Goal: Transaction & Acquisition: Purchase product/service

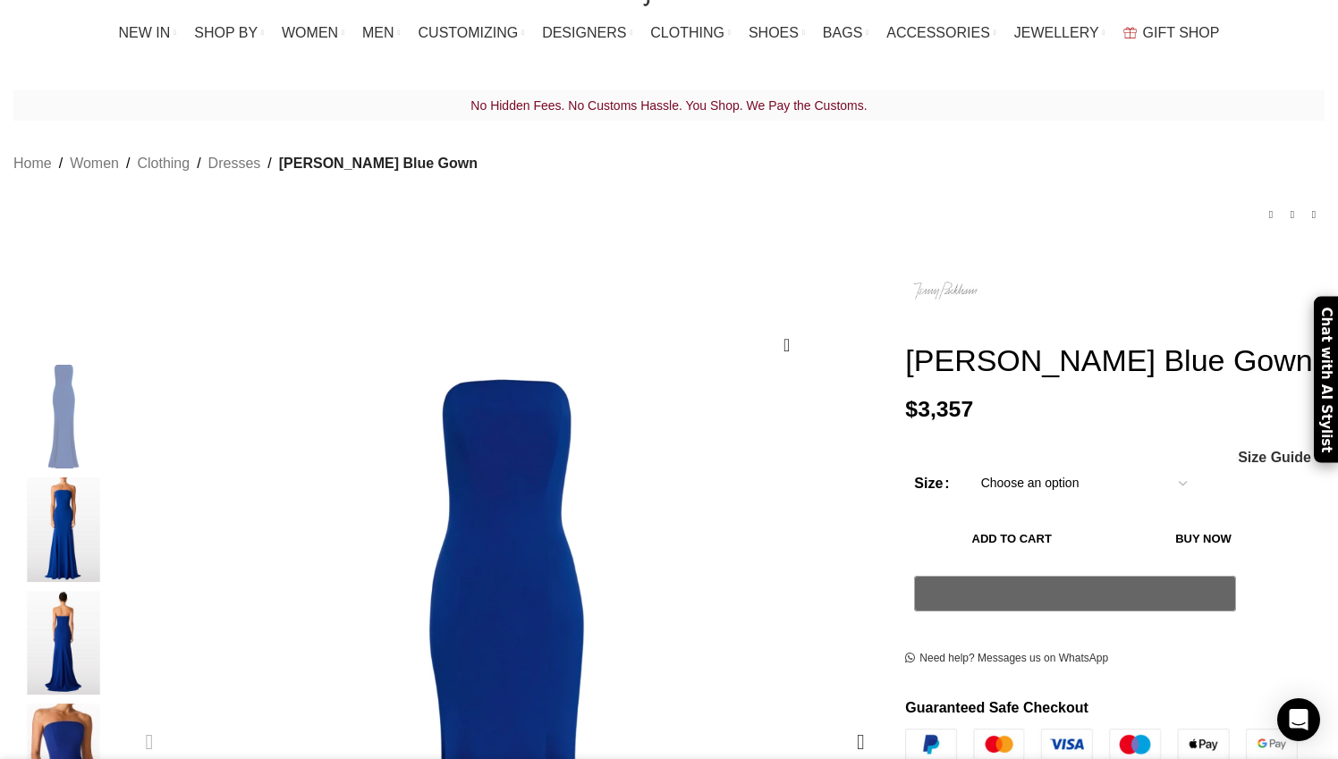
select select "14-uk"
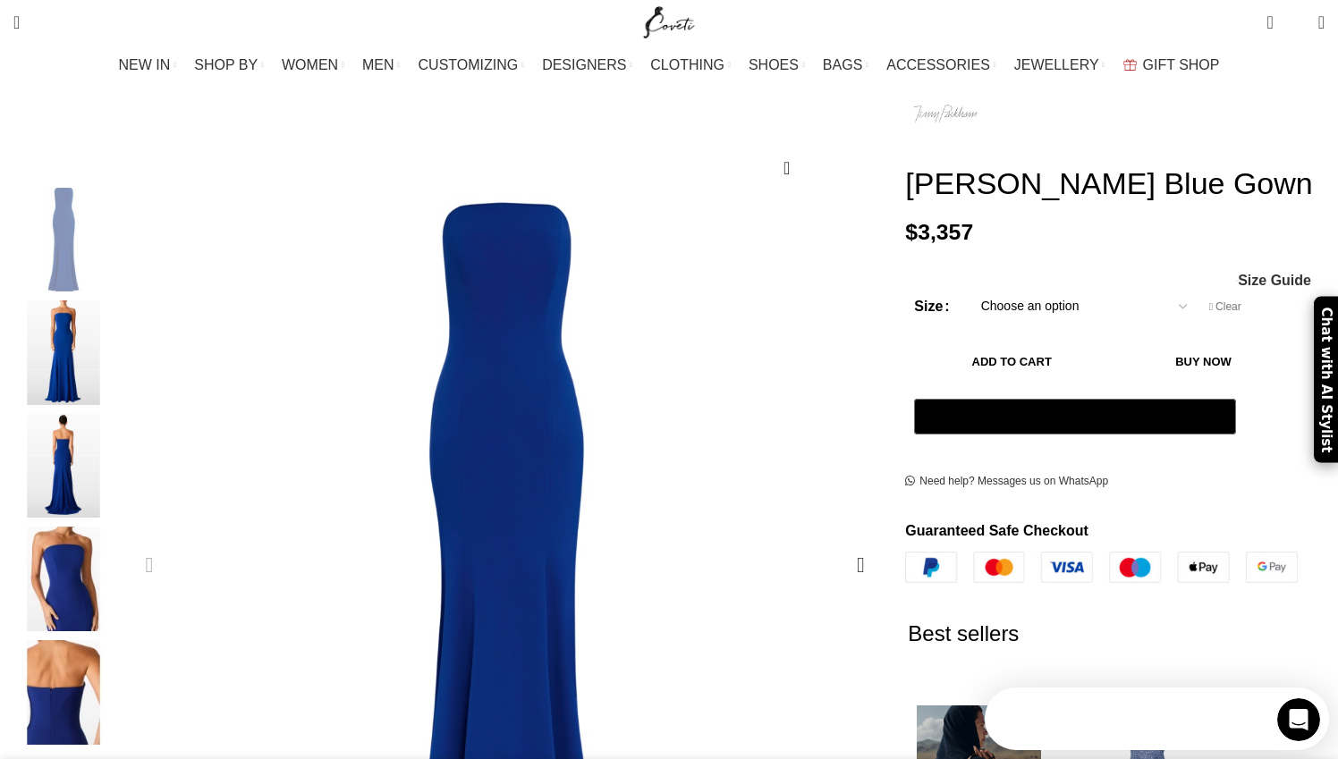
scroll to position [207, 0]
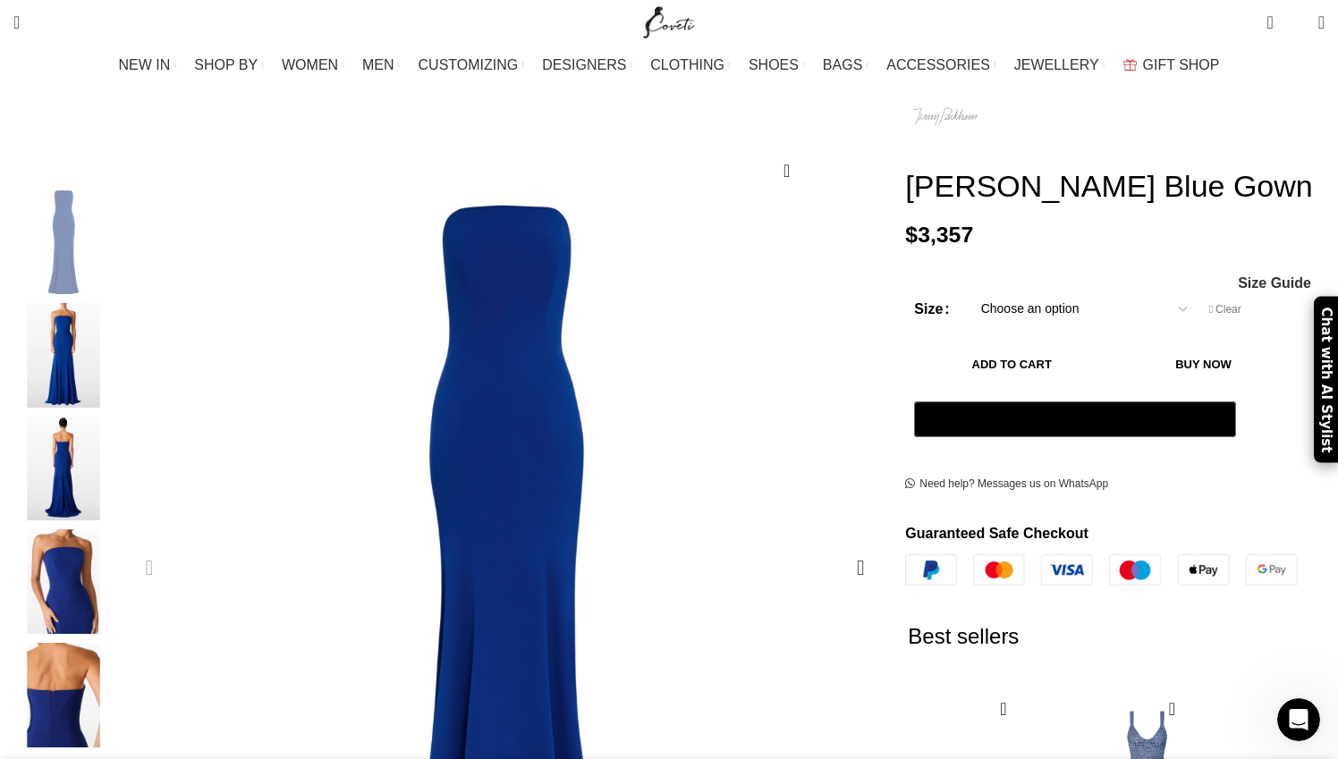
click at [1061, 351] on button "Add to cart" at bounding box center [1011, 365] width 195 height 38
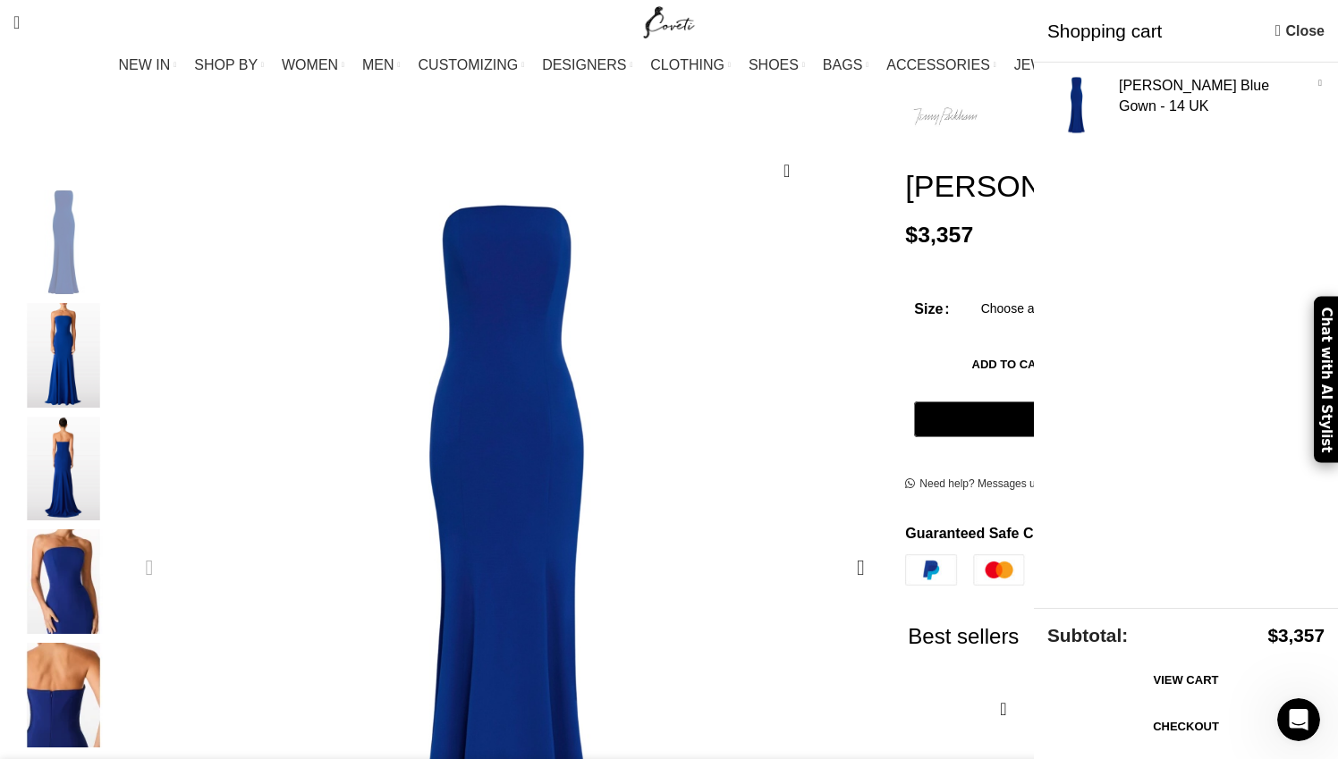
click at [118, 453] on img "3 / 5" at bounding box center [63, 469] width 109 height 105
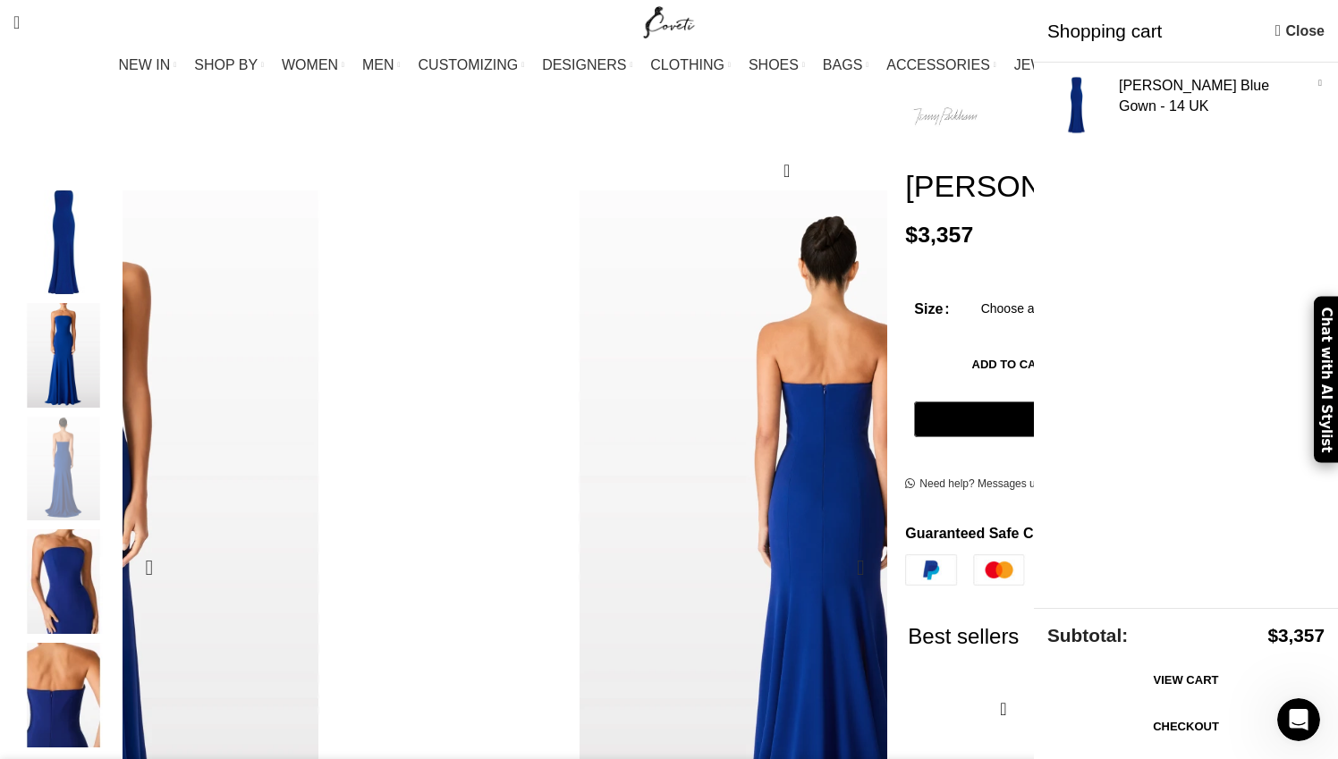
click at [118, 569] on img "4 / 5" at bounding box center [63, 582] width 109 height 105
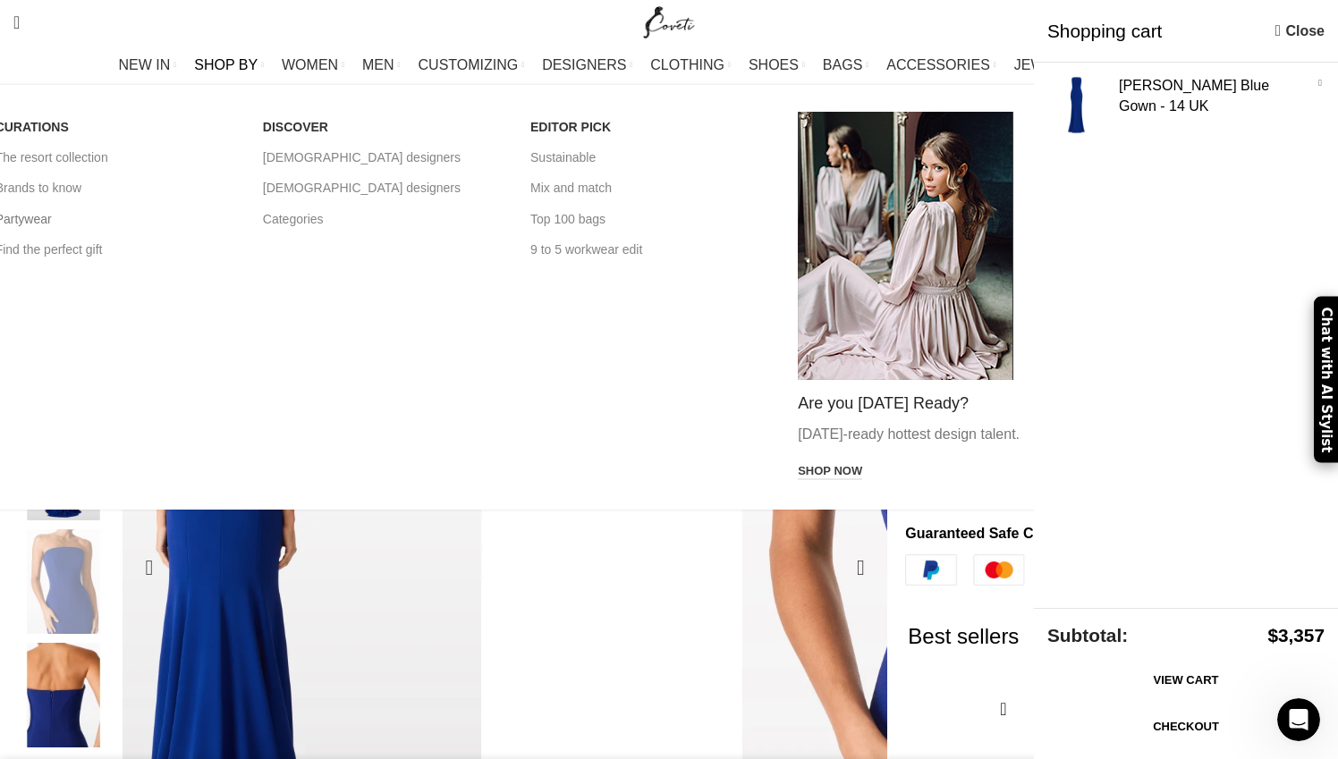
click at [180, 223] on link "Partywear" at bounding box center [116, 219] width 241 height 30
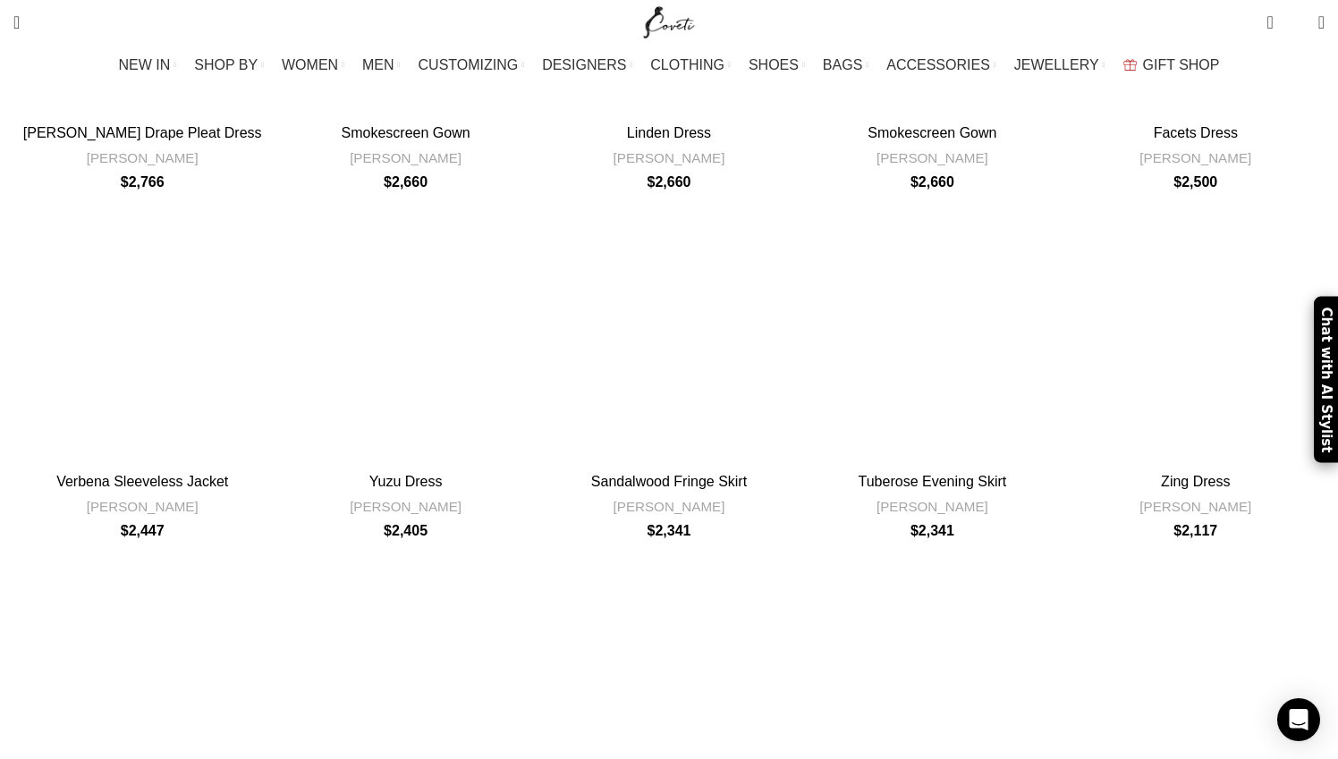
scroll to position [1361, 0]
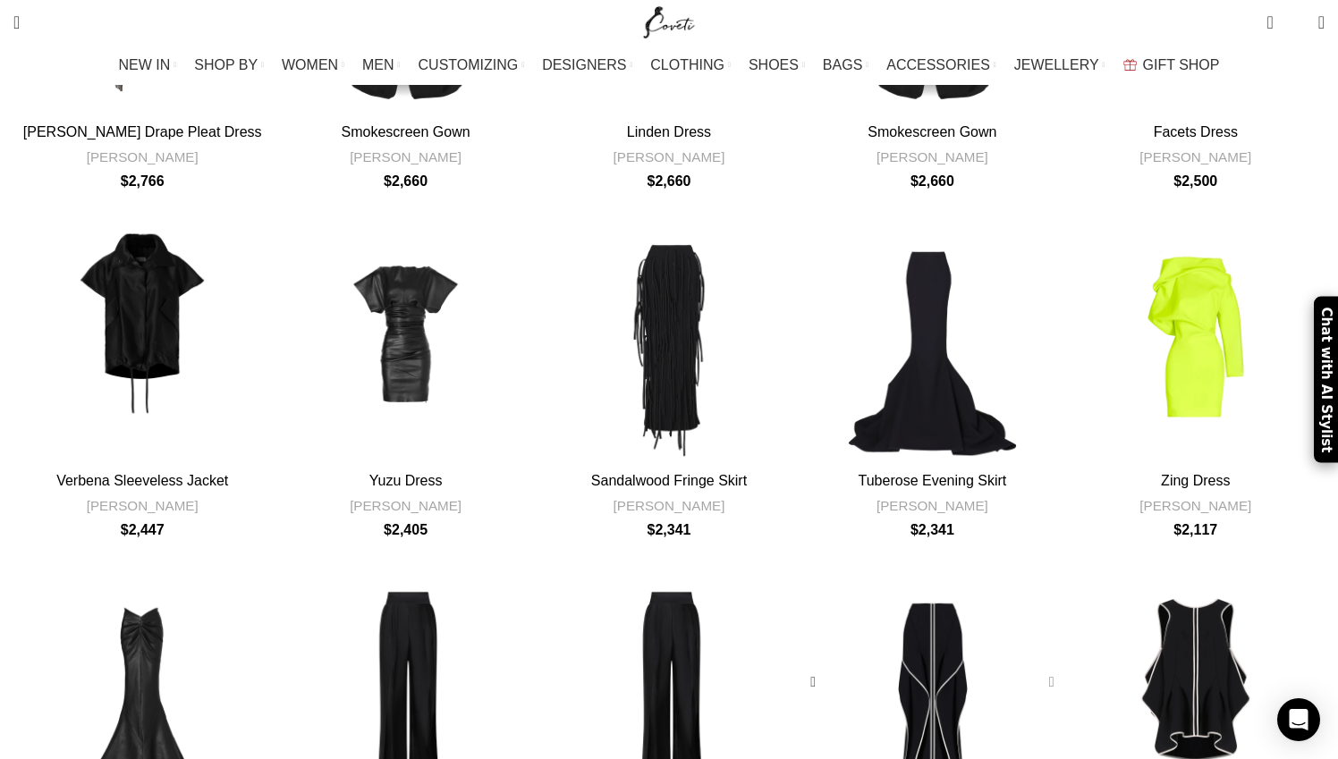
click div "Jasmine Swing Skirt"
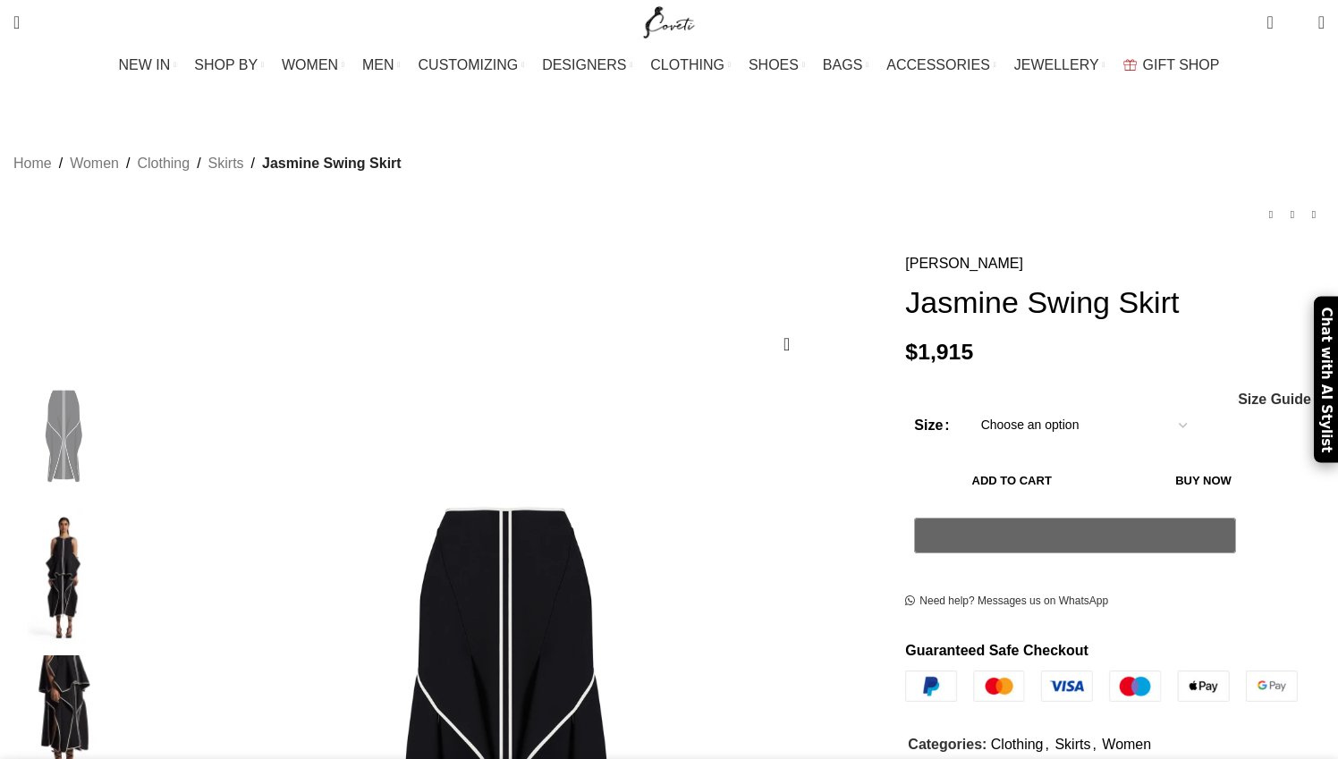
scroll to position [325, 0]
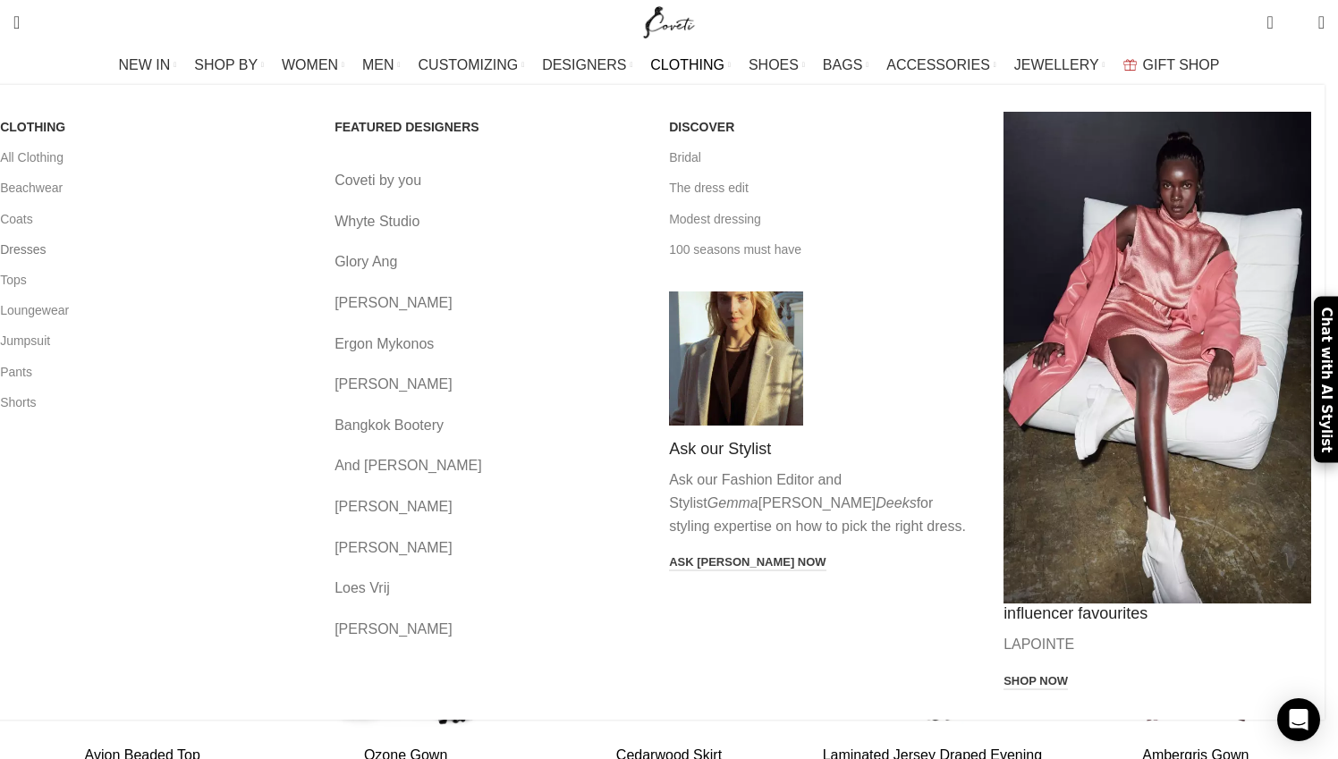
click at [160, 260] on link "Dresses" at bounding box center [154, 249] width 308 height 30
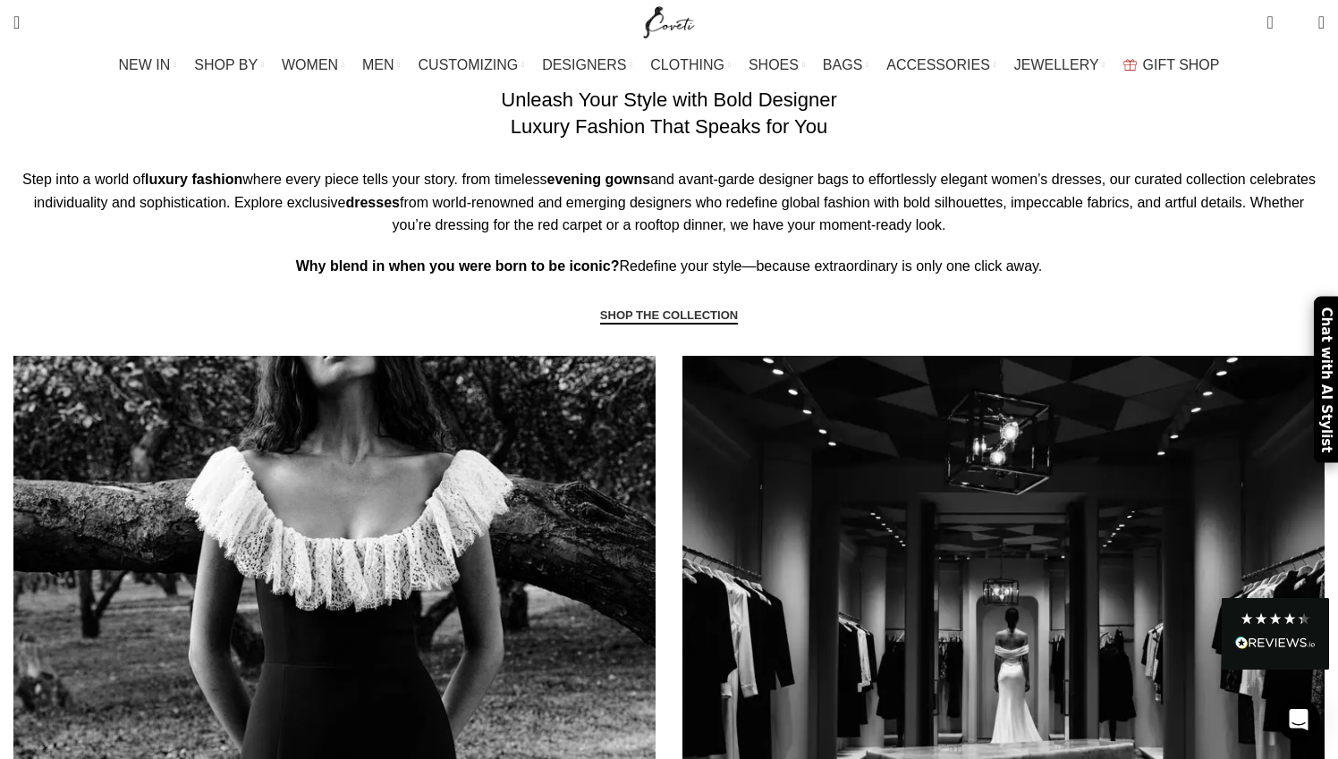
scroll to position [1252, 0]
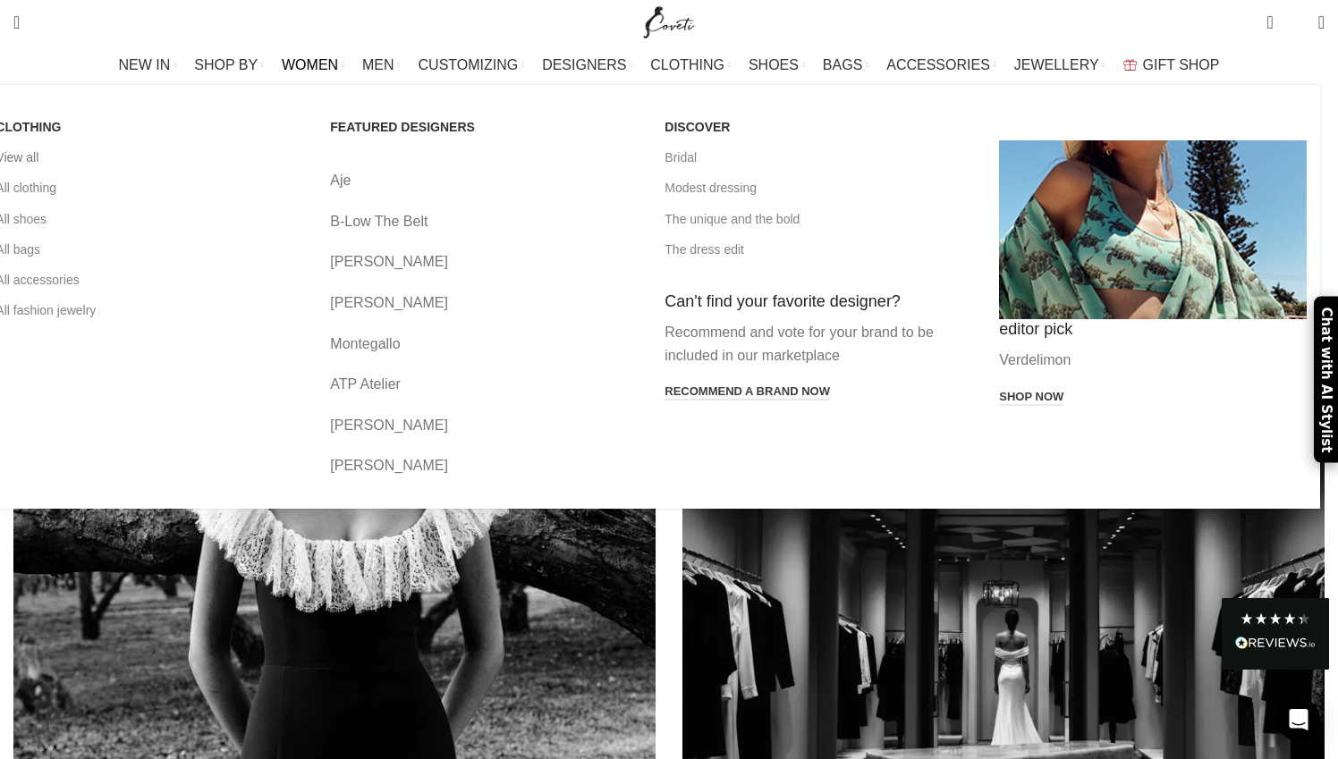
click at [156, 163] on link "View all" at bounding box center [150, 157] width 308 height 30
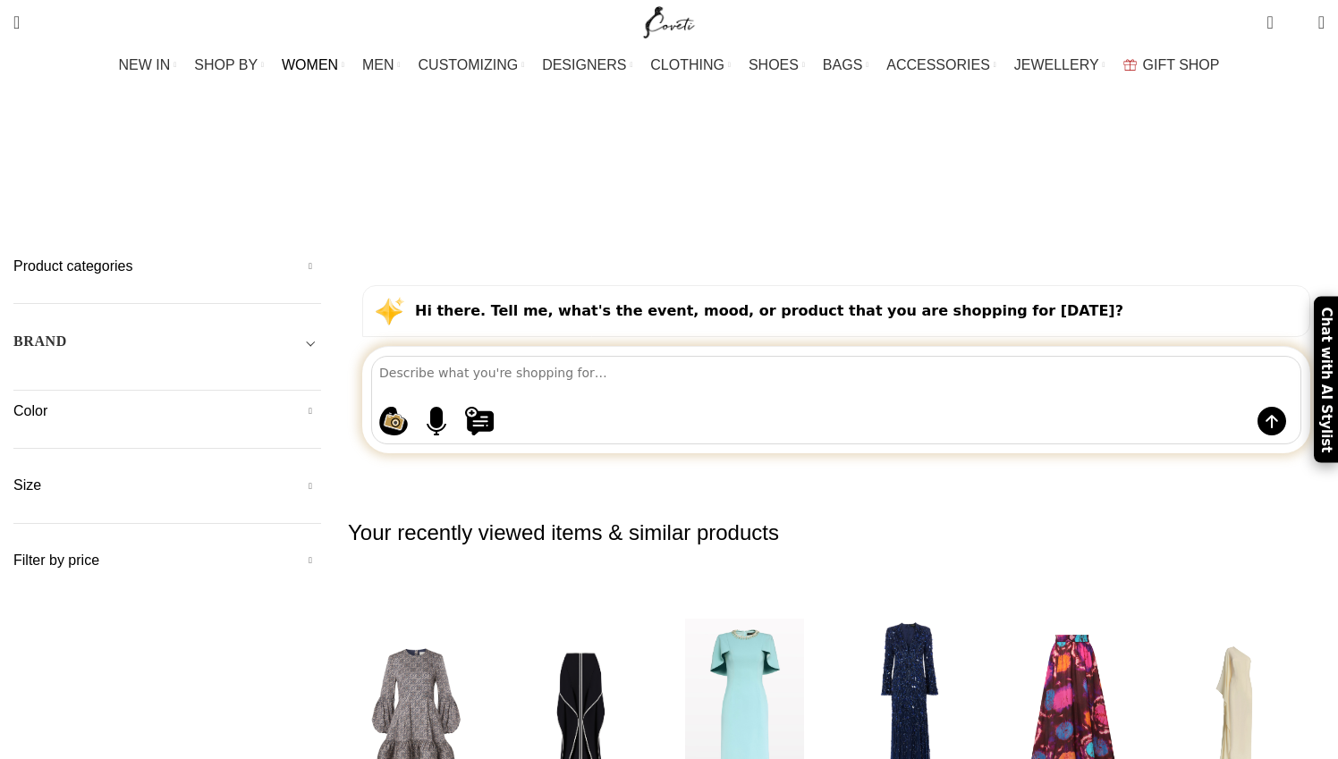
scroll to position [1, 0]
click at [240, 258] on h5 "Product categories" at bounding box center [167, 268] width 308 height 20
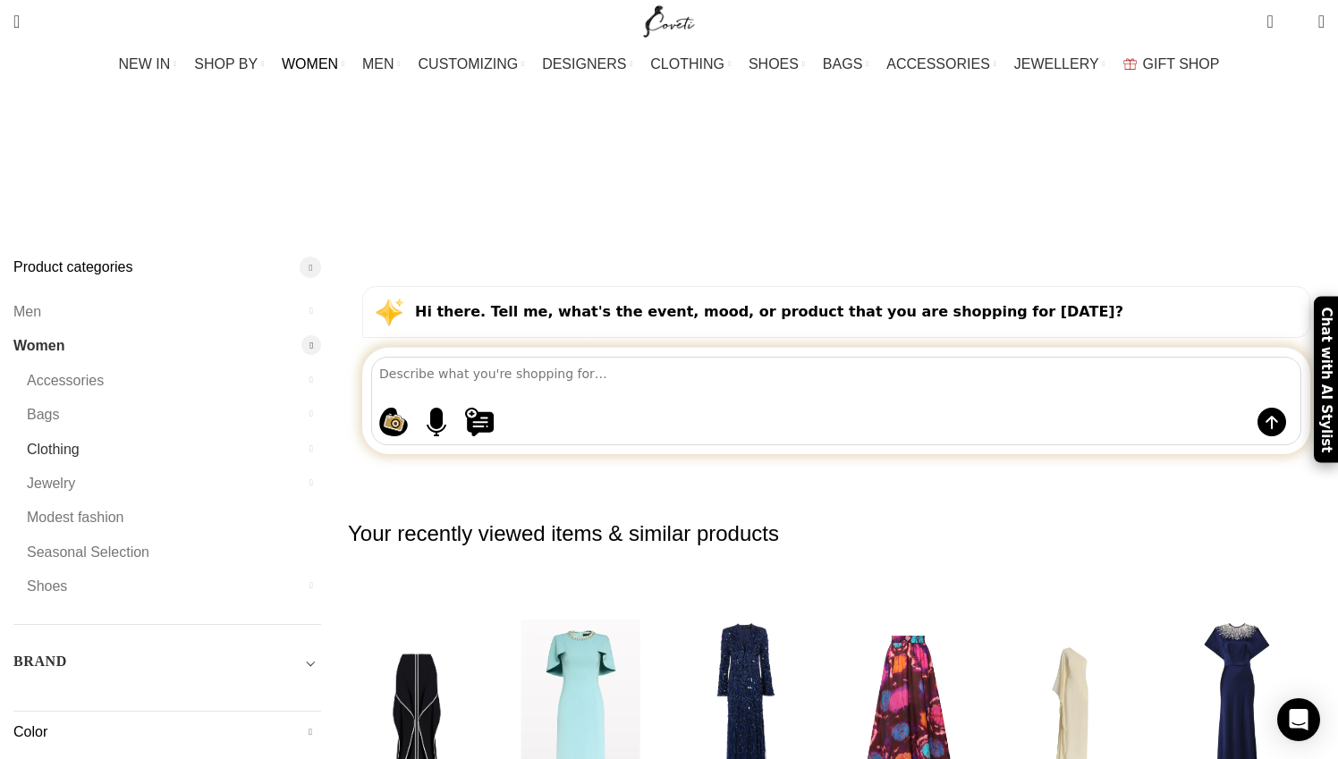
click at [181, 433] on link "Clothing" at bounding box center [163, 450] width 272 height 34
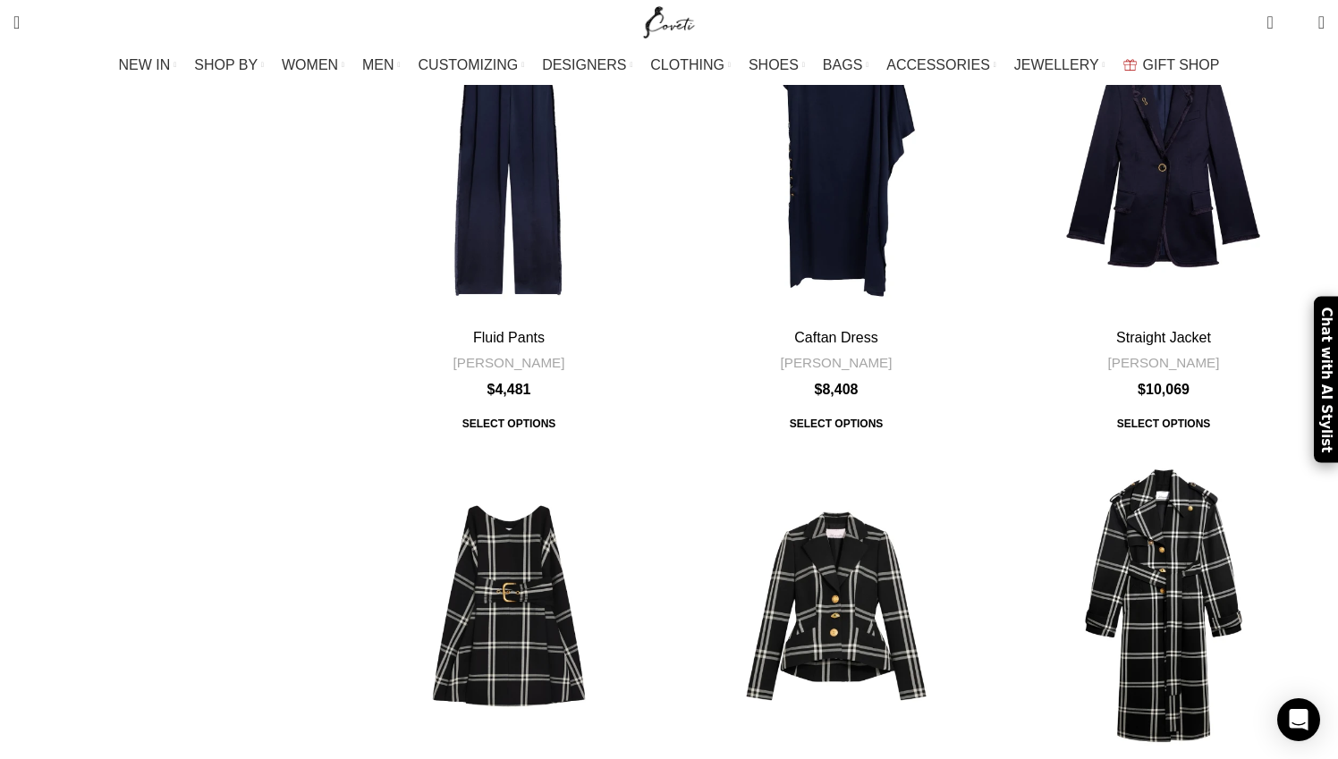
scroll to position [6509, 0]
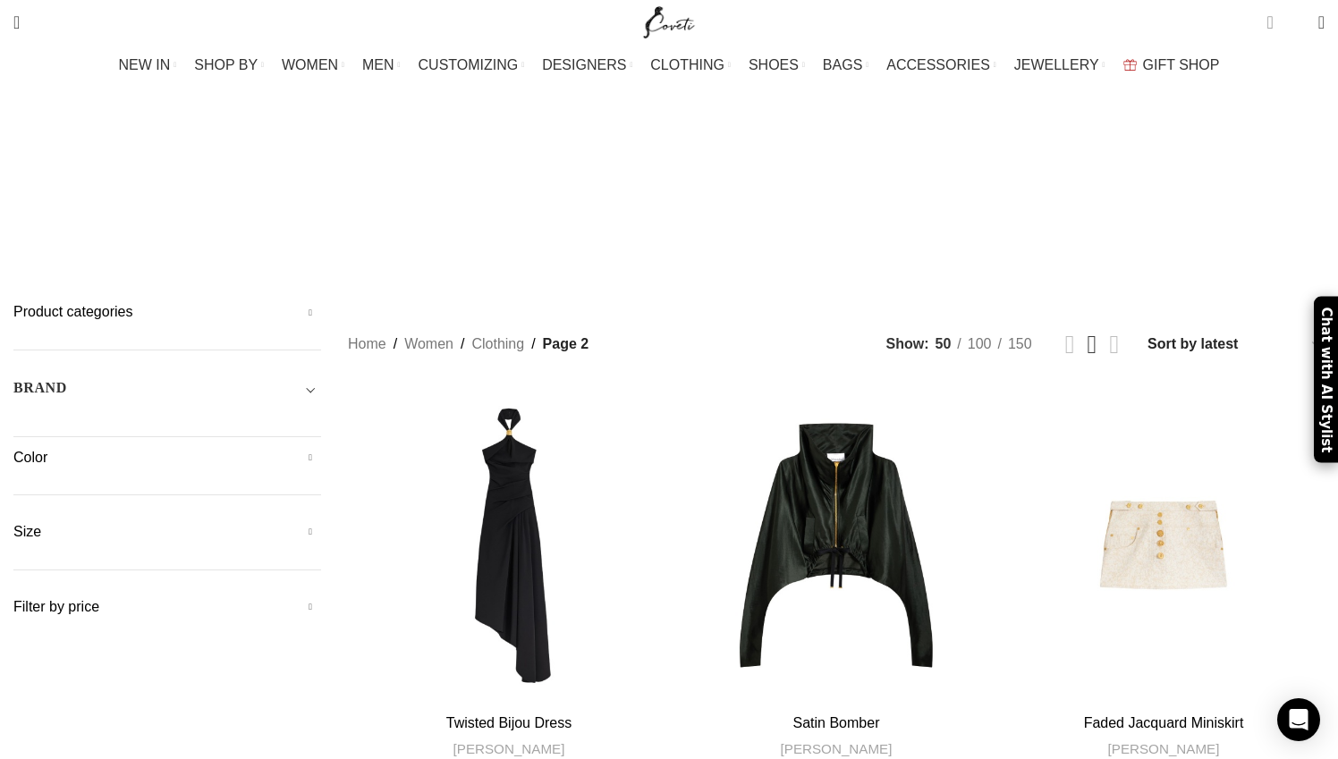
click at [1267, 22] on span "1 item" at bounding box center [1270, 22] width 6 height 18
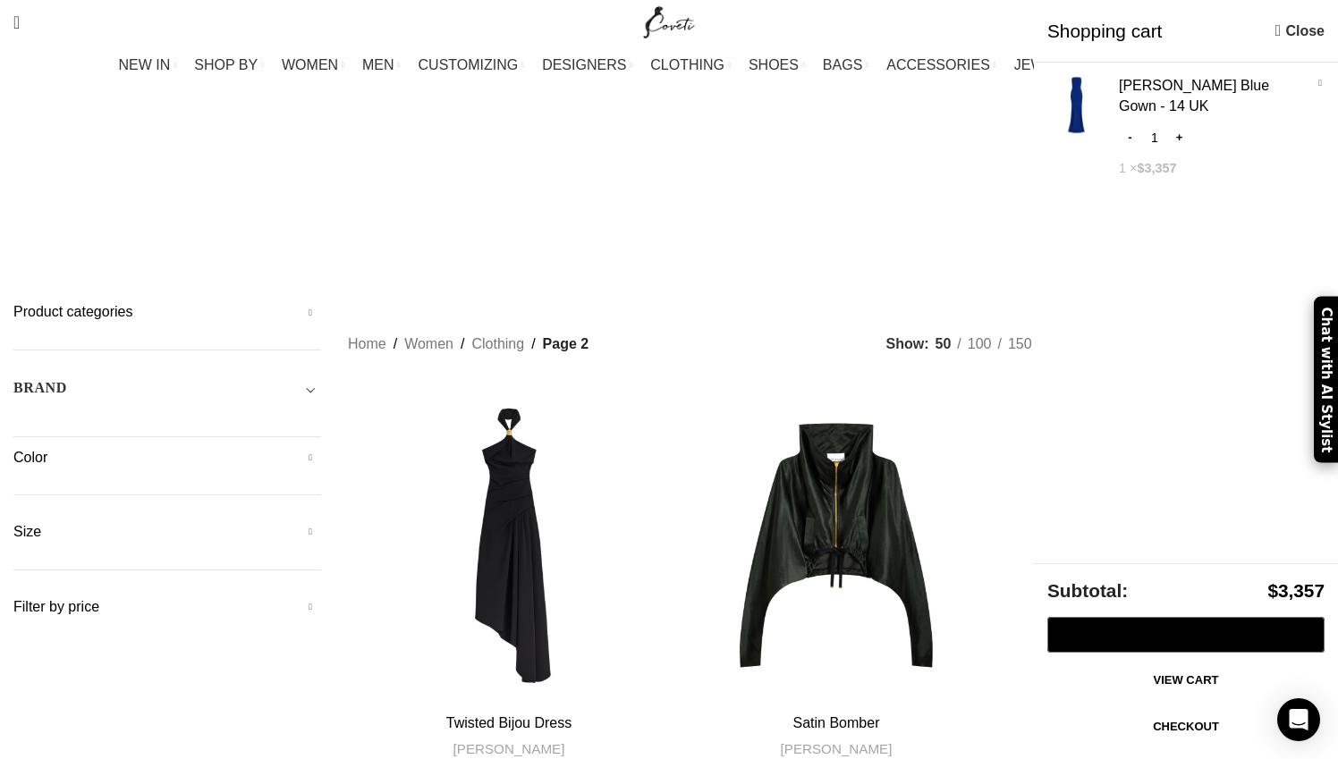
click at [1143, 190] on div "Show × Iwona Blue Gown - 14 UK - Iwona Blue Gown quantity 1 + 1 × $ 3,357" at bounding box center [1186, 313] width 304 height 501
click at [1197, 679] on link "View cart" at bounding box center [1185, 681] width 277 height 38
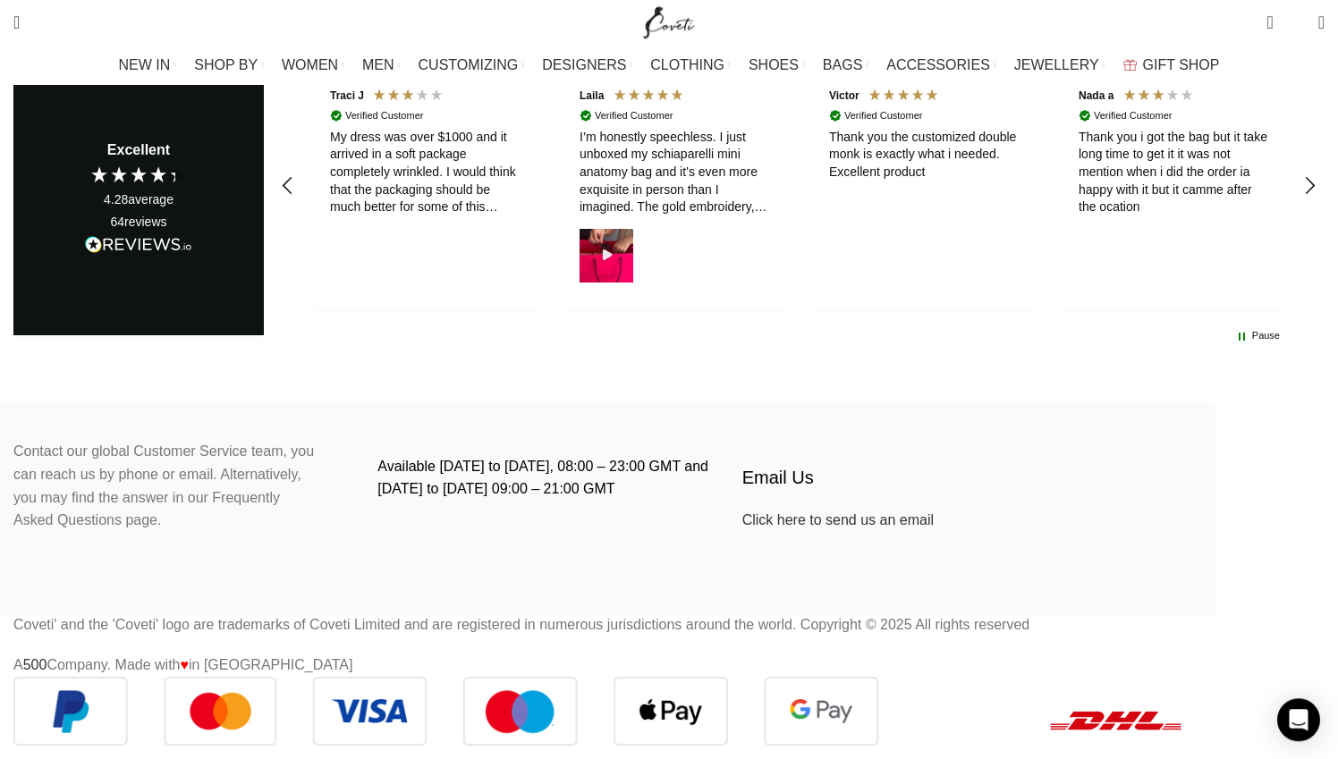
scroll to position [987, 0]
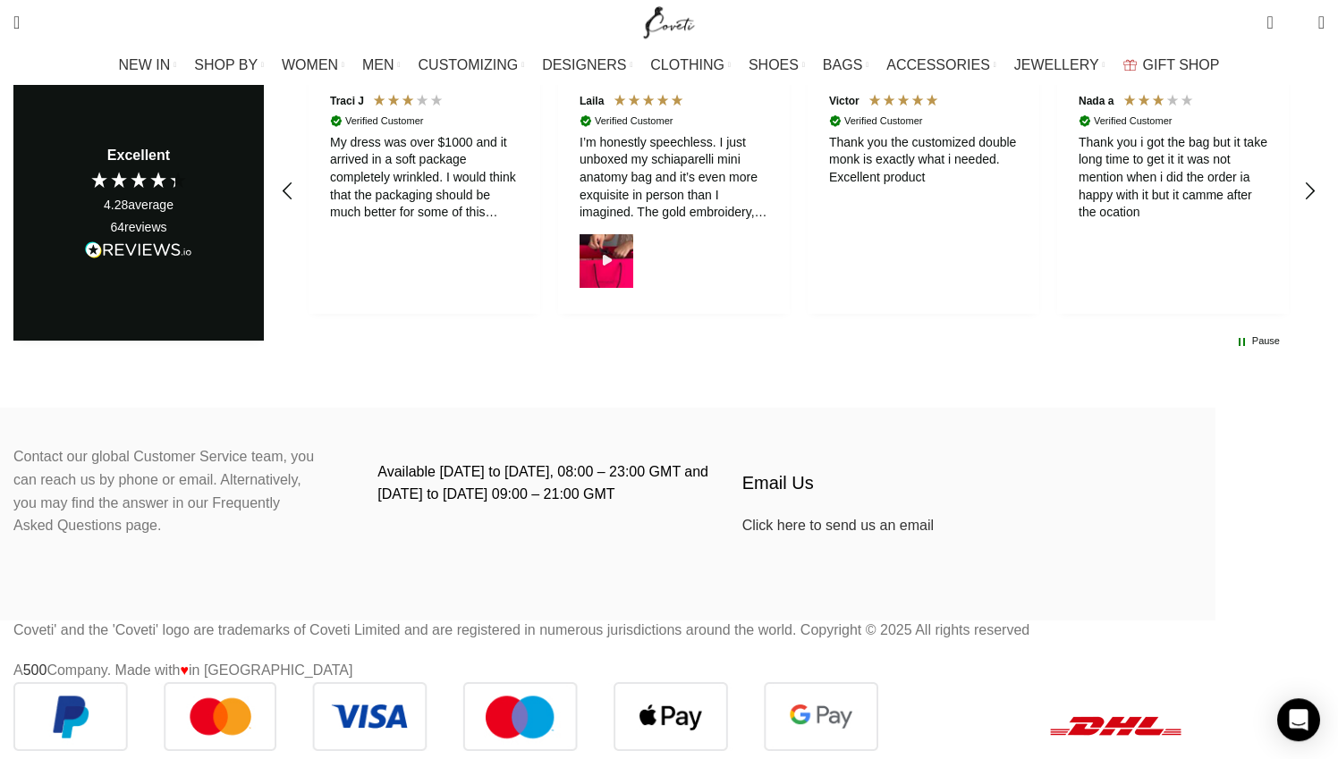
click at [675, 222] on div "I’m honestly speechless. I just unboxed my schiaparelli mini anatomy bag and it…" at bounding box center [674, 178] width 189 height 88
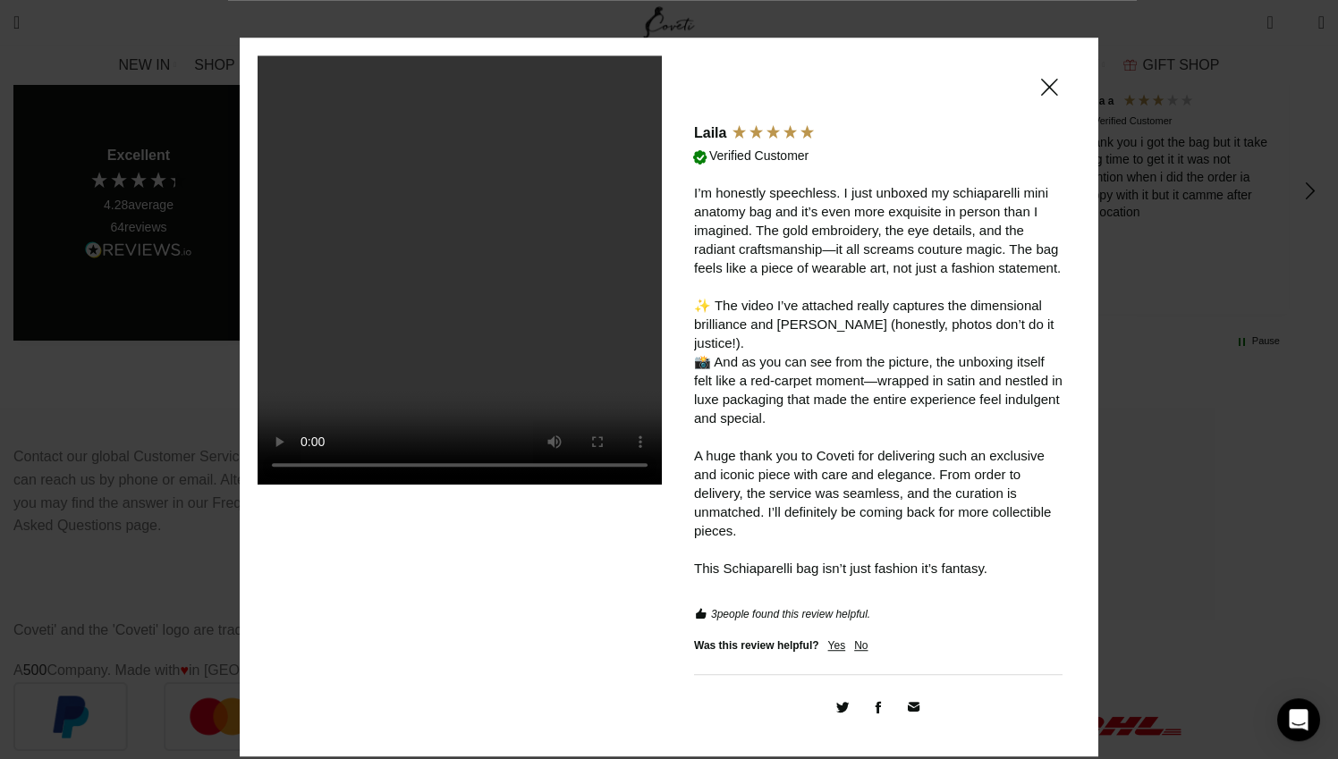
click at [1056, 94] on span at bounding box center [1049, 87] width 21 height 22
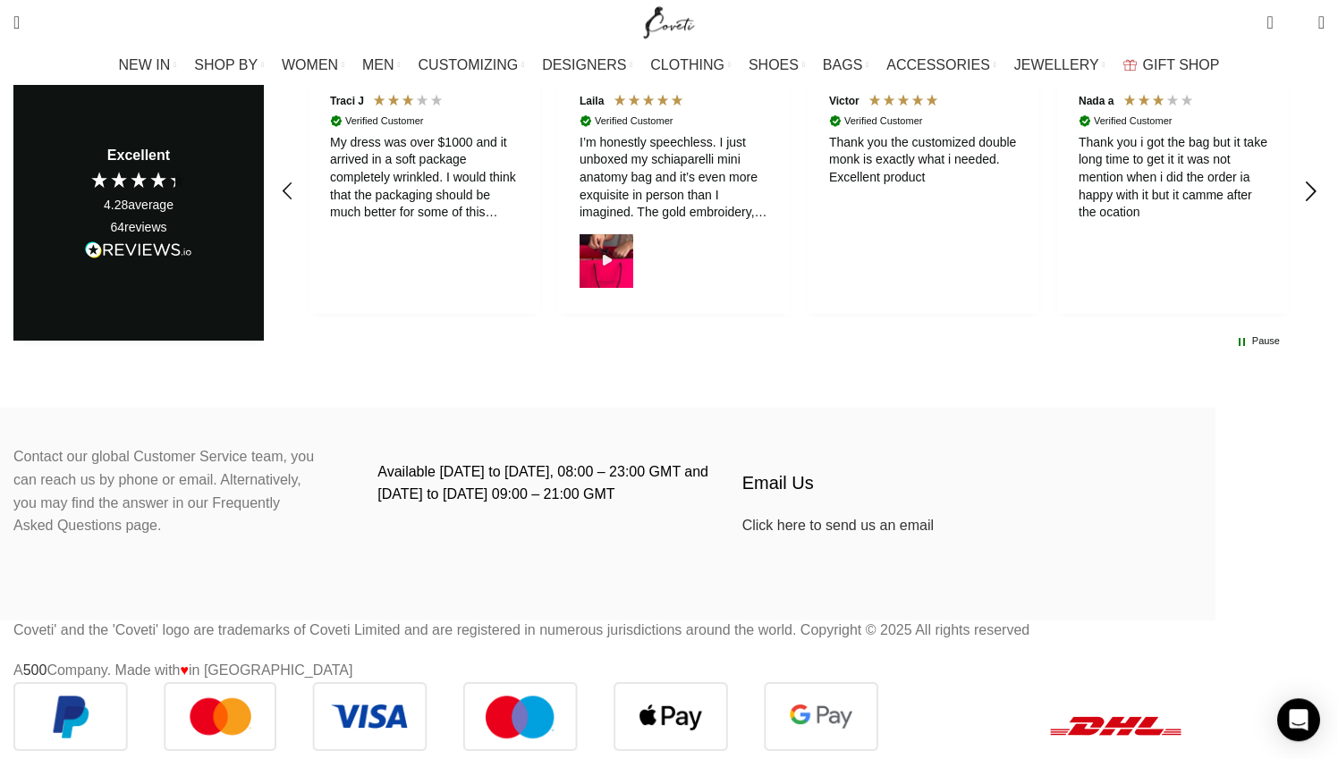
click at [1285, 208] on div "REVIEWS.io Carousel Scroll Right" at bounding box center [1309, 190] width 49 height 49
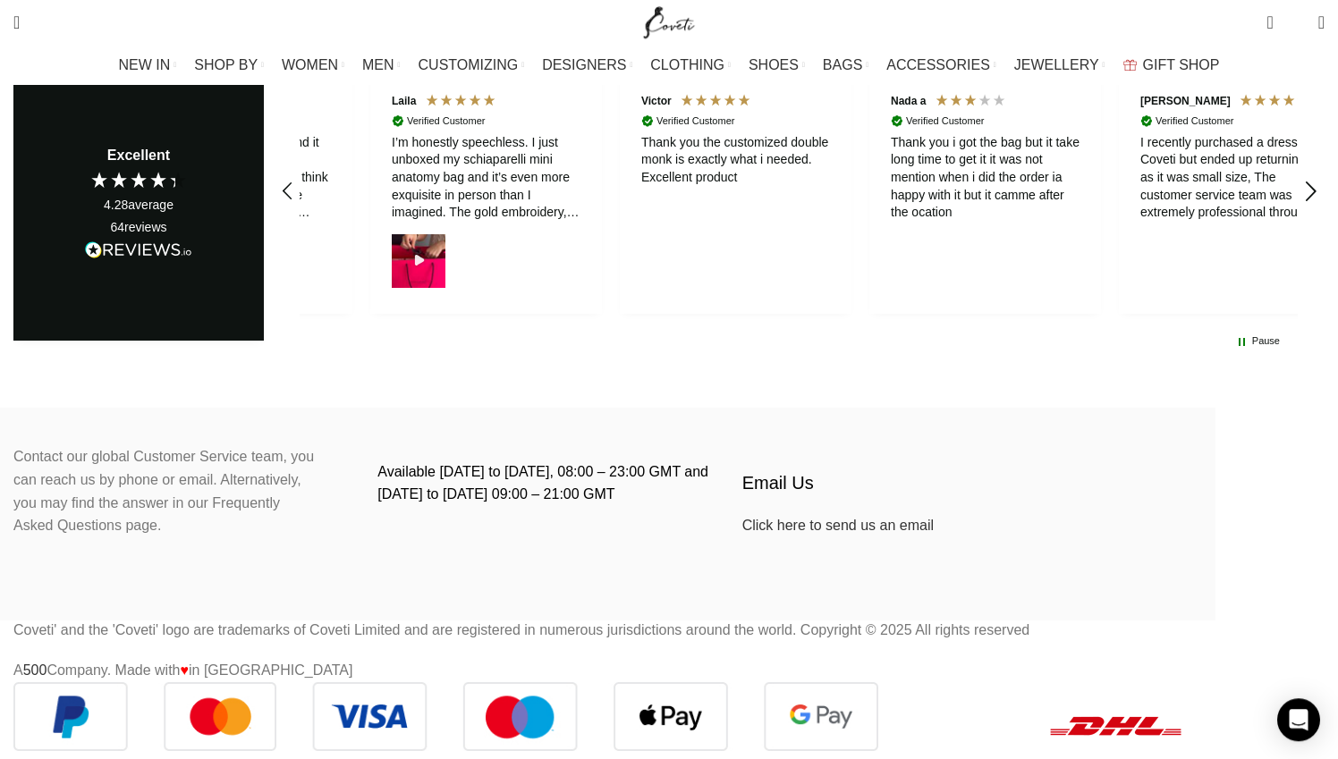
scroll to position [0, 188]
click at [1285, 208] on div "REVIEWS.io Carousel Scroll Right" at bounding box center [1309, 190] width 49 height 49
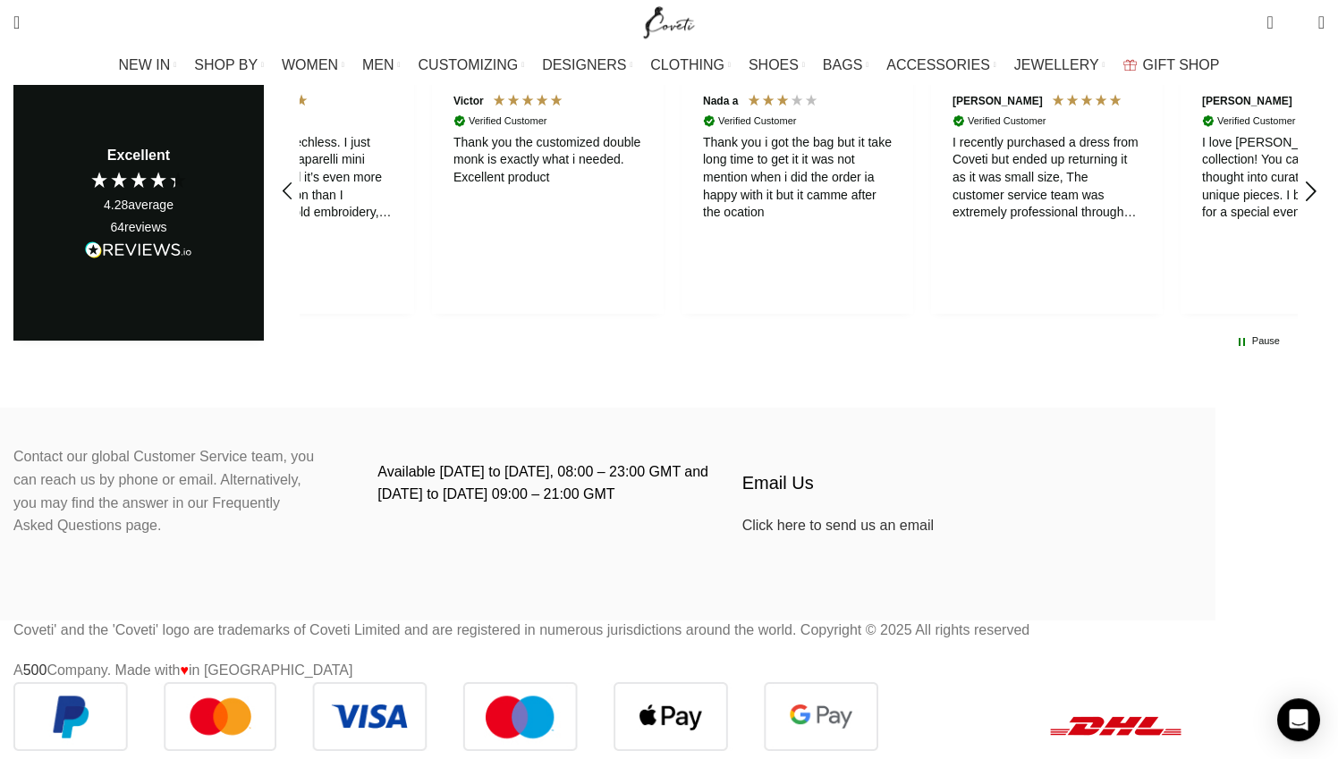
scroll to position [0, 377]
click at [952, 222] on div "I recently purchased a dress from Coveti but ended up returning it as it was sm…" at bounding box center [1046, 178] width 189 height 88
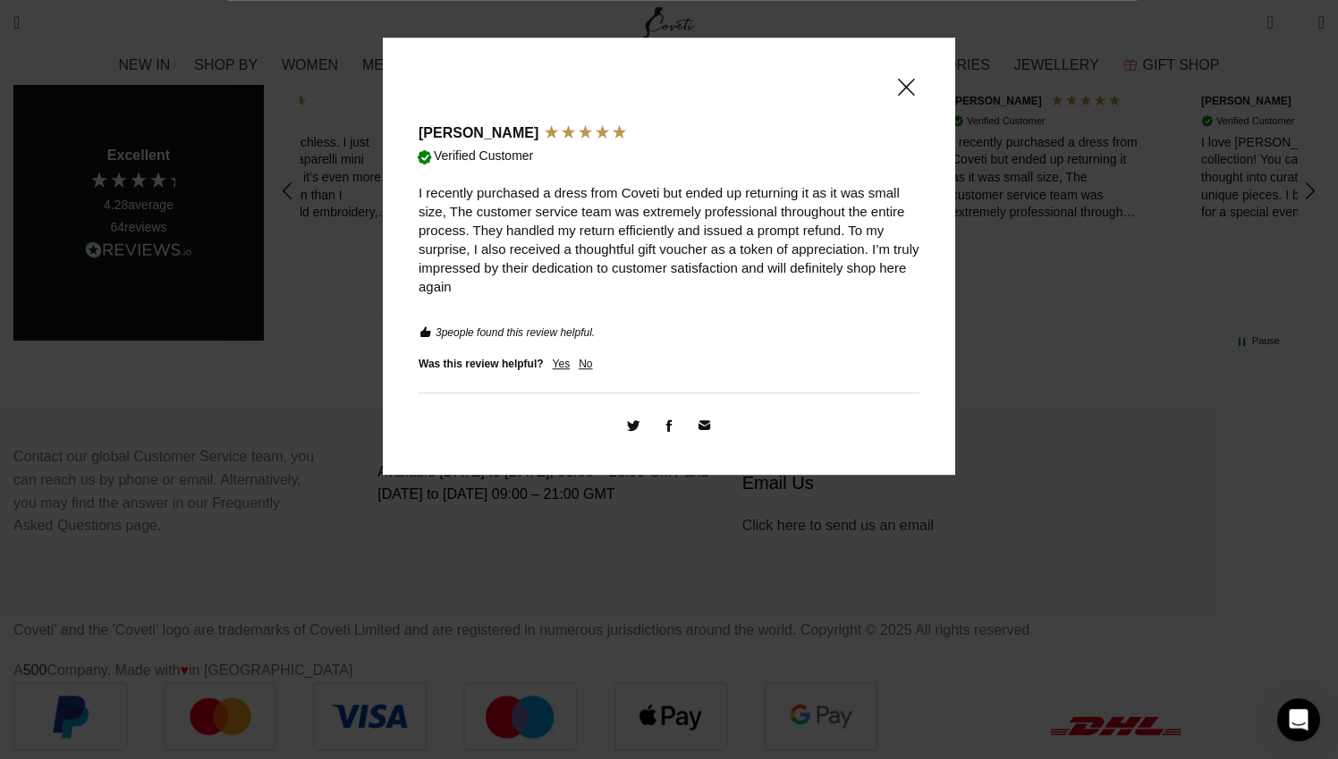
click at [904, 92] on span at bounding box center [905, 87] width 21 height 22
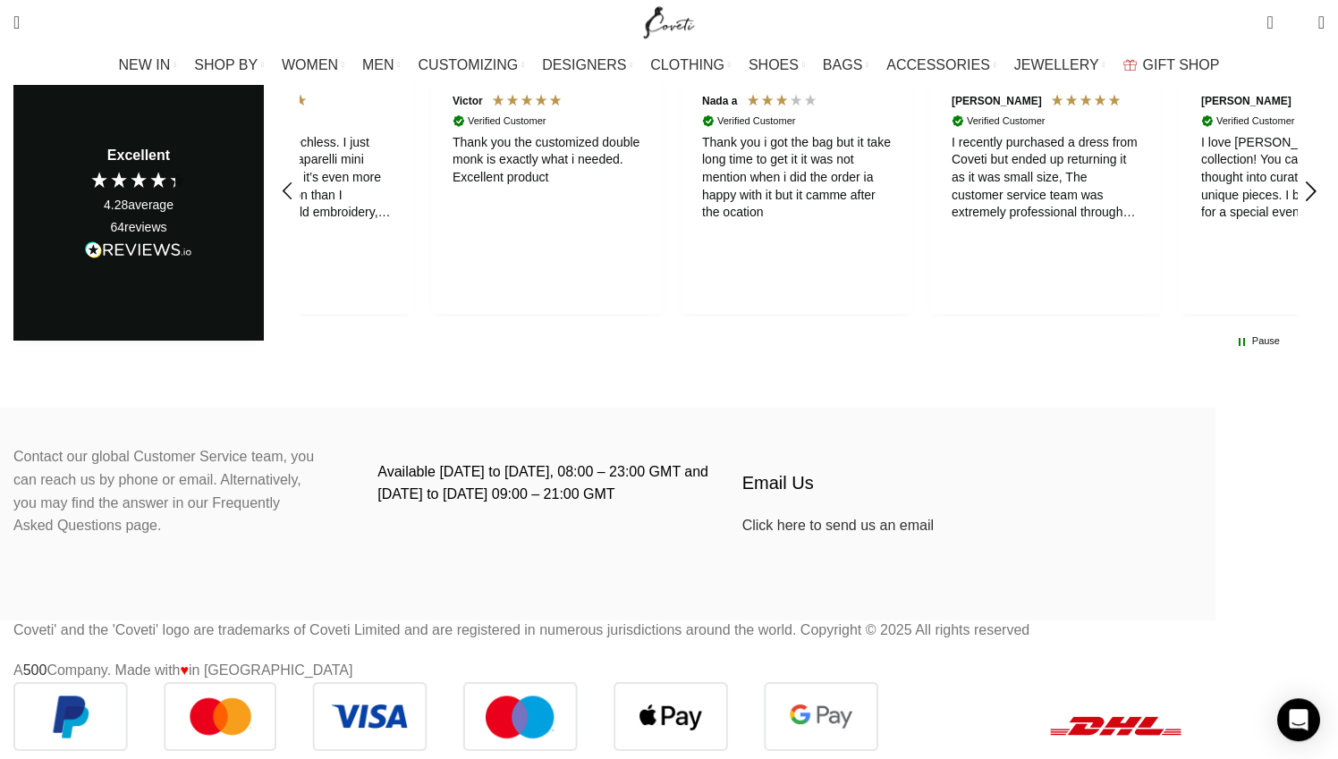
click at [1299, 204] on icon "REVIEWS.io Carousel Scroll Right" at bounding box center [1311, 191] width 25 height 25
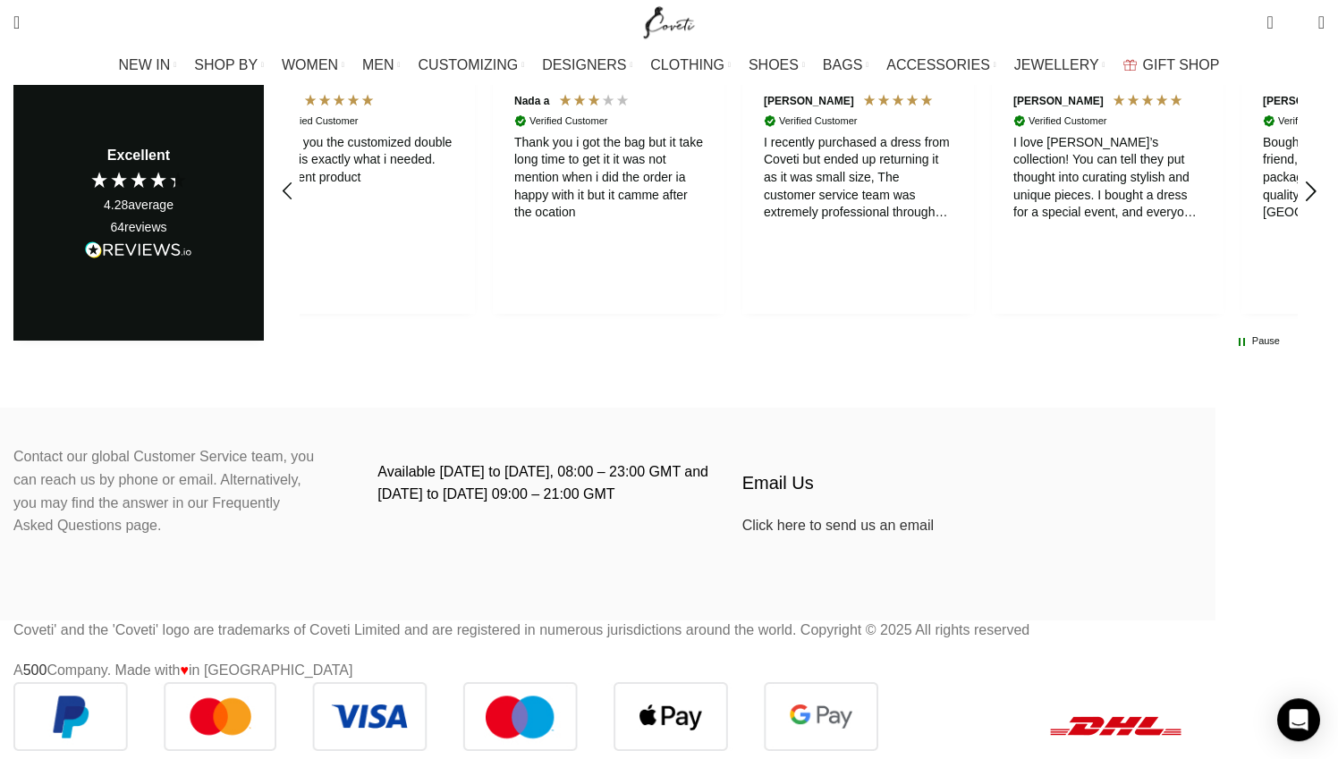
scroll to position [0, 564]
click at [1299, 204] on icon "REVIEWS.io Carousel Scroll Right" at bounding box center [1311, 191] width 25 height 25
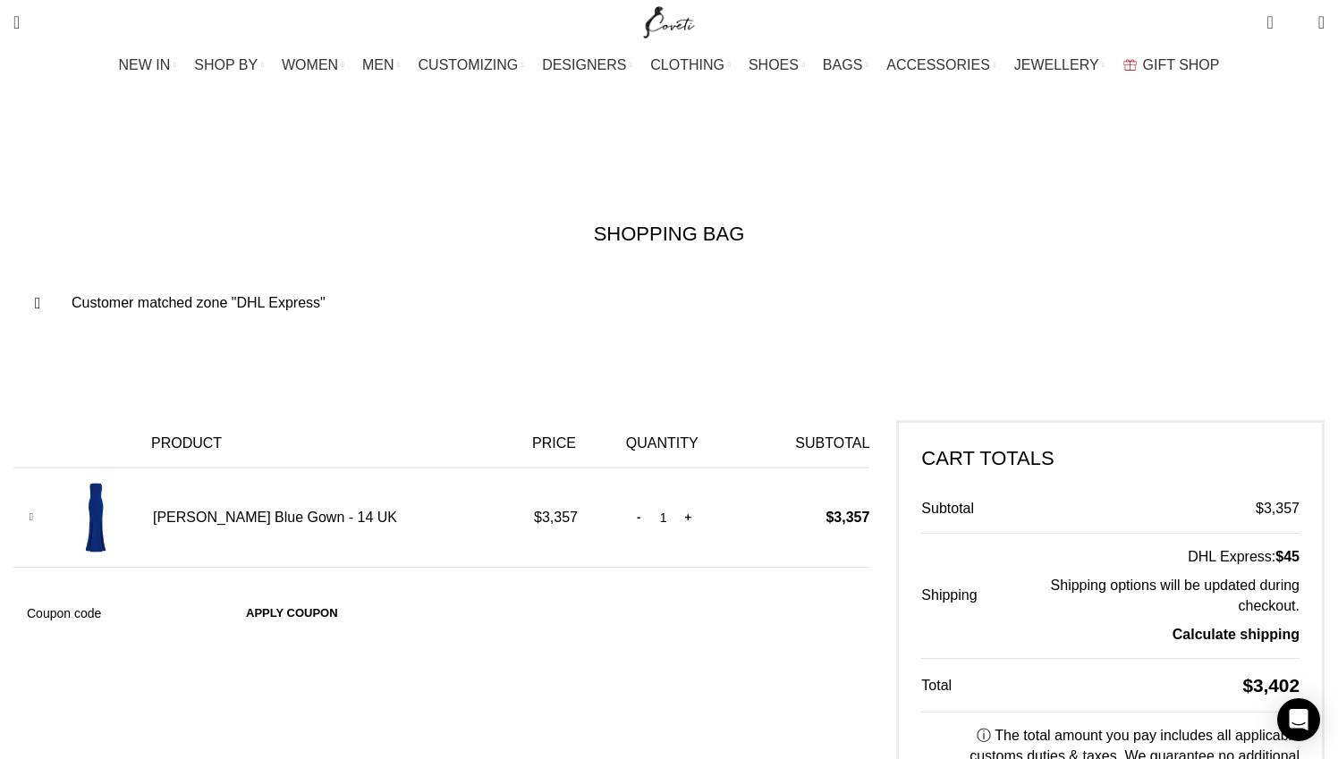
scroll to position [0, 941]
click at [131, 482] on img at bounding box center [96, 518] width 72 height 72
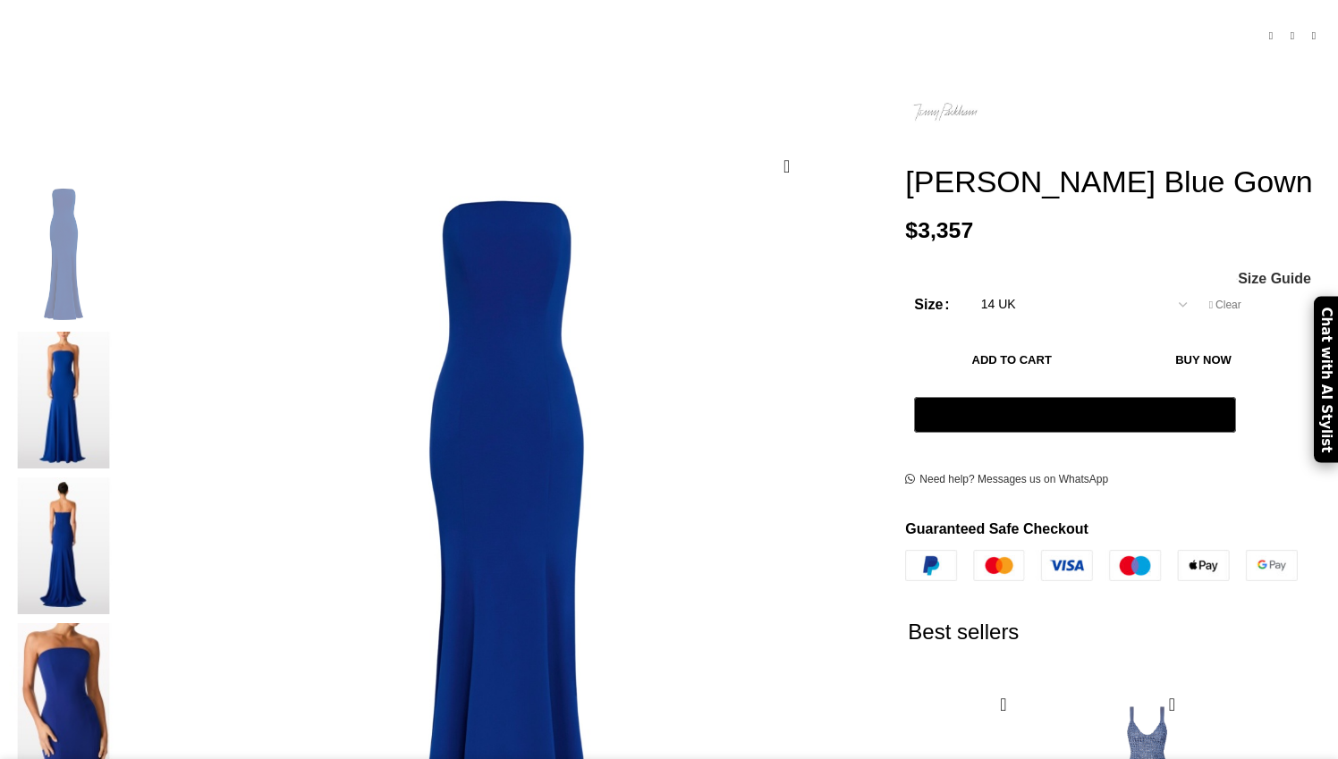
scroll to position [209, 0]
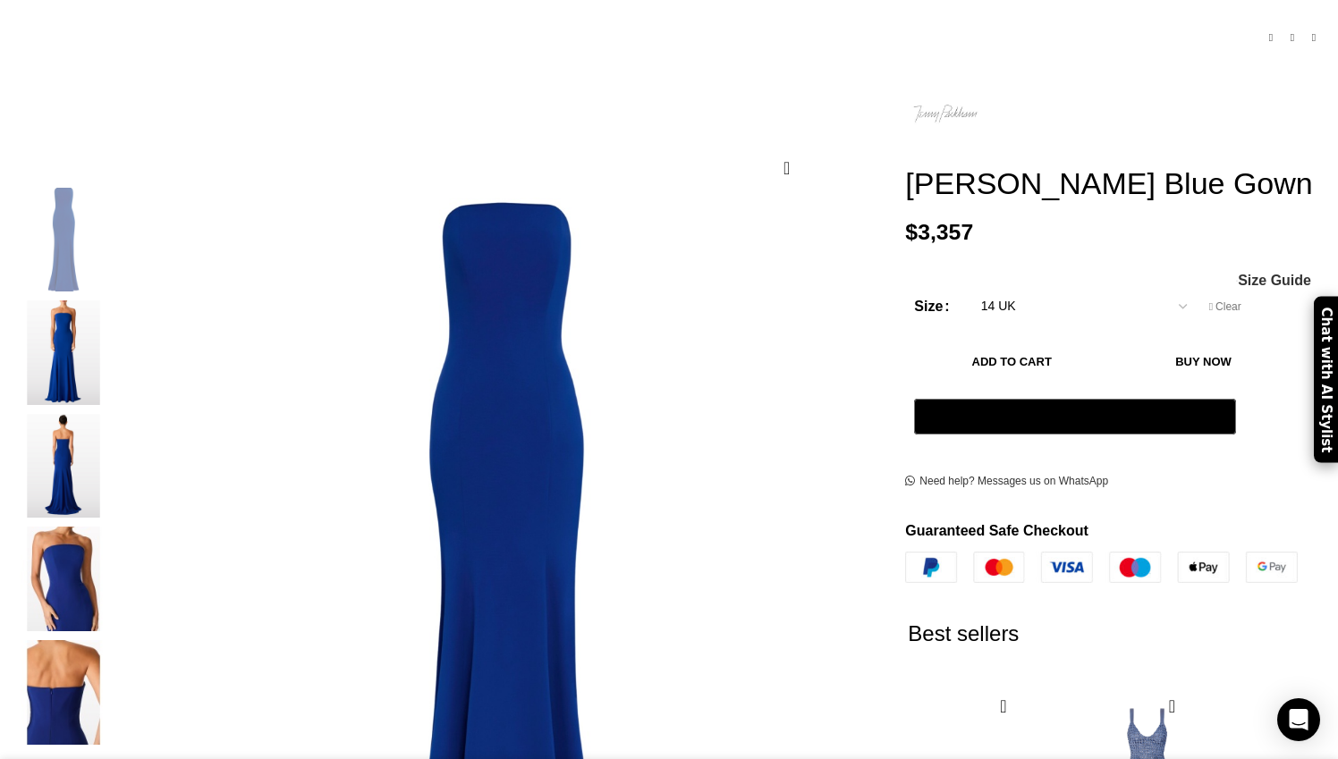
click at [118, 349] on img "2 / 5" at bounding box center [63, 353] width 109 height 105
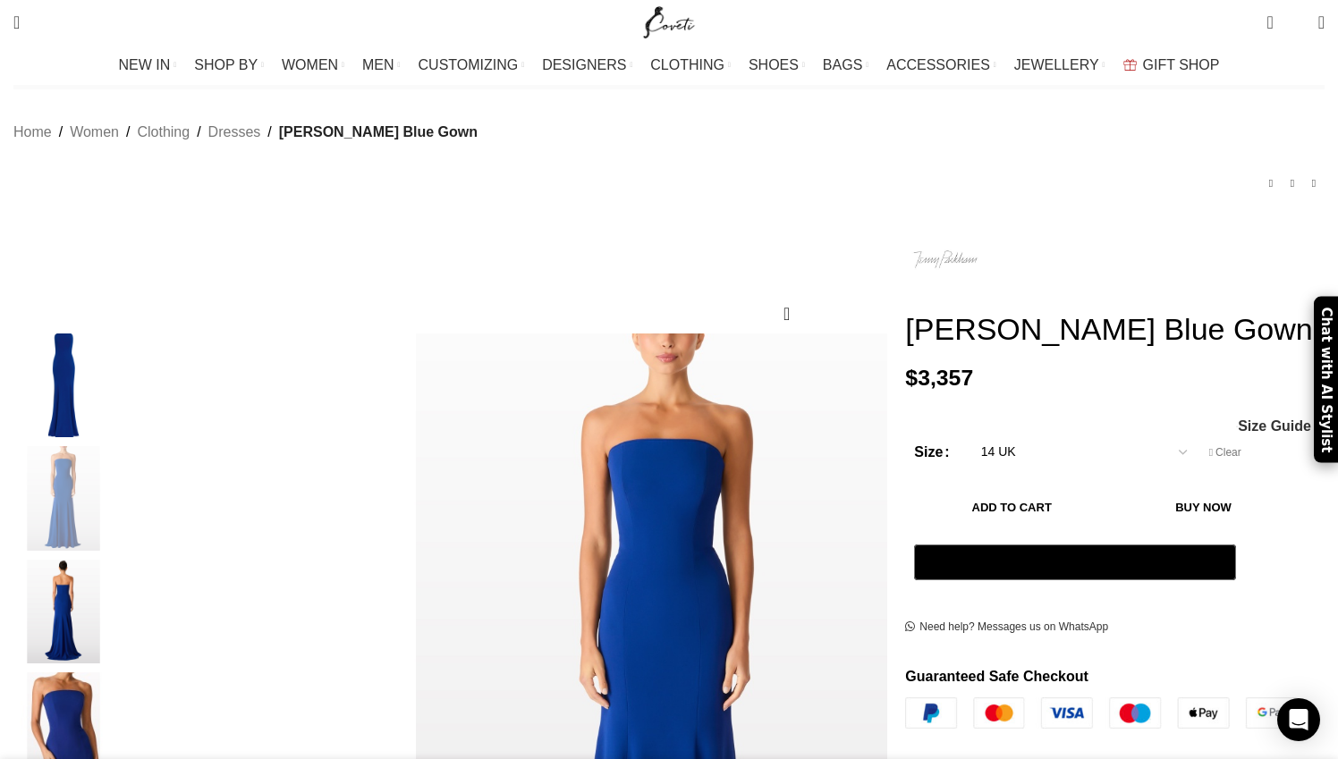
scroll to position [0, 0]
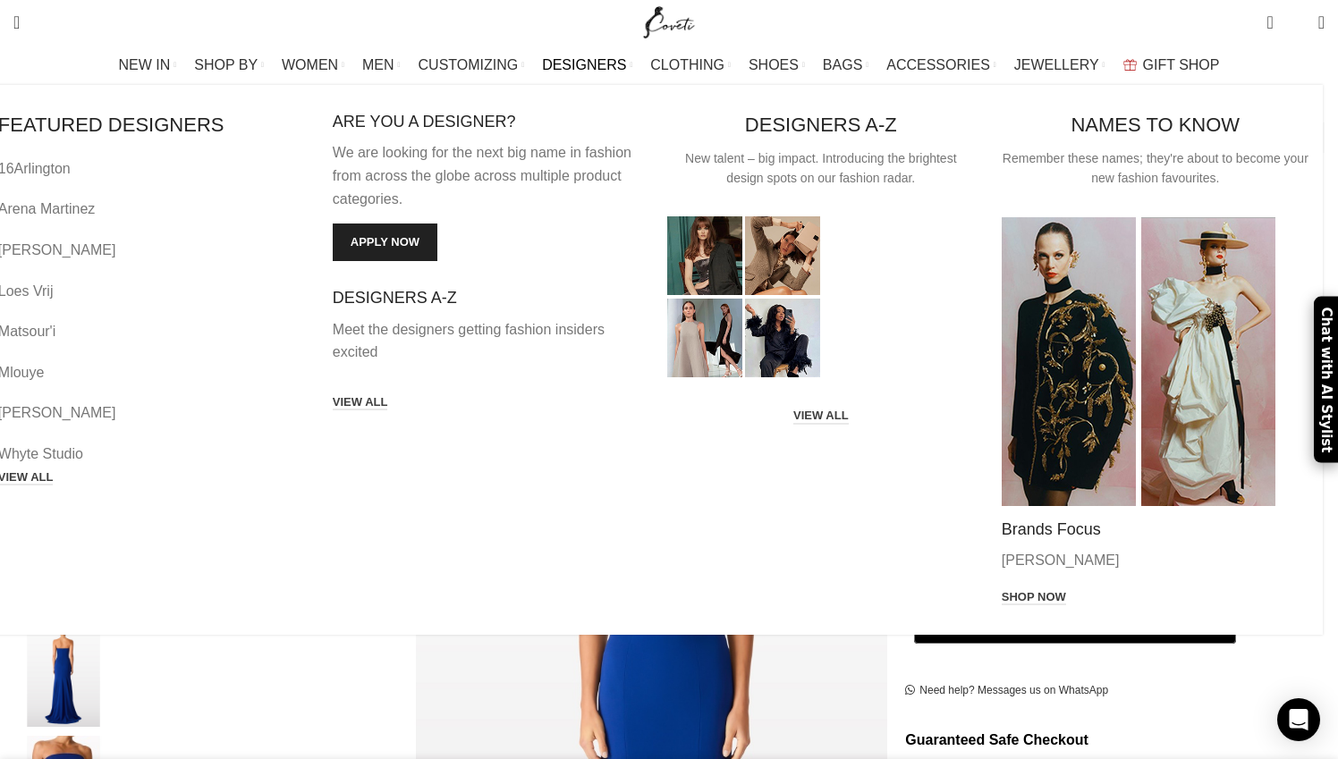
click at [578, 85] on div "FEATURED DESIGNERS [GEOGRAPHIC_DATA] Arena [GEOGRAPHIC_DATA][PERSON_NAME] [PERS…" at bounding box center [654, 360] width 1338 height 550
click at [576, 66] on span "DESIGNERS" at bounding box center [584, 64] width 84 height 17
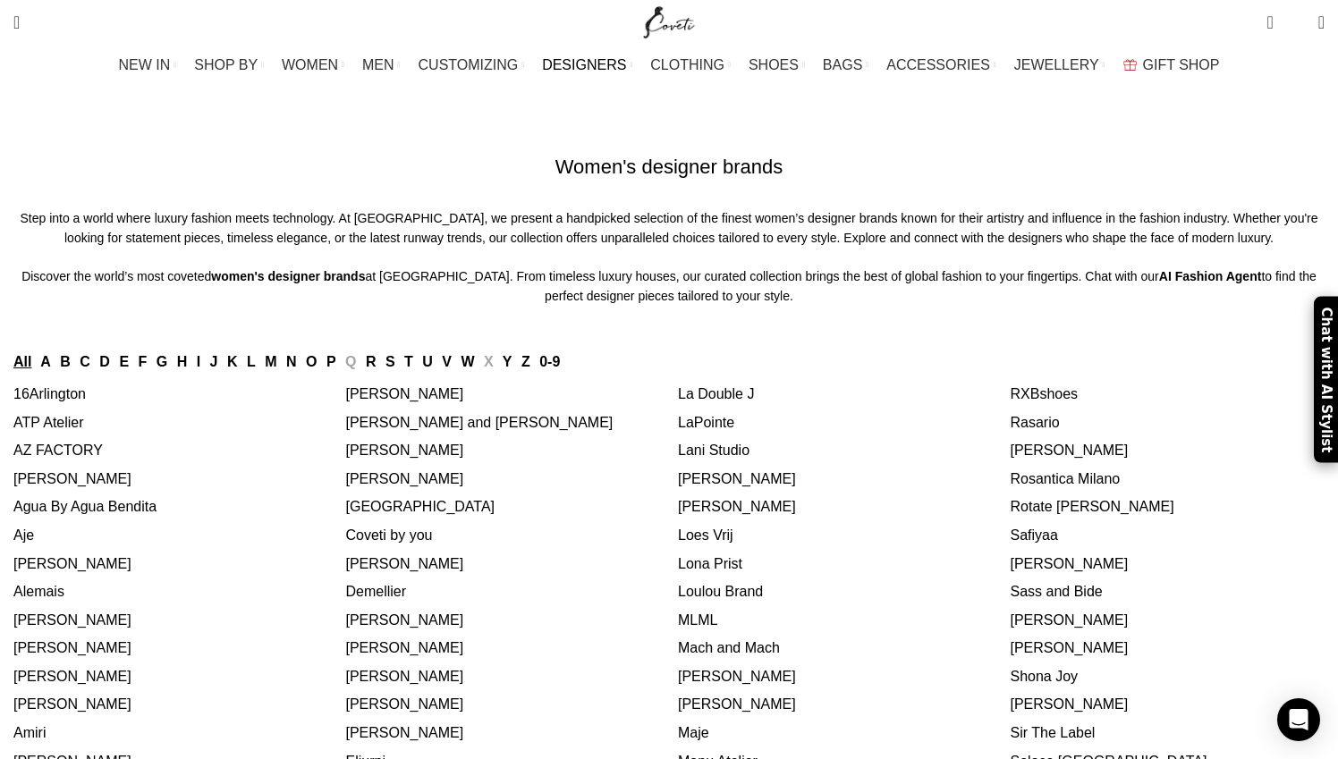
click at [218, 369] on link "J" at bounding box center [214, 361] width 8 height 15
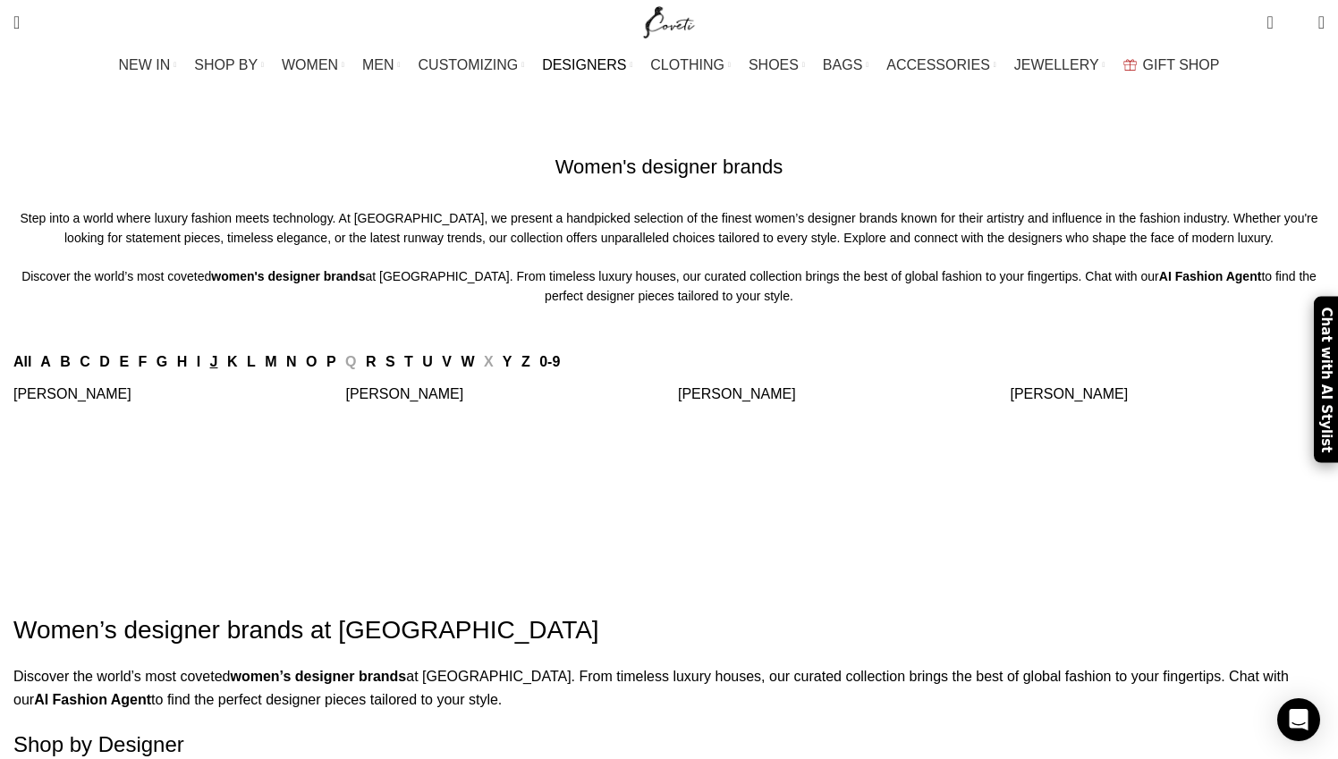
click at [1011, 402] on link "[PERSON_NAME]" at bounding box center [1070, 393] width 118 height 15
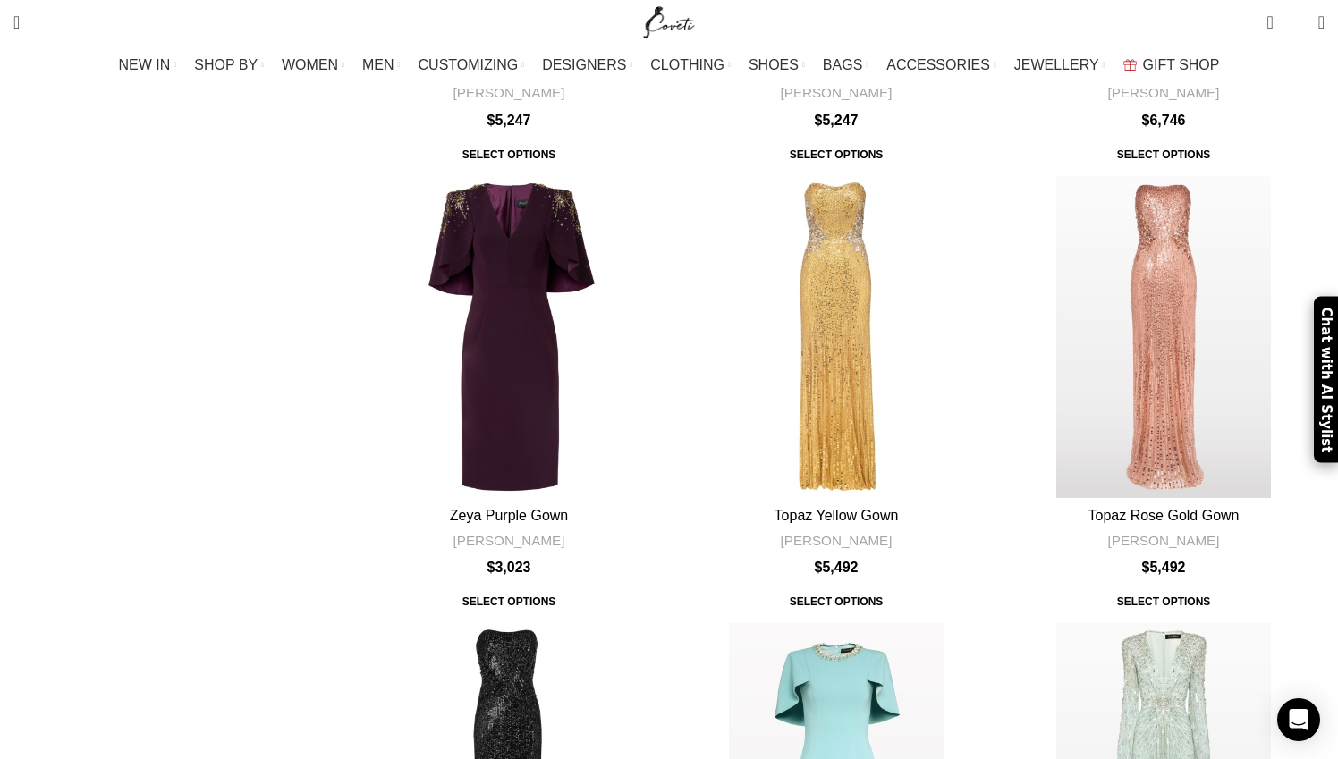
scroll to position [1306, 0]
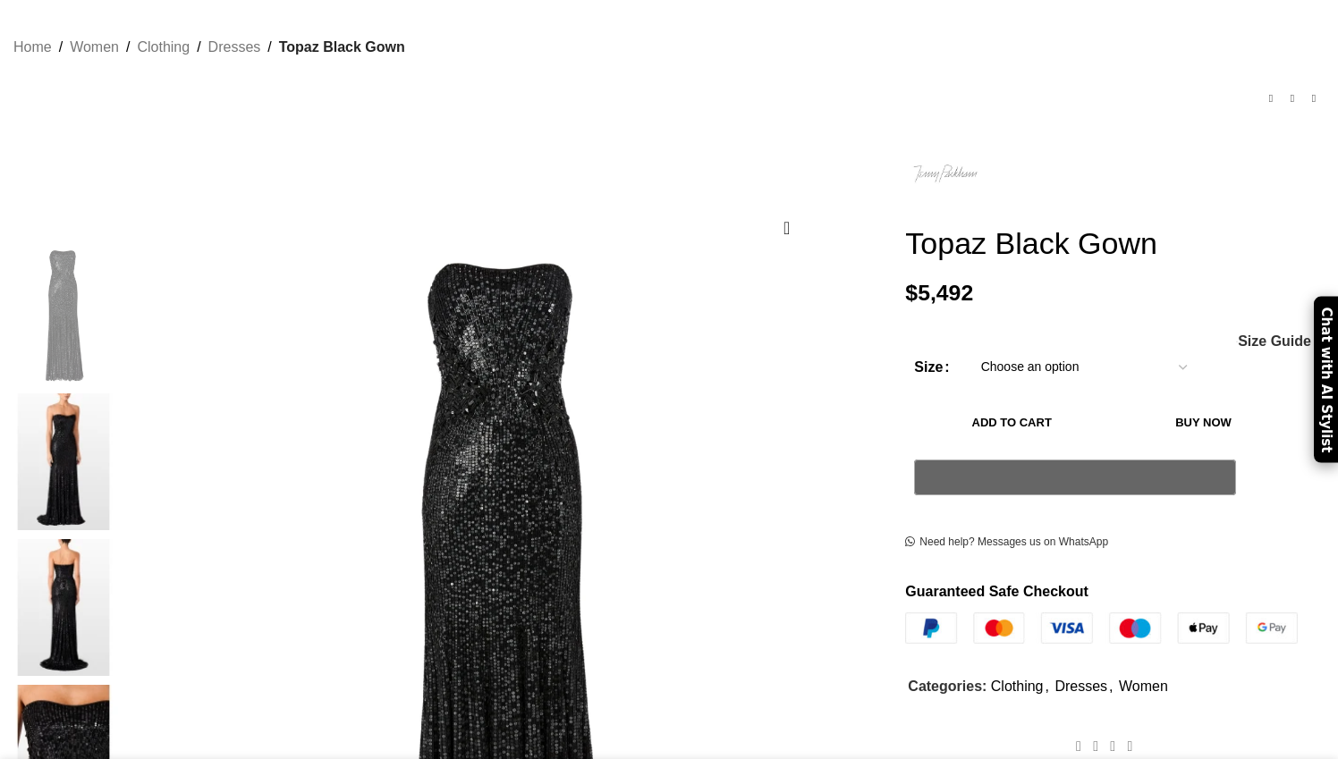
scroll to position [119, 0]
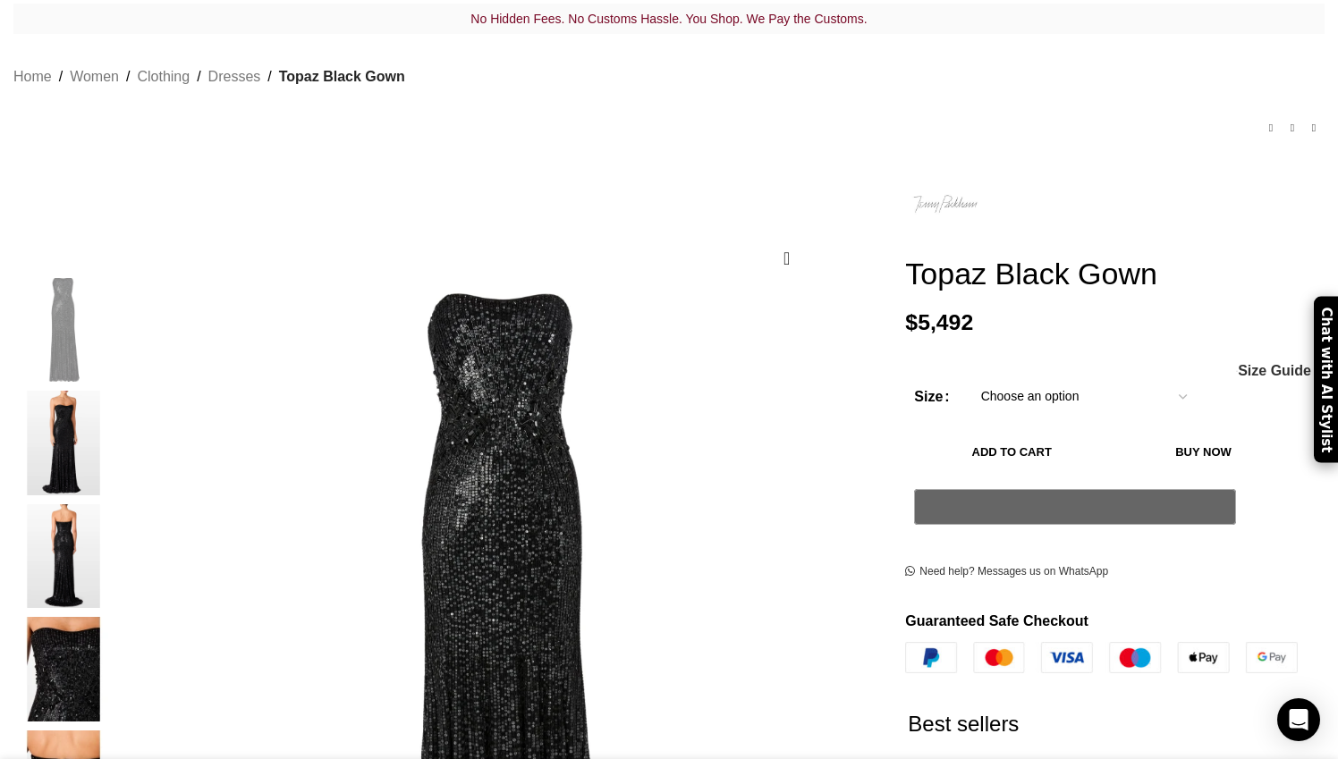
click at [118, 649] on img "4 / 5" at bounding box center [63, 669] width 109 height 105
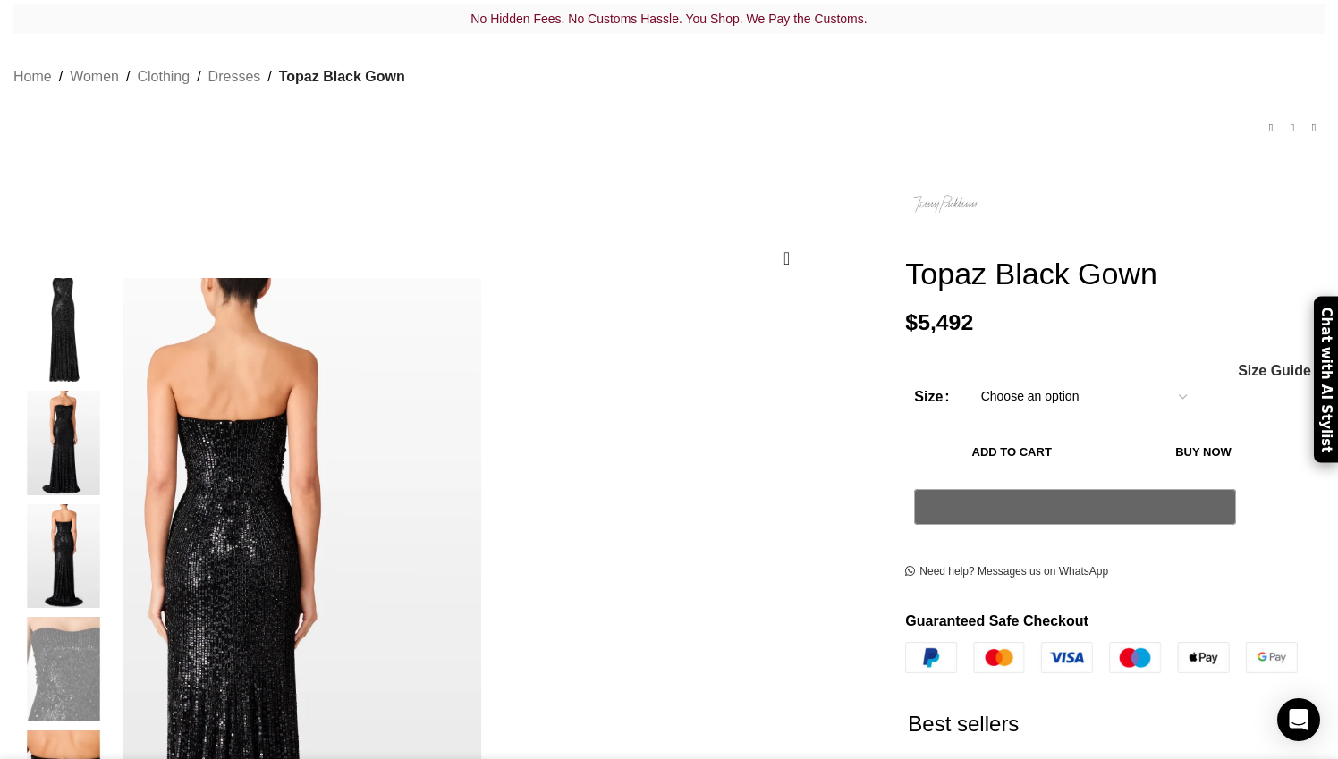
click at [118, 404] on img "2 / 5" at bounding box center [63, 443] width 109 height 105
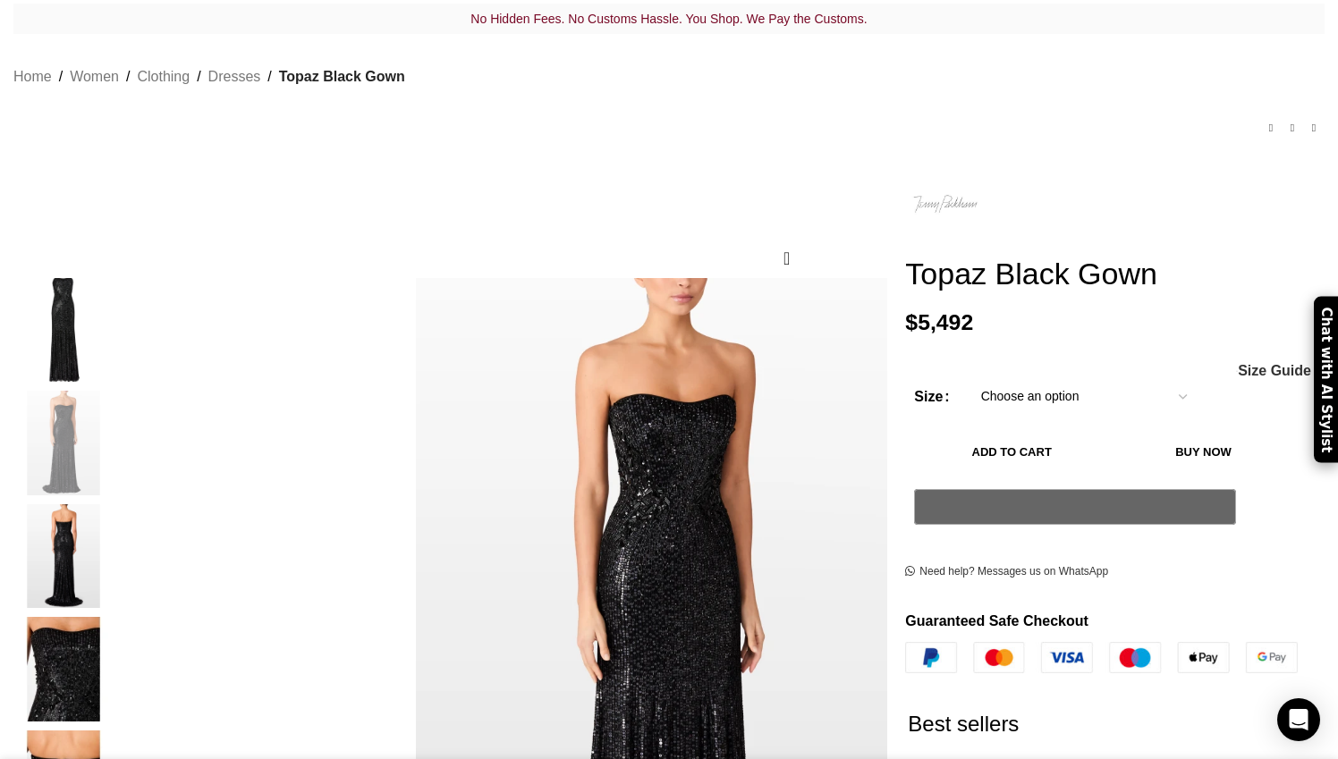
click at [118, 642] on img "4 / 5" at bounding box center [63, 669] width 109 height 105
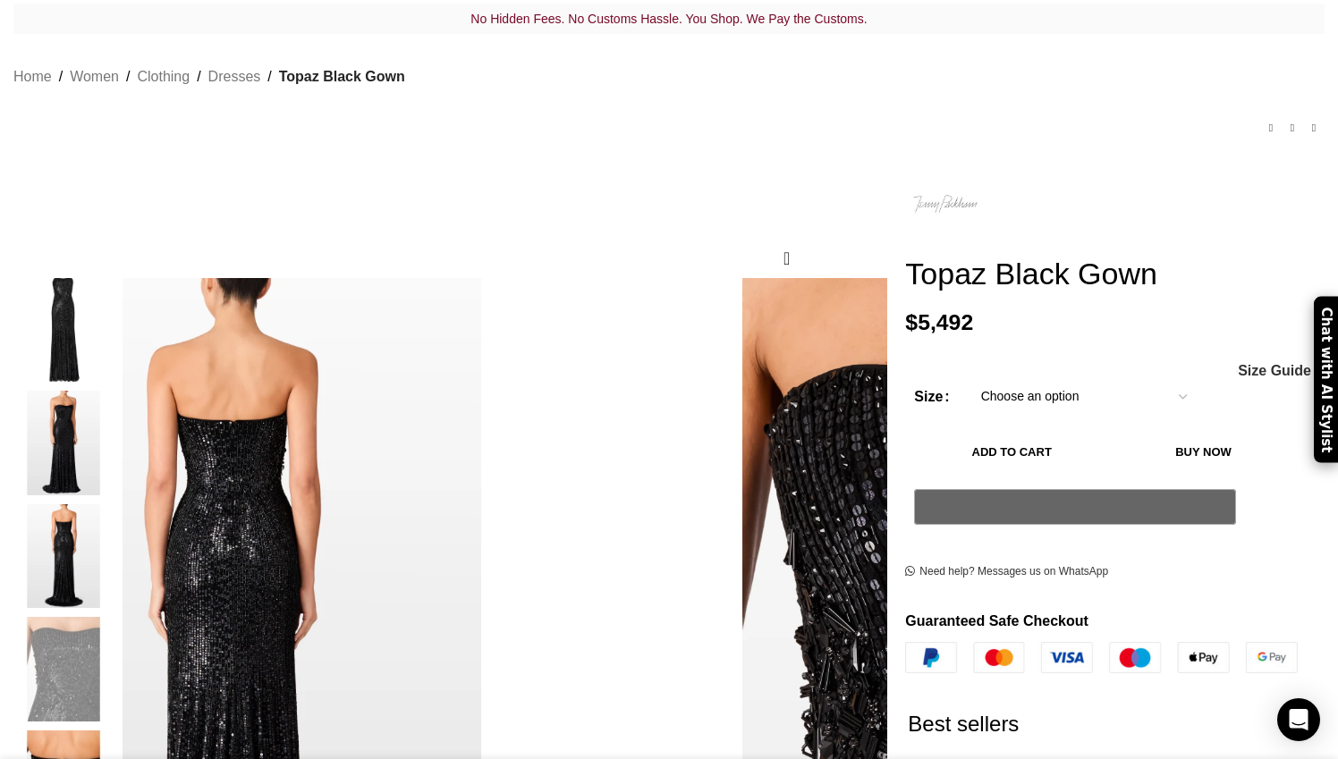
click at [118, 545] on img "3 / 5" at bounding box center [63, 557] width 109 height 105
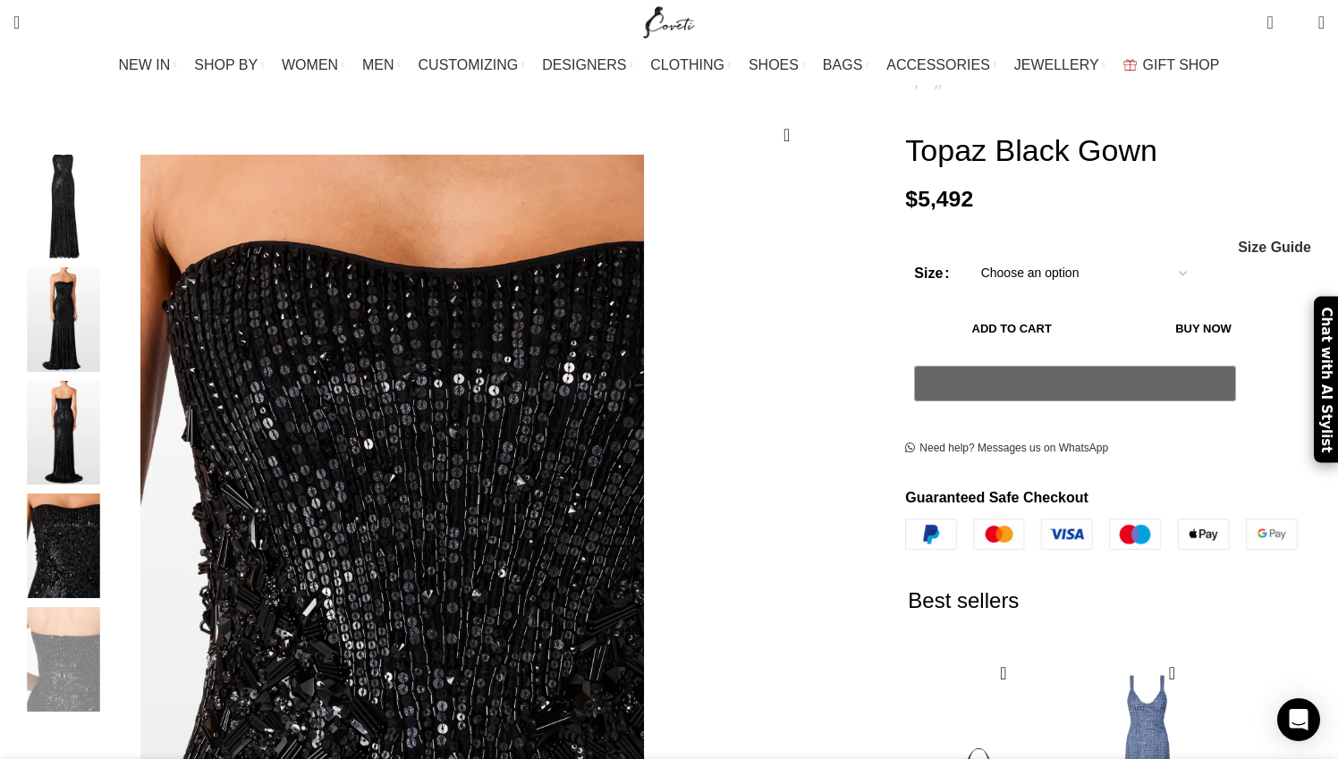
scroll to position [209, 0]
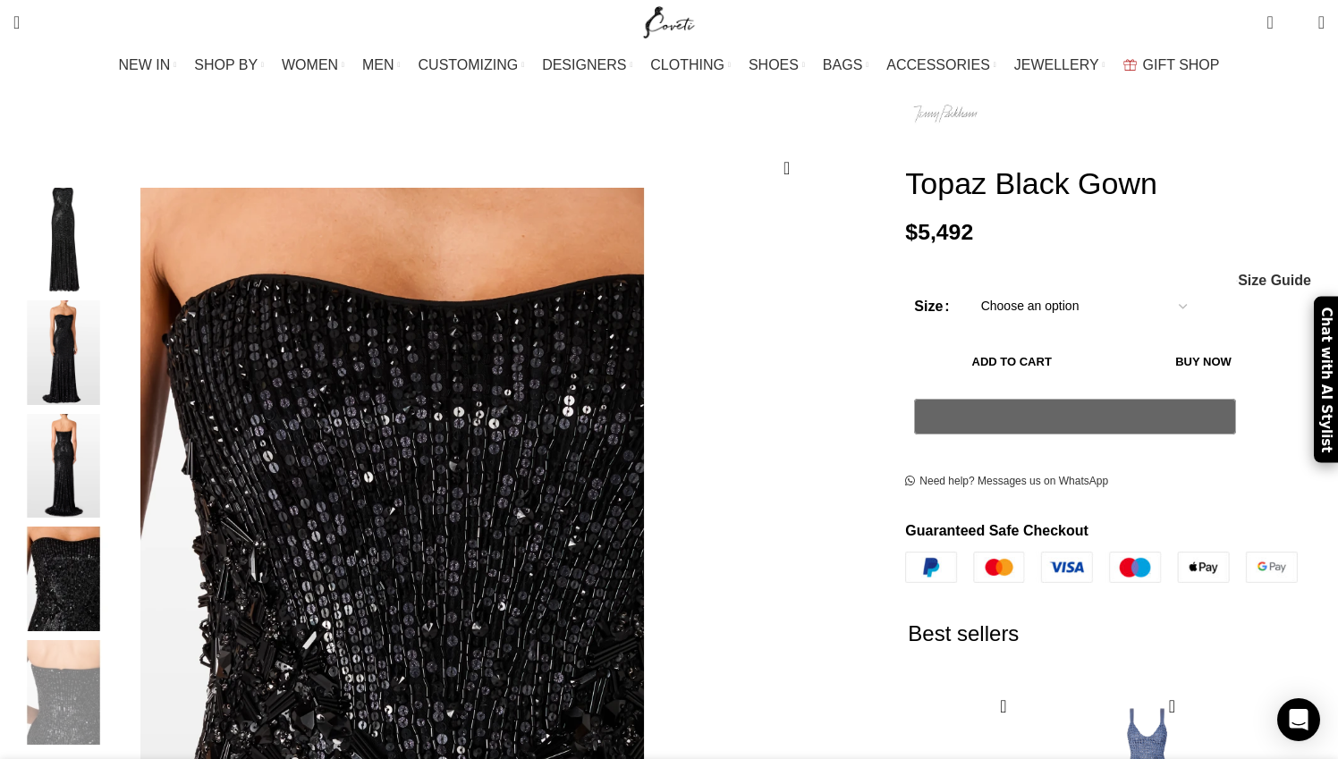
click at [118, 301] on img "2 / 5" at bounding box center [63, 353] width 109 height 105
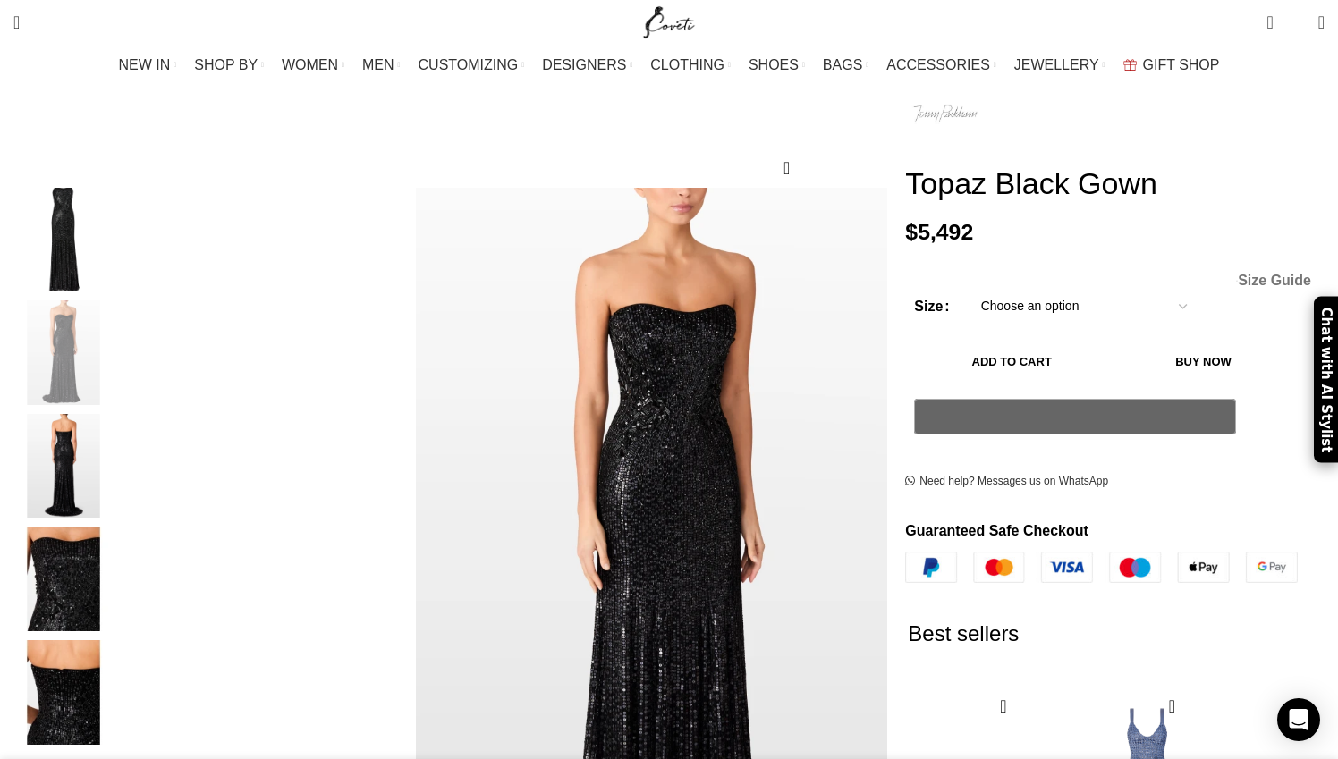
click at [1238, 274] on span "Size Guide" at bounding box center [1274, 281] width 73 height 14
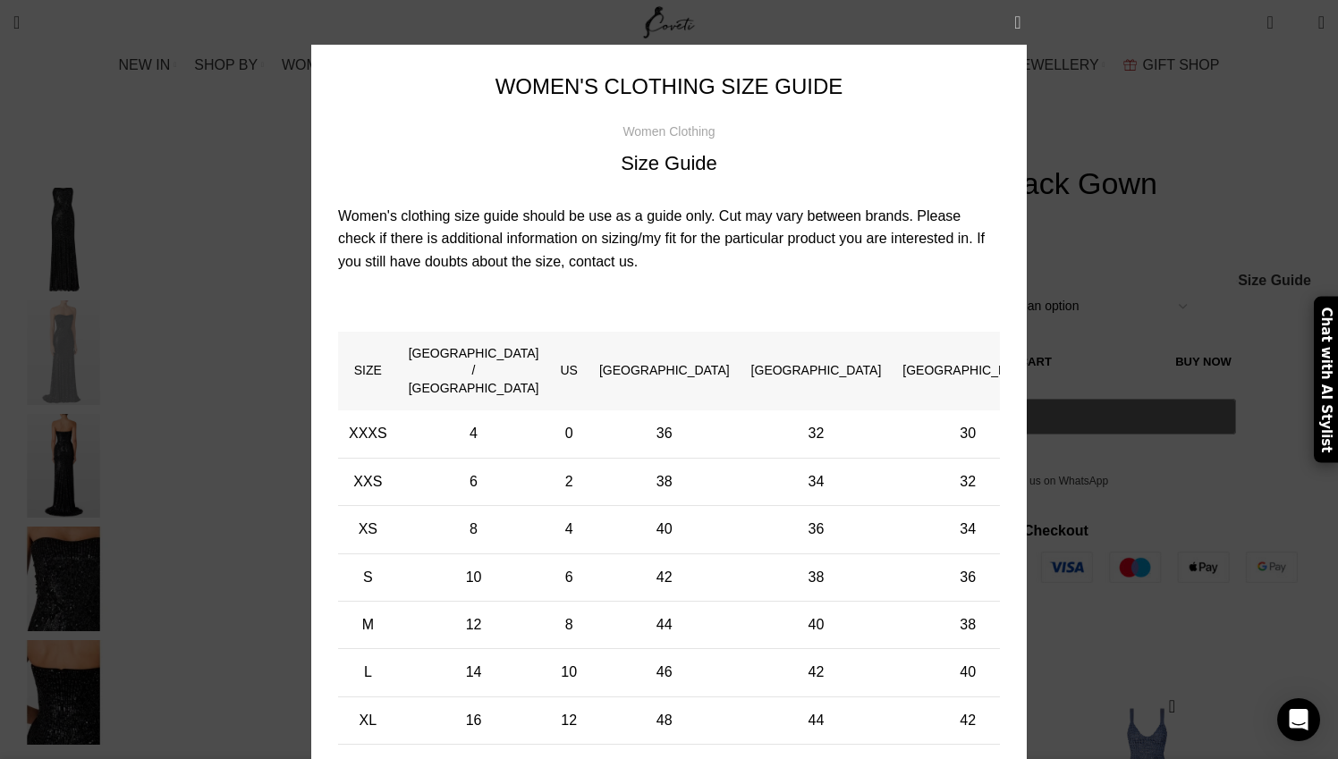
click at [1018, 21] on button "×" at bounding box center [1018, 22] width 45 height 45
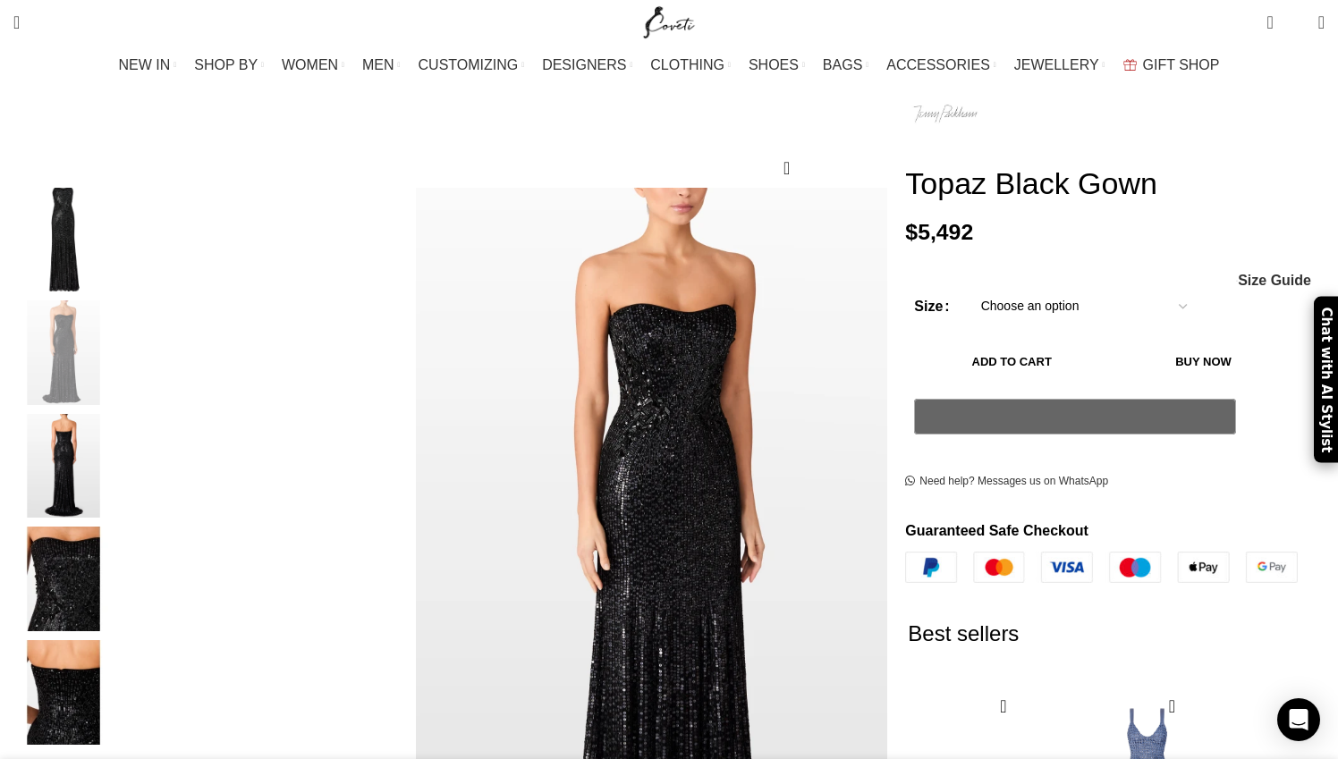
select select "14-uk"
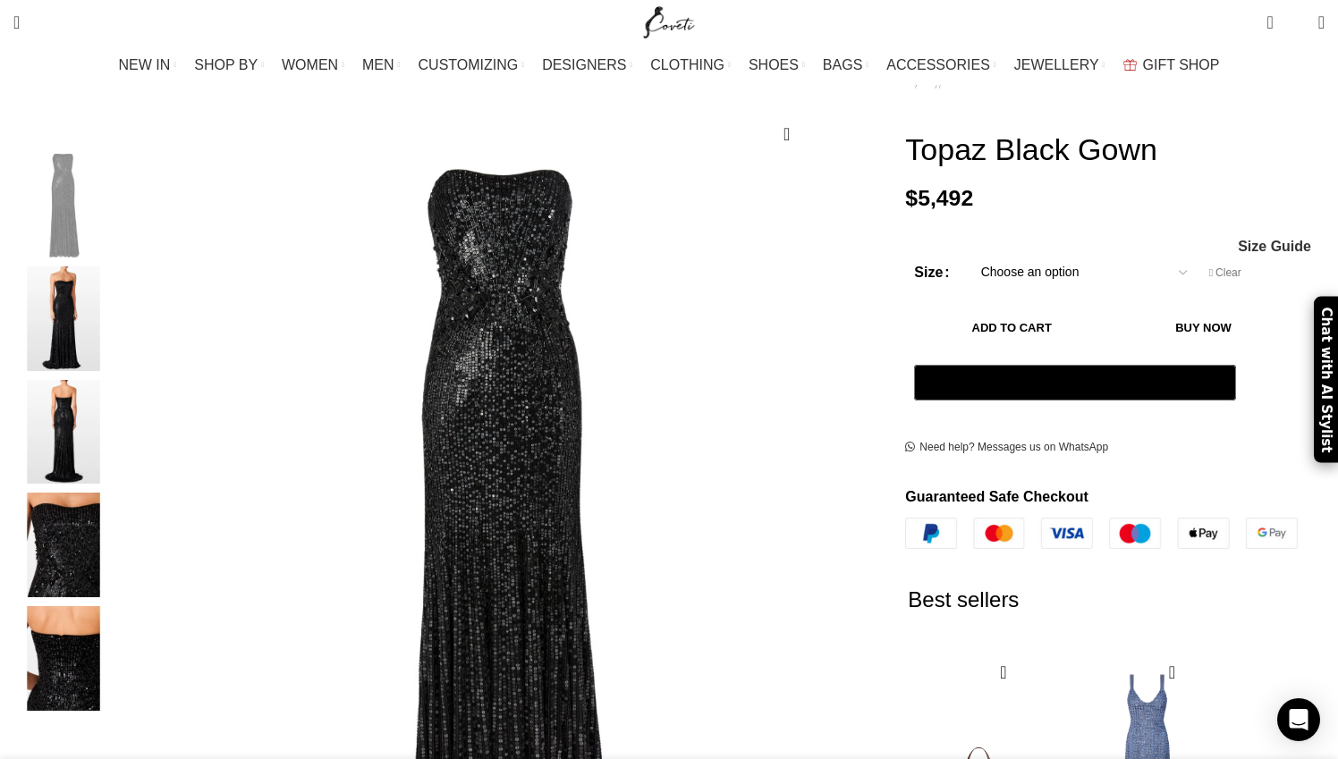
scroll to position [244, 0]
click at [968, 309] on button "Add to cart" at bounding box center [1011, 328] width 195 height 38
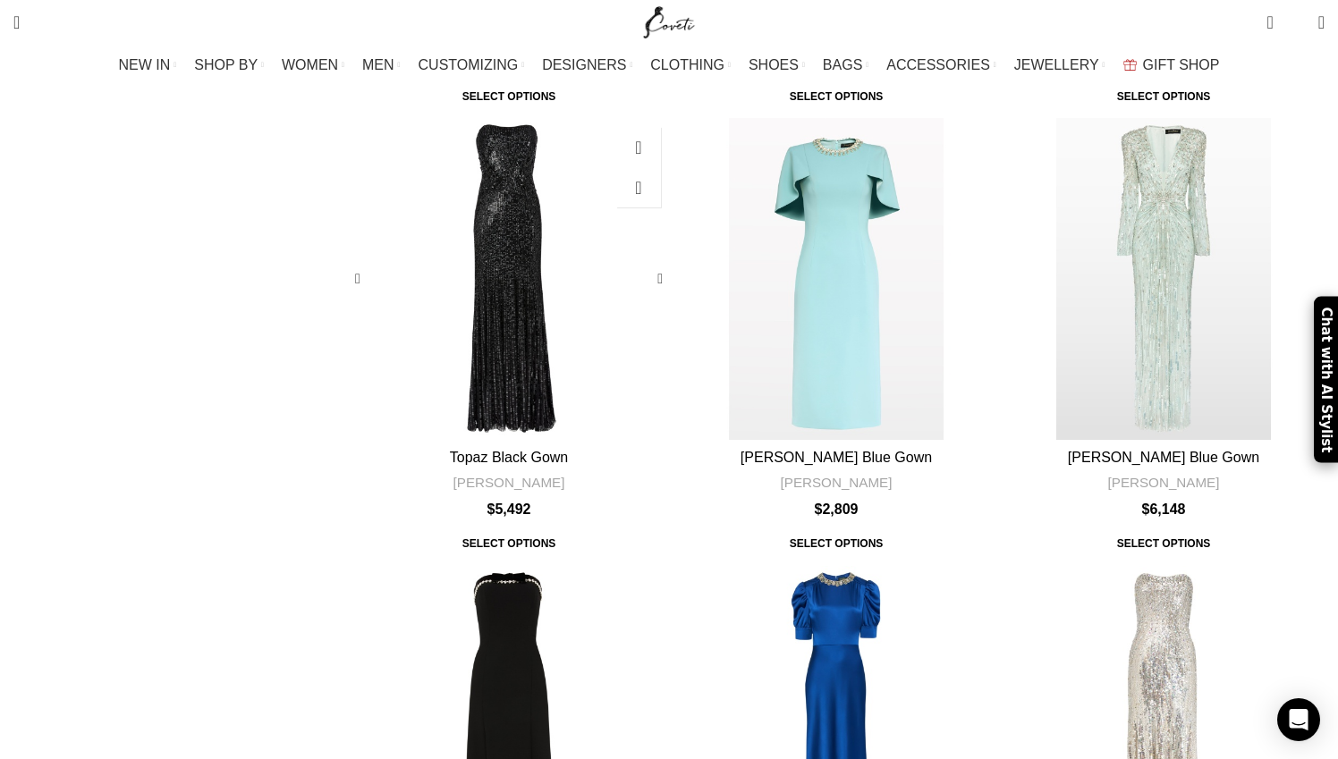
scroll to position [1812, 0]
click at [650, 712] on div "Sufyan Black Gown" at bounding box center [656, 725] width 27 height 27
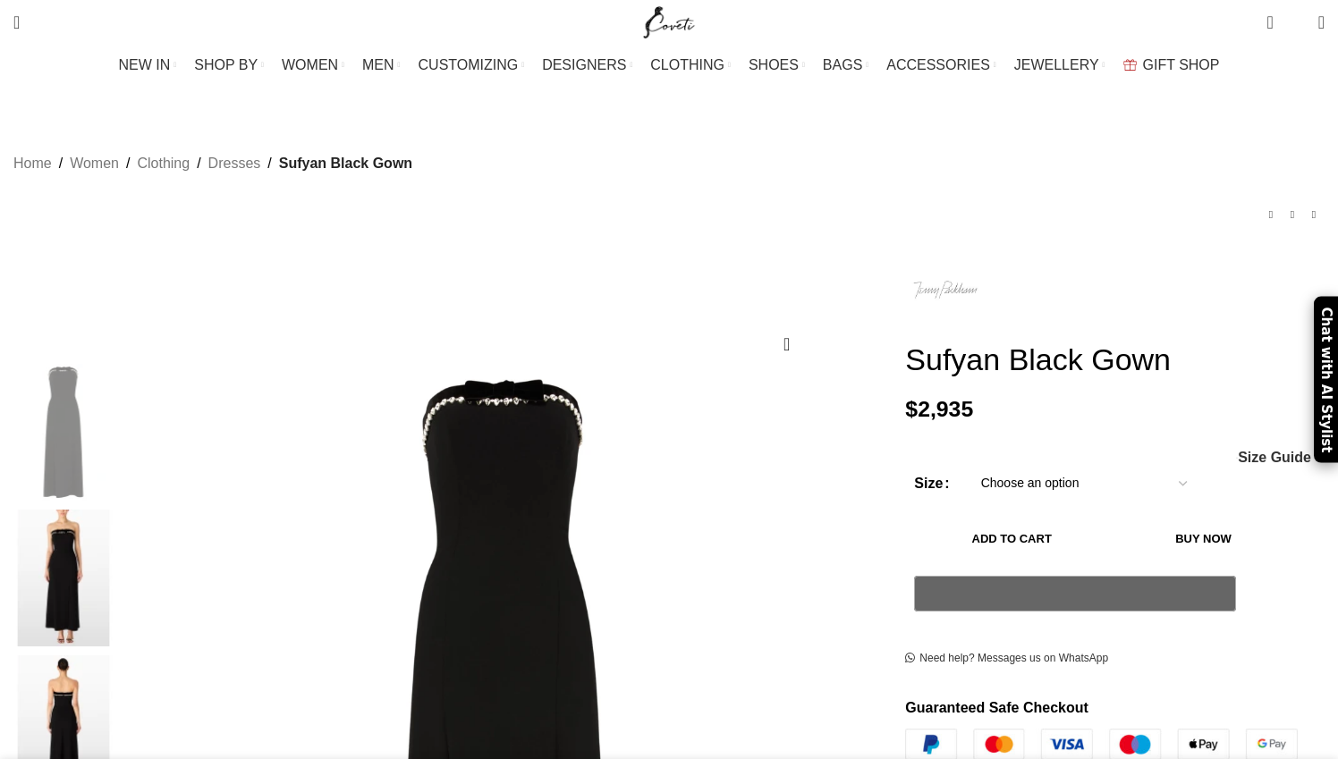
click at [118, 510] on img at bounding box center [63, 578] width 109 height 137
click at [118, 656] on img at bounding box center [63, 724] width 109 height 137
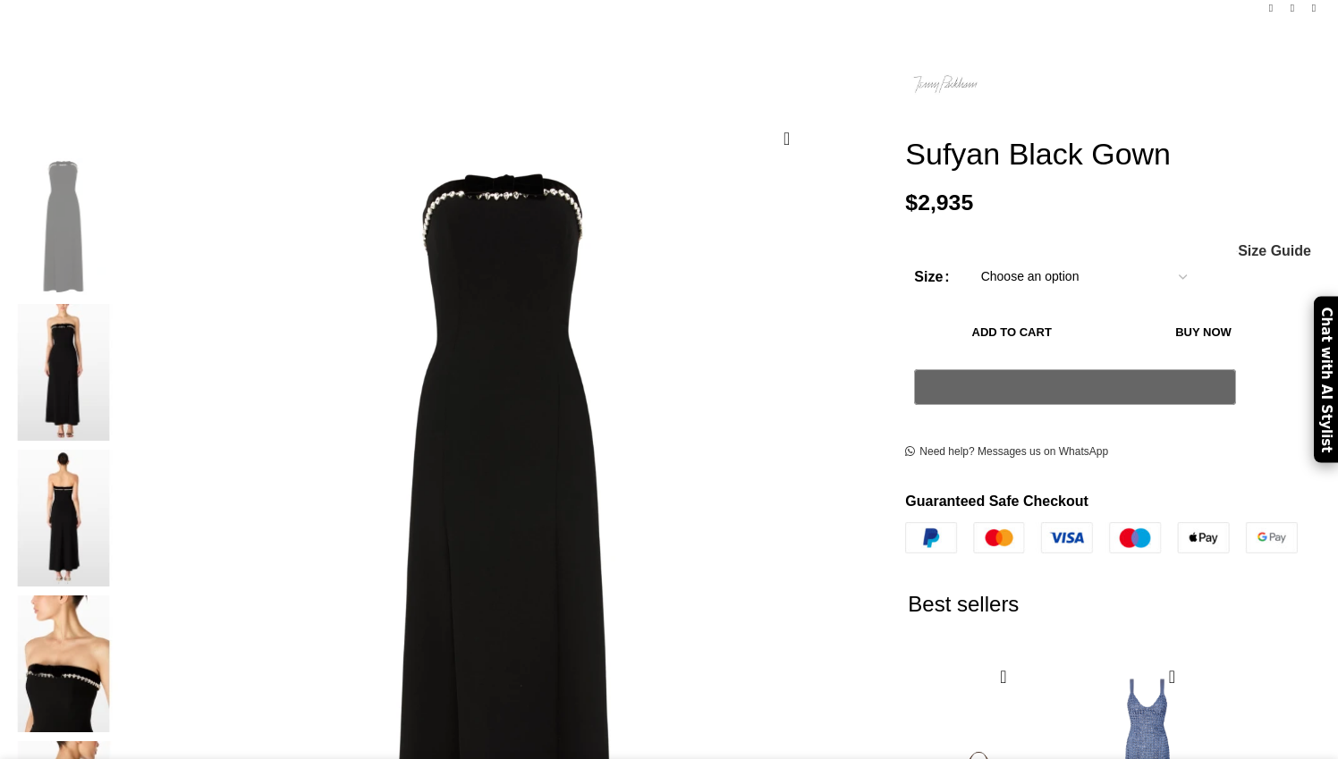
scroll to position [254, 0]
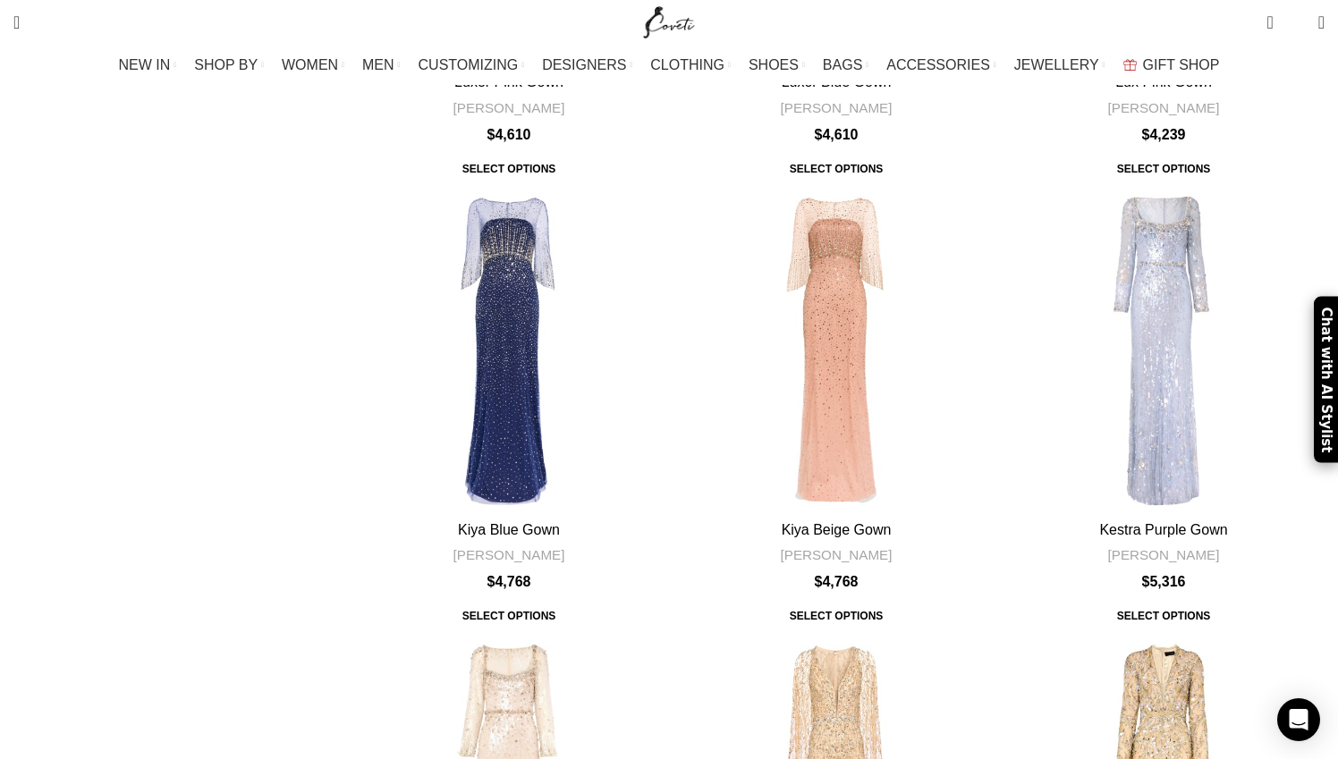
scroll to position [5779, 0]
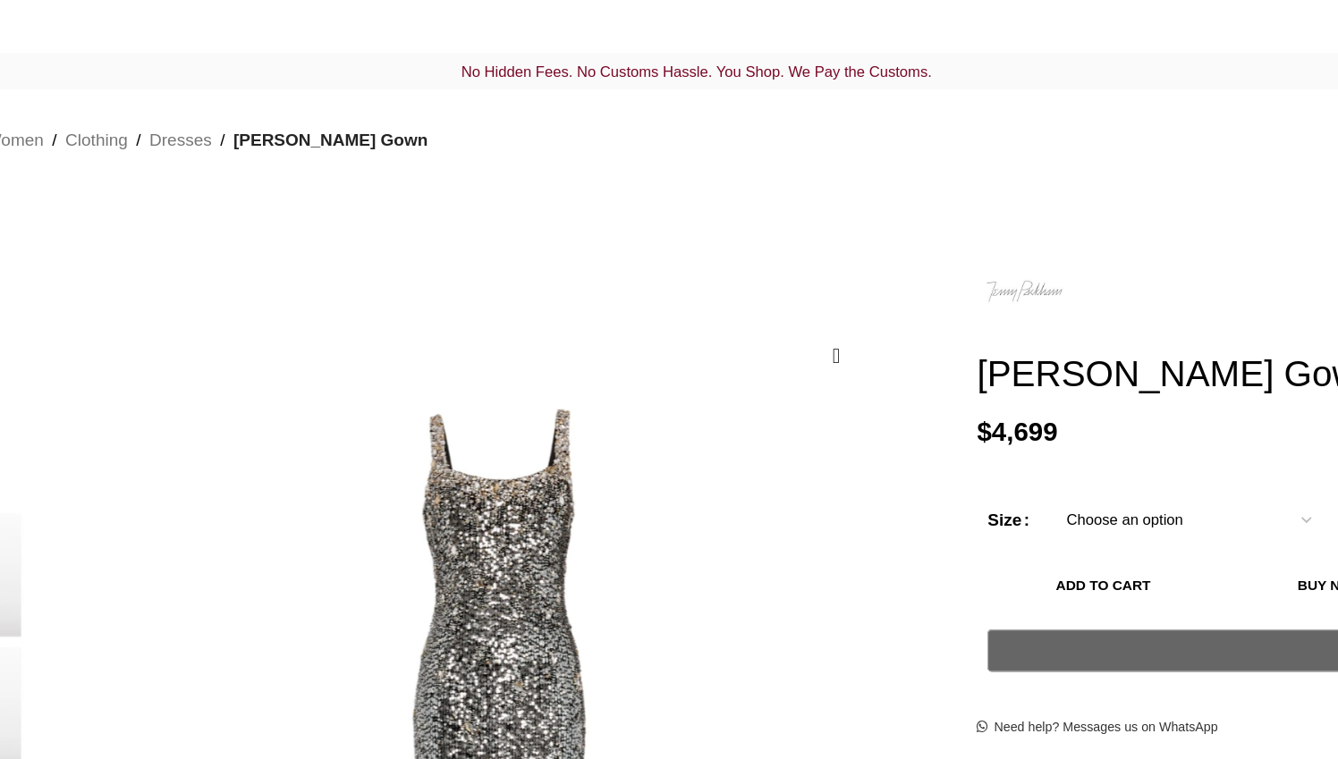
click at [118, 530] on img "2 / 5" at bounding box center [63, 562] width 109 height 105
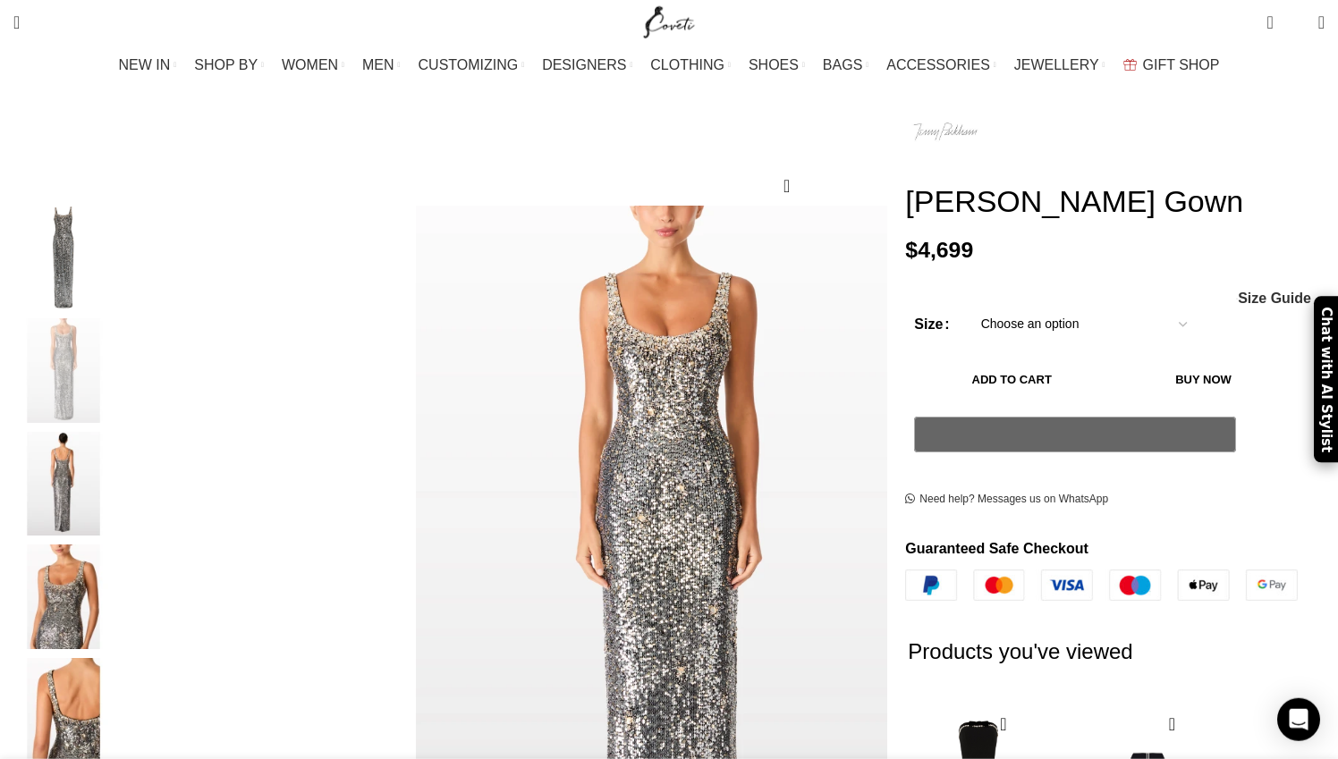
scroll to position [184, 0]
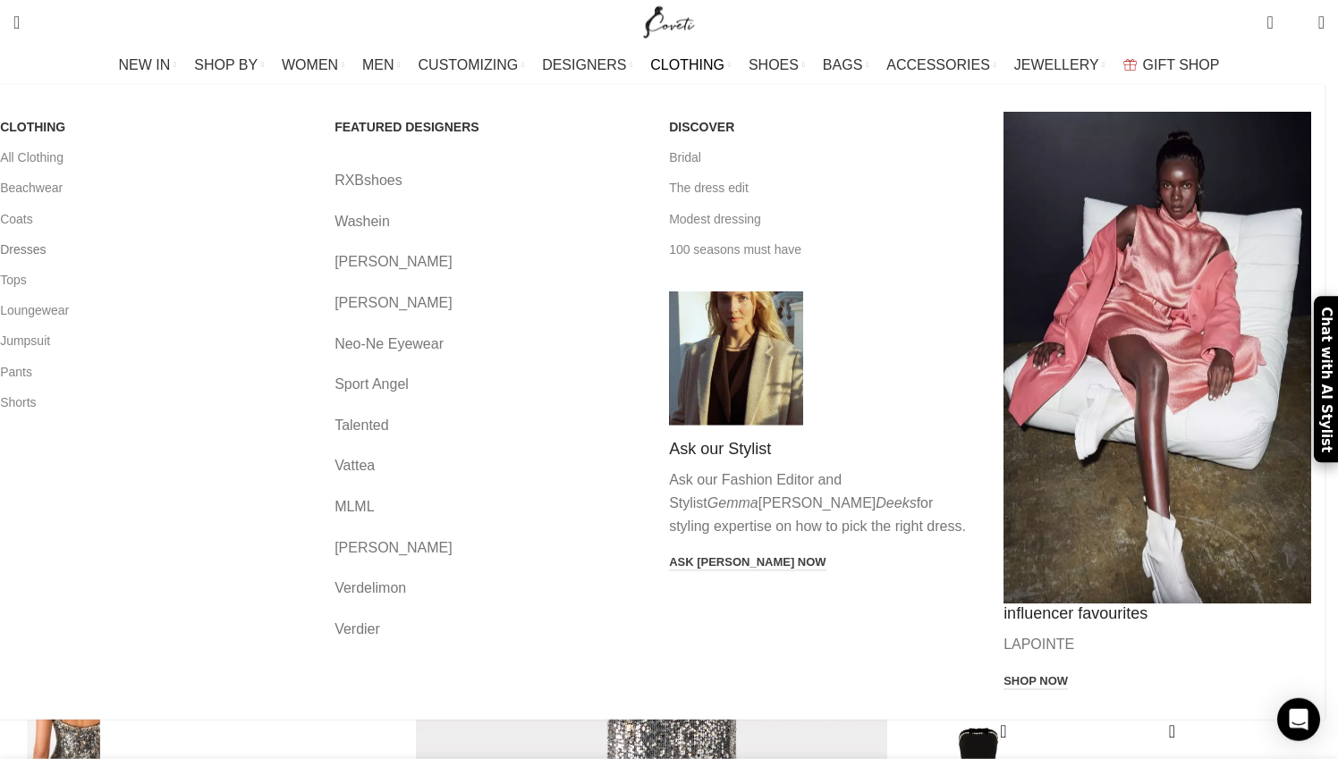
click at [165, 262] on link "Dresses" at bounding box center [154, 249] width 308 height 30
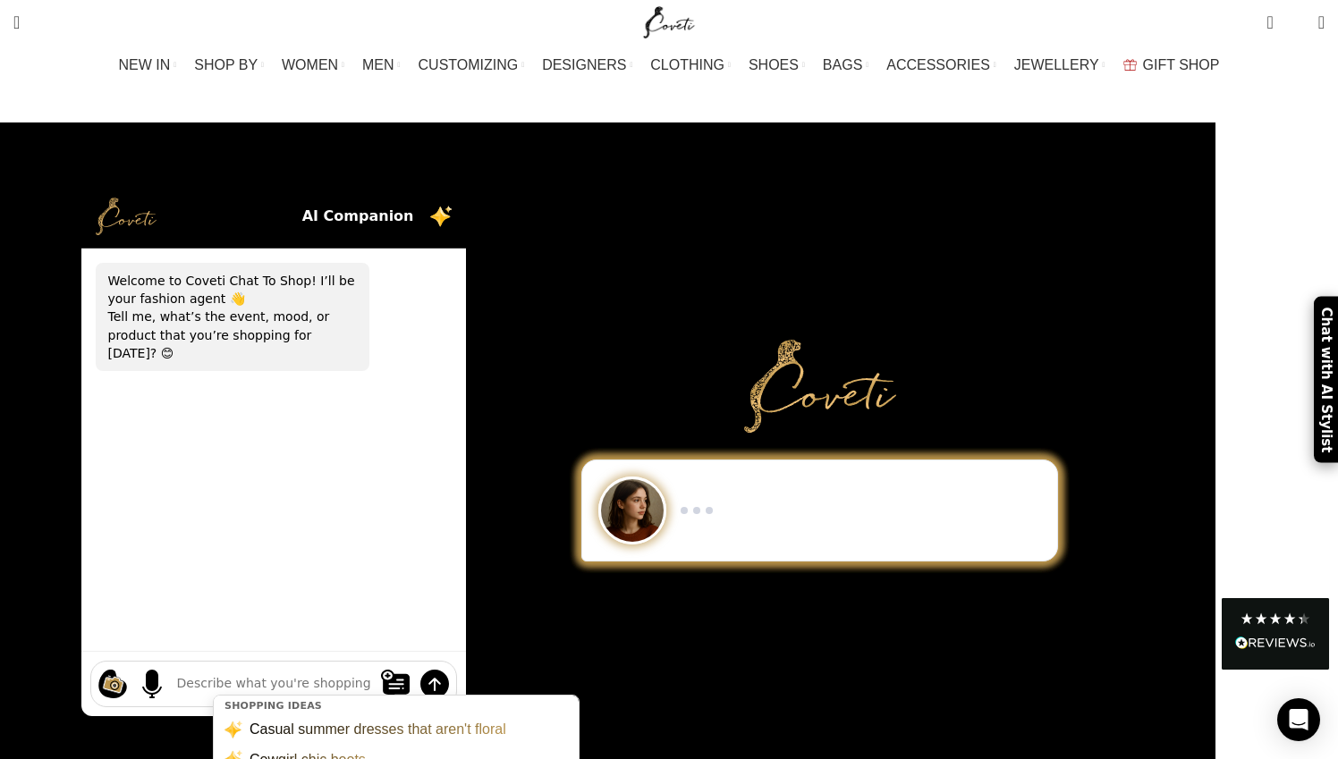
click at [329, 674] on textarea at bounding box center [273, 684] width 193 height 21
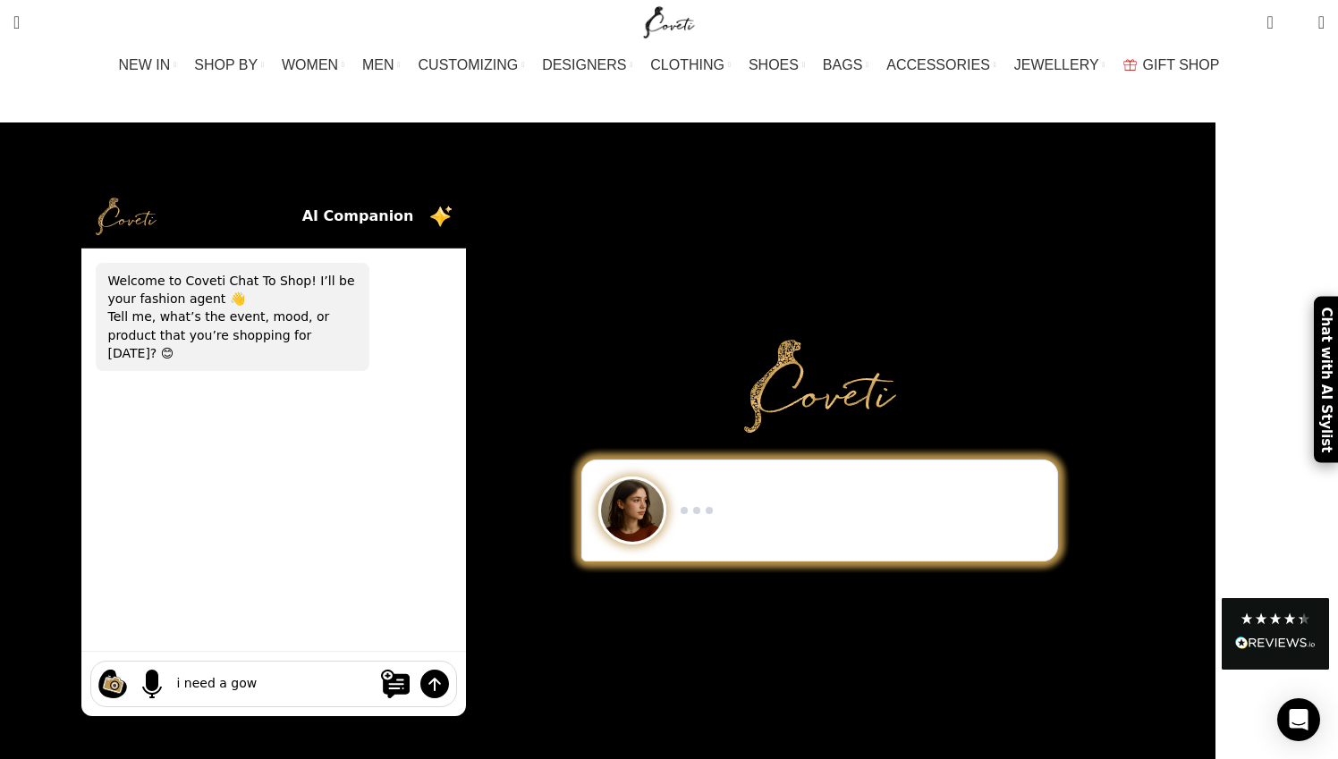
type textarea "i need a gown"
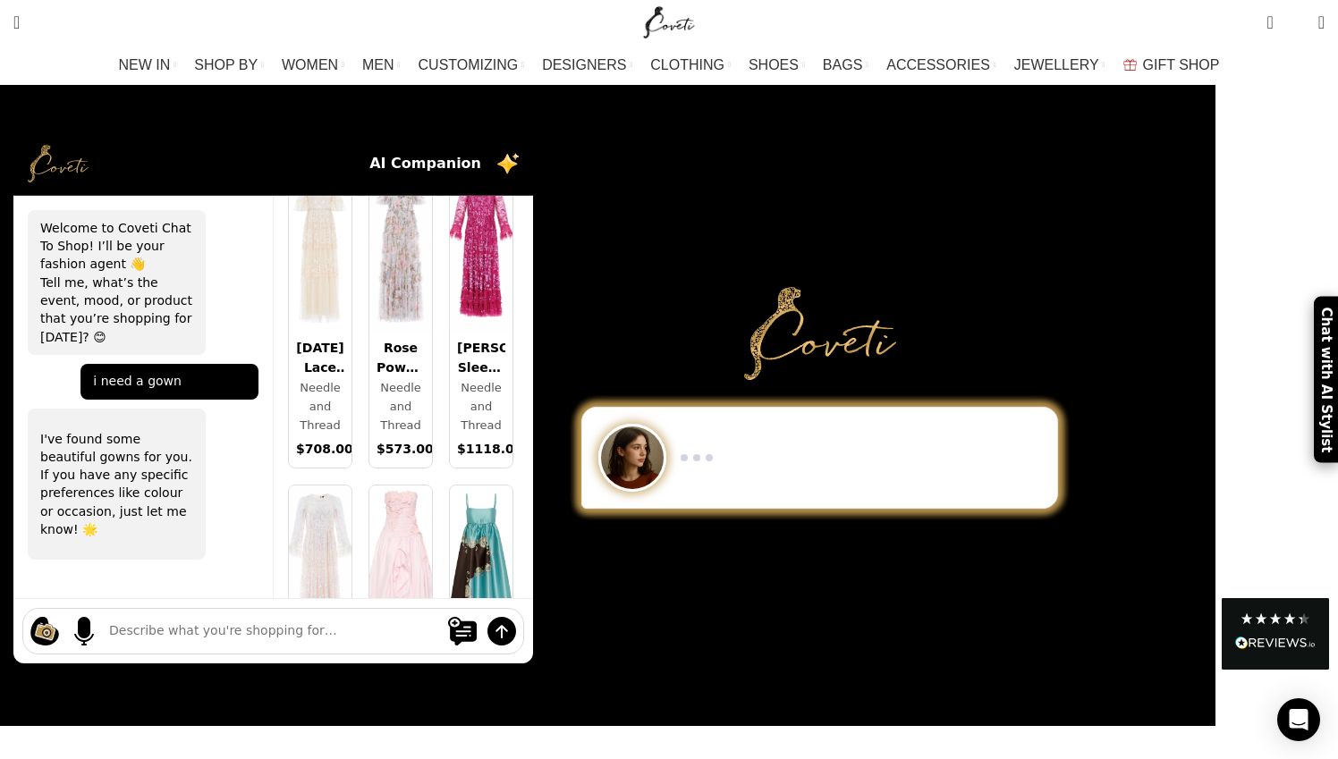
scroll to position [2288, 0]
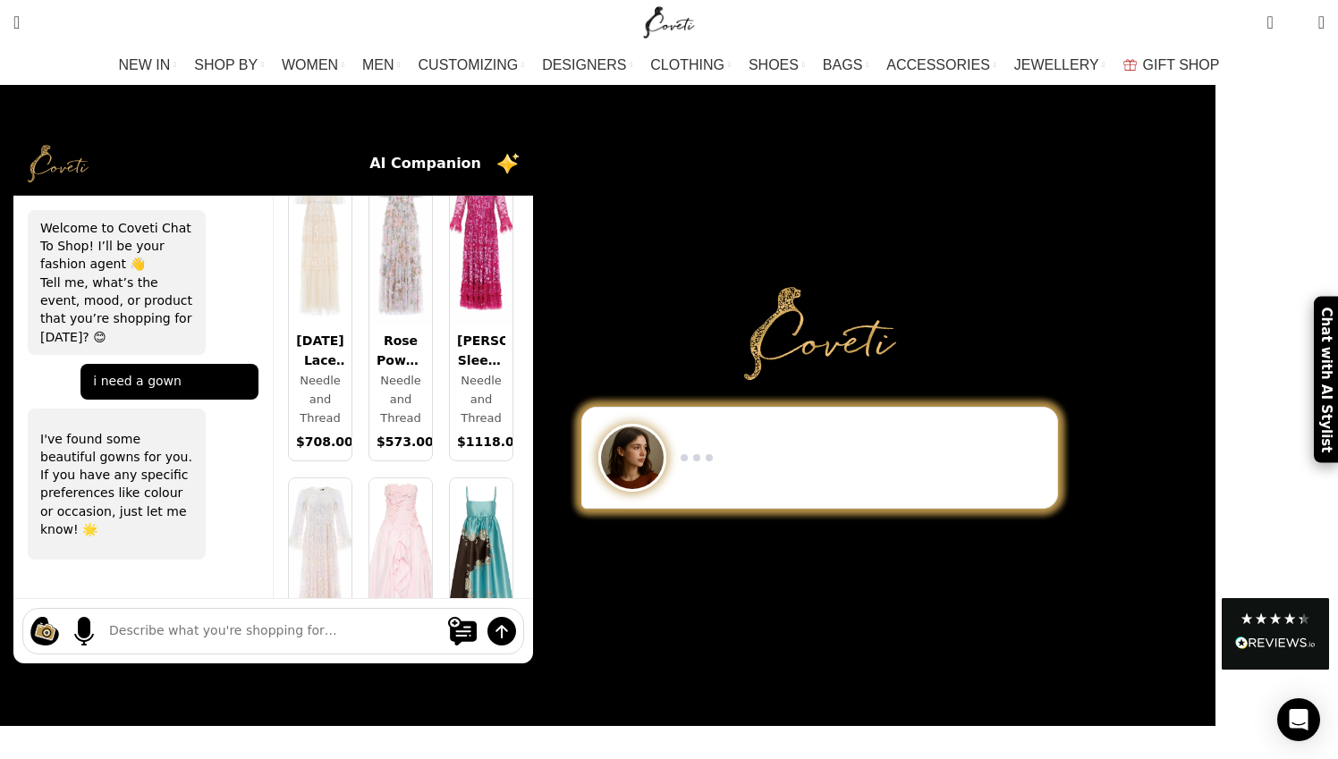
click at [271, 622] on textarea at bounding box center [273, 632] width 328 height 21
type textarea "p"
type textarea "i need a gown in blue, purple, indigo, or black"
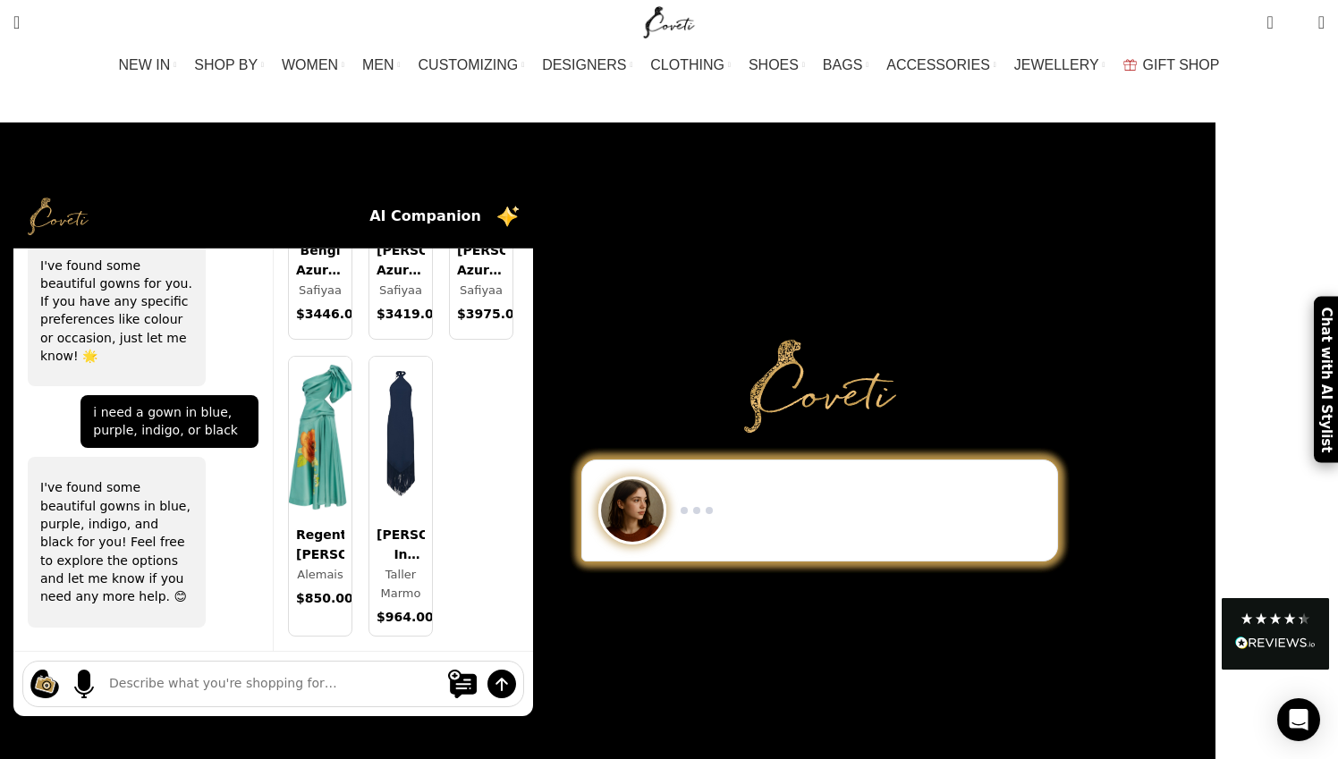
scroll to position [15791, 0]
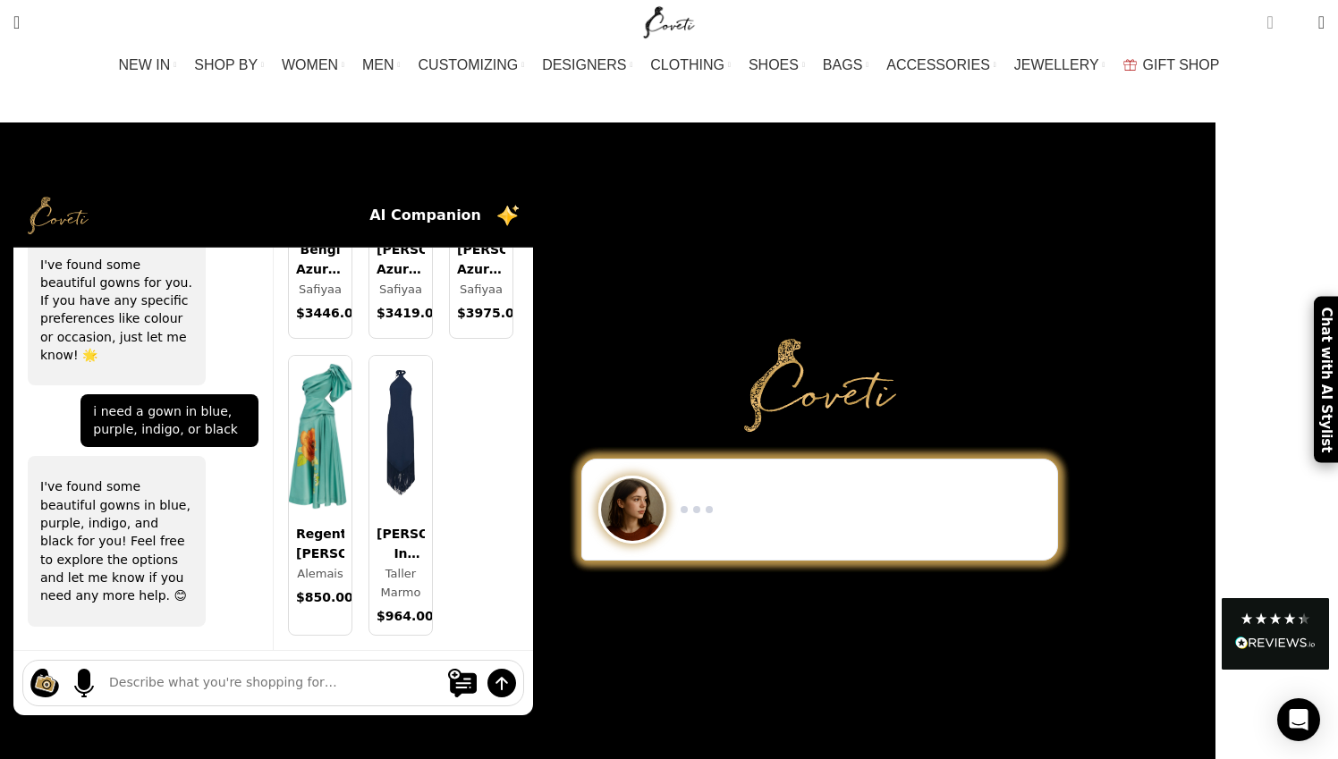
click at [1258, 33] on link "2 items $ 8,849" at bounding box center [1270, 22] width 24 height 36
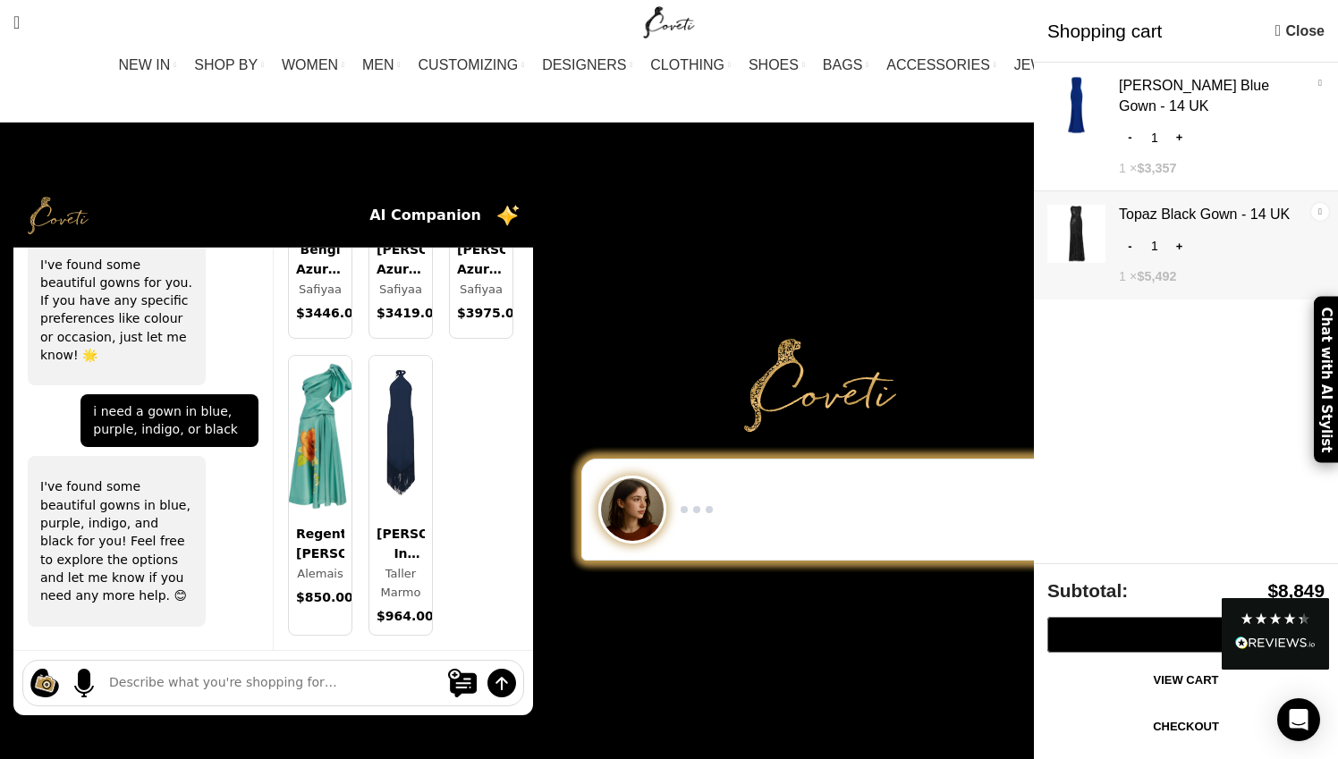
click at [1317, 203] on link "×" at bounding box center [1320, 212] width 18 height 18
click at [1162, 82] on link "Show" at bounding box center [1186, 123] width 304 height 121
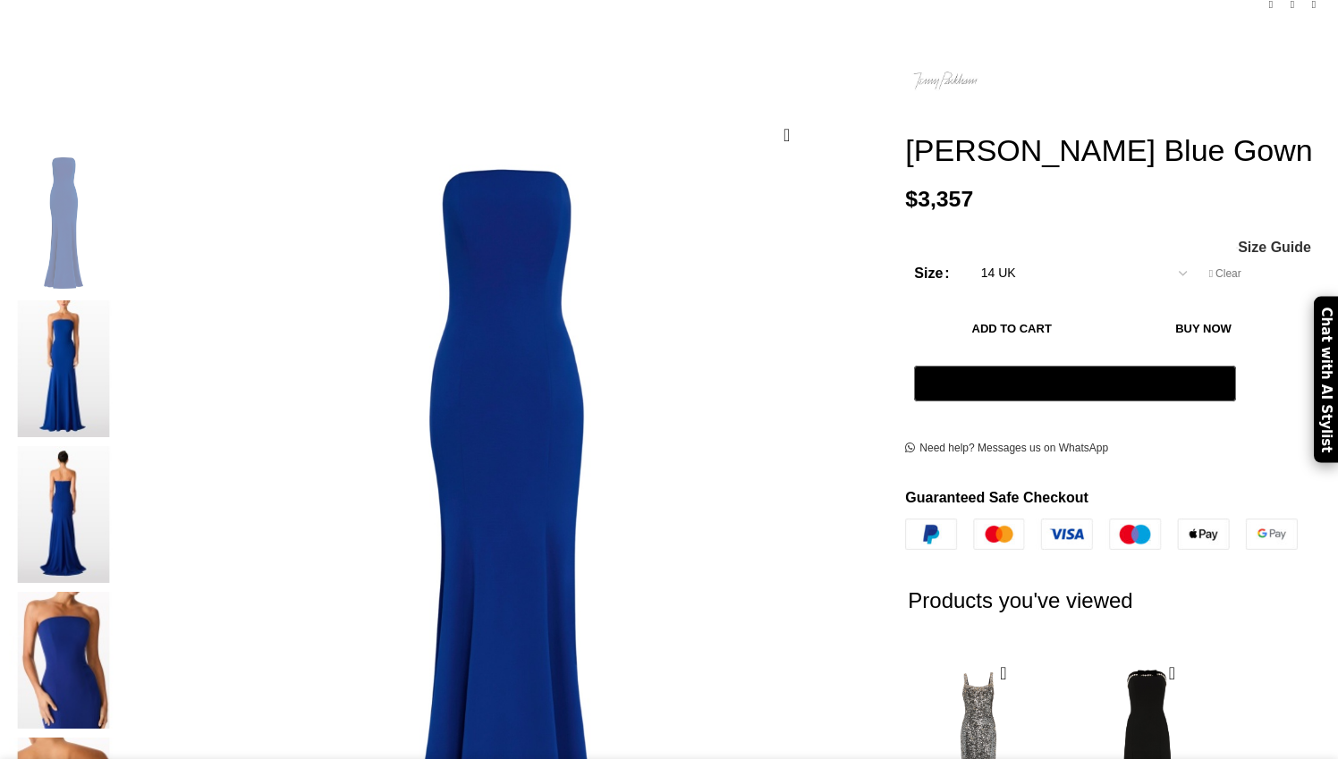
scroll to position [242, 0]
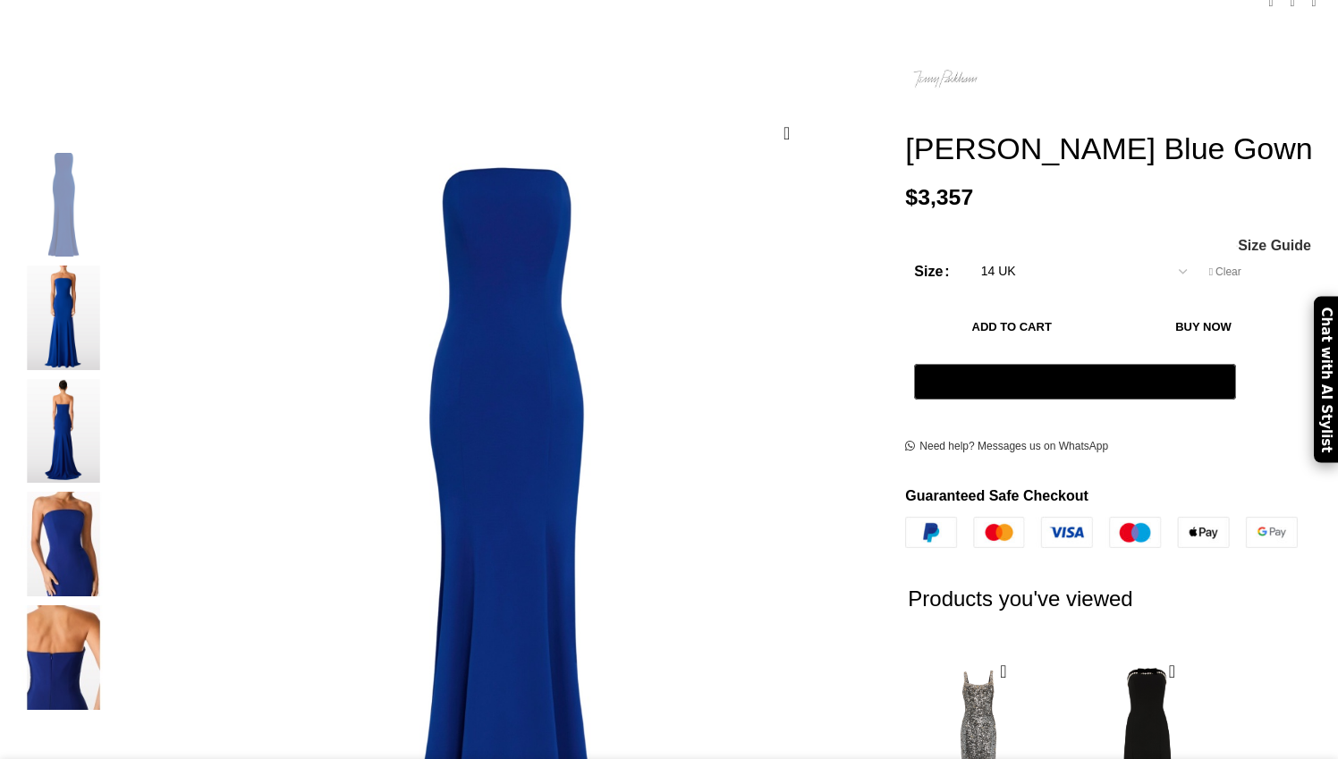
click at [118, 312] on img "2 / 5" at bounding box center [63, 318] width 109 height 105
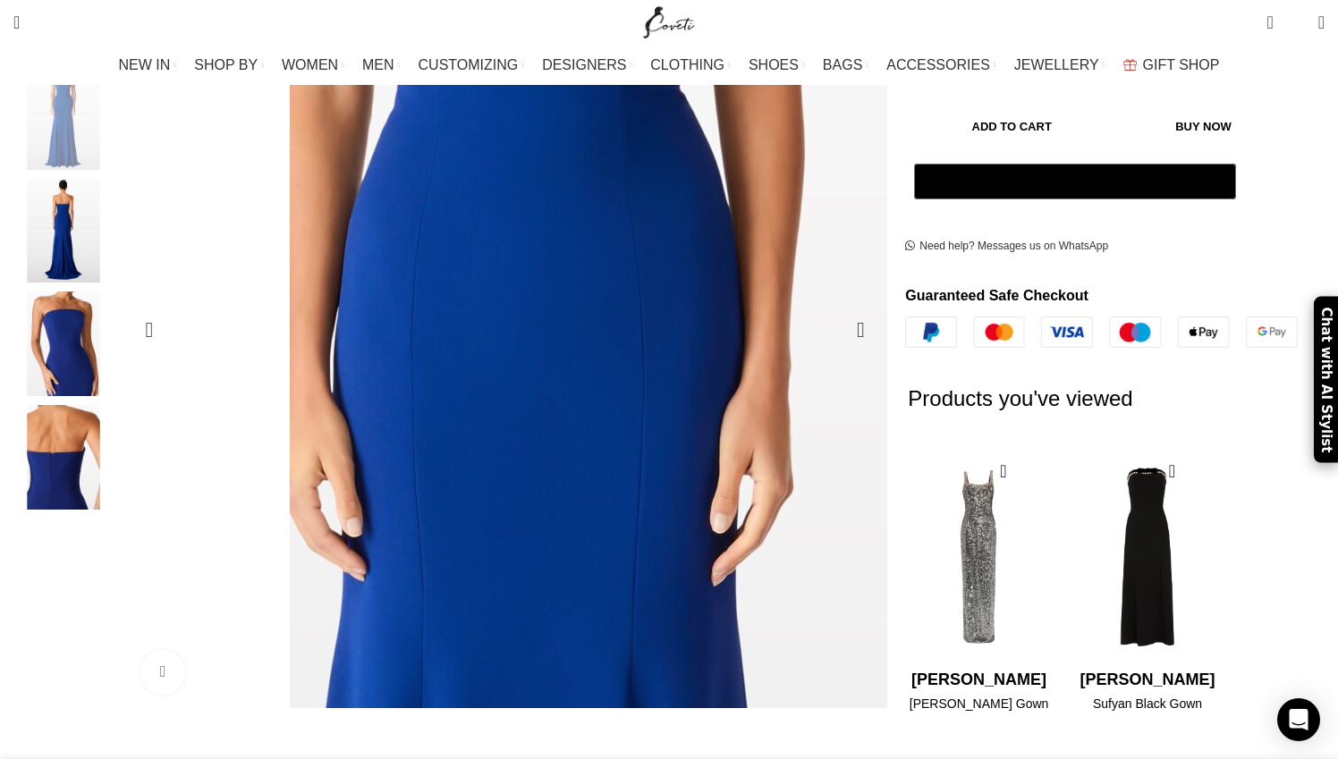
scroll to position [461, 0]
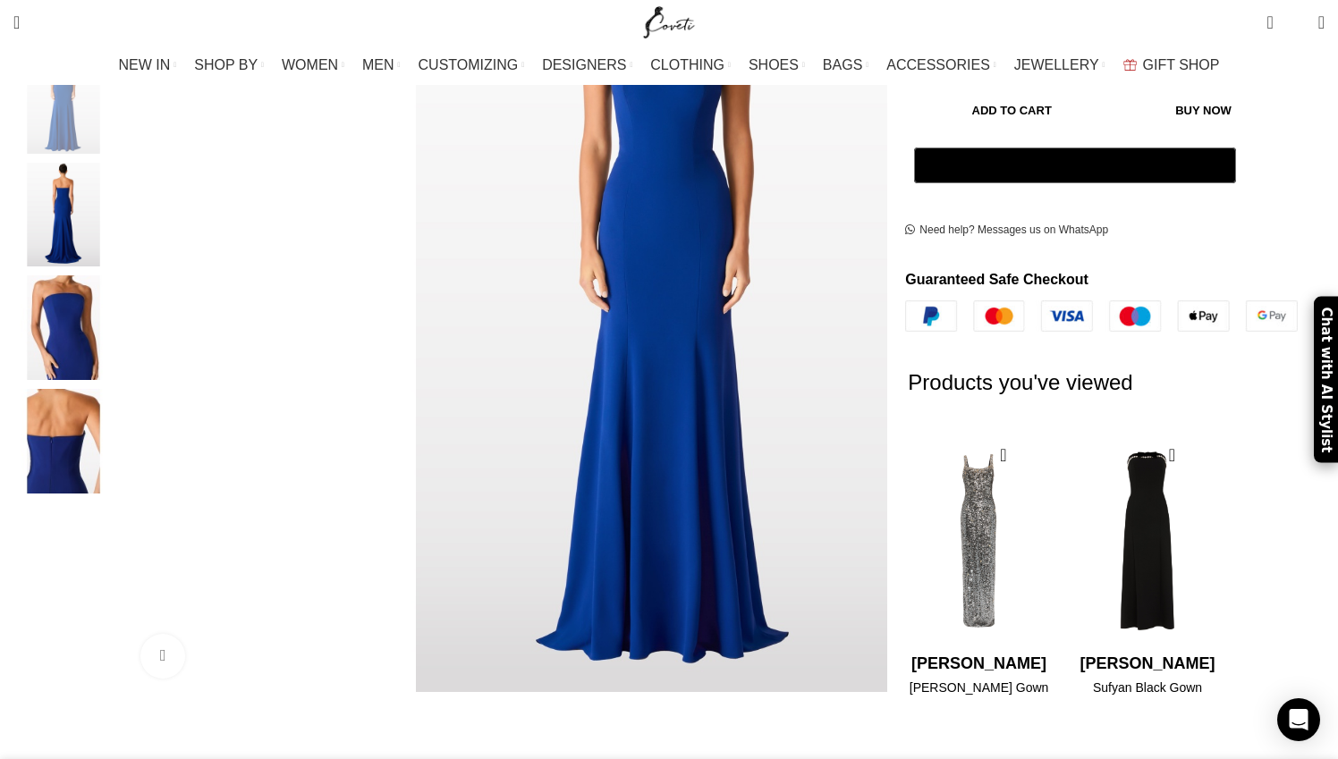
click at [118, 310] on img "4 / 5" at bounding box center [63, 328] width 109 height 105
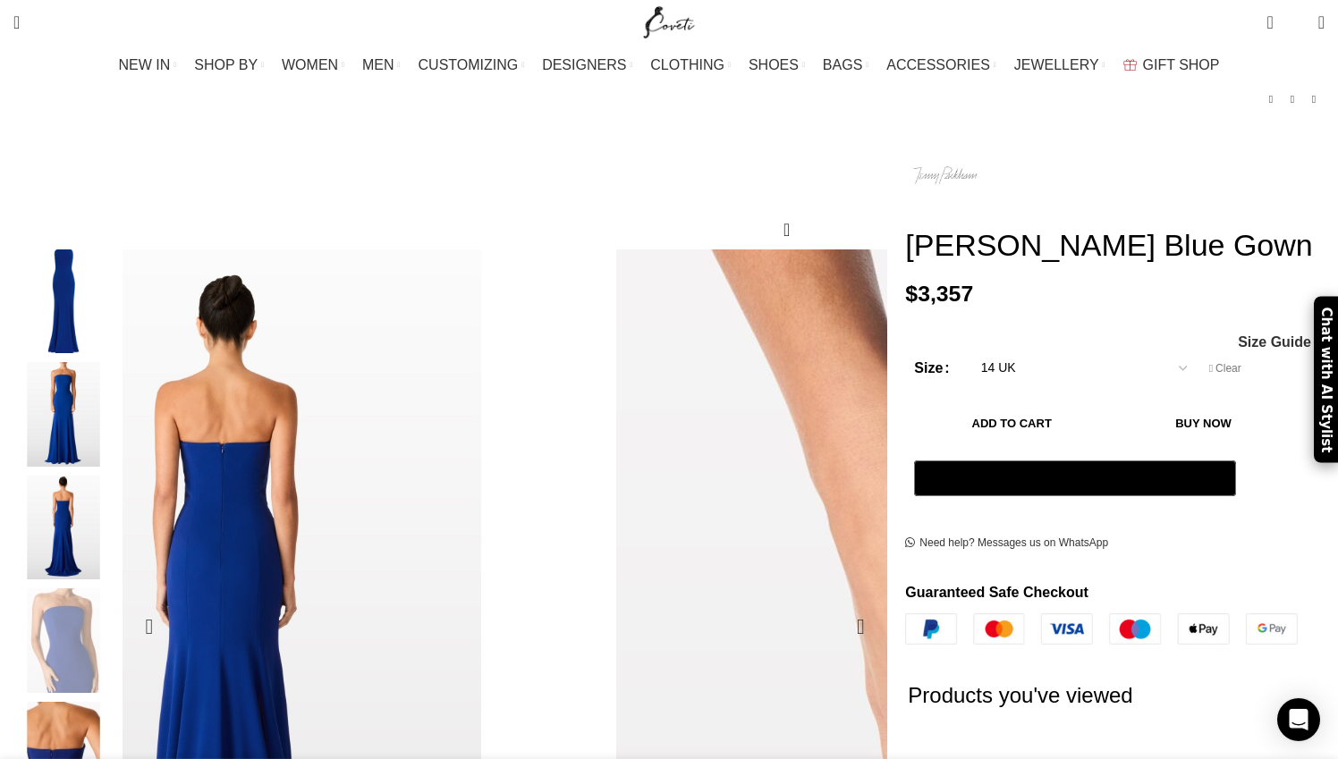
scroll to position [173, 0]
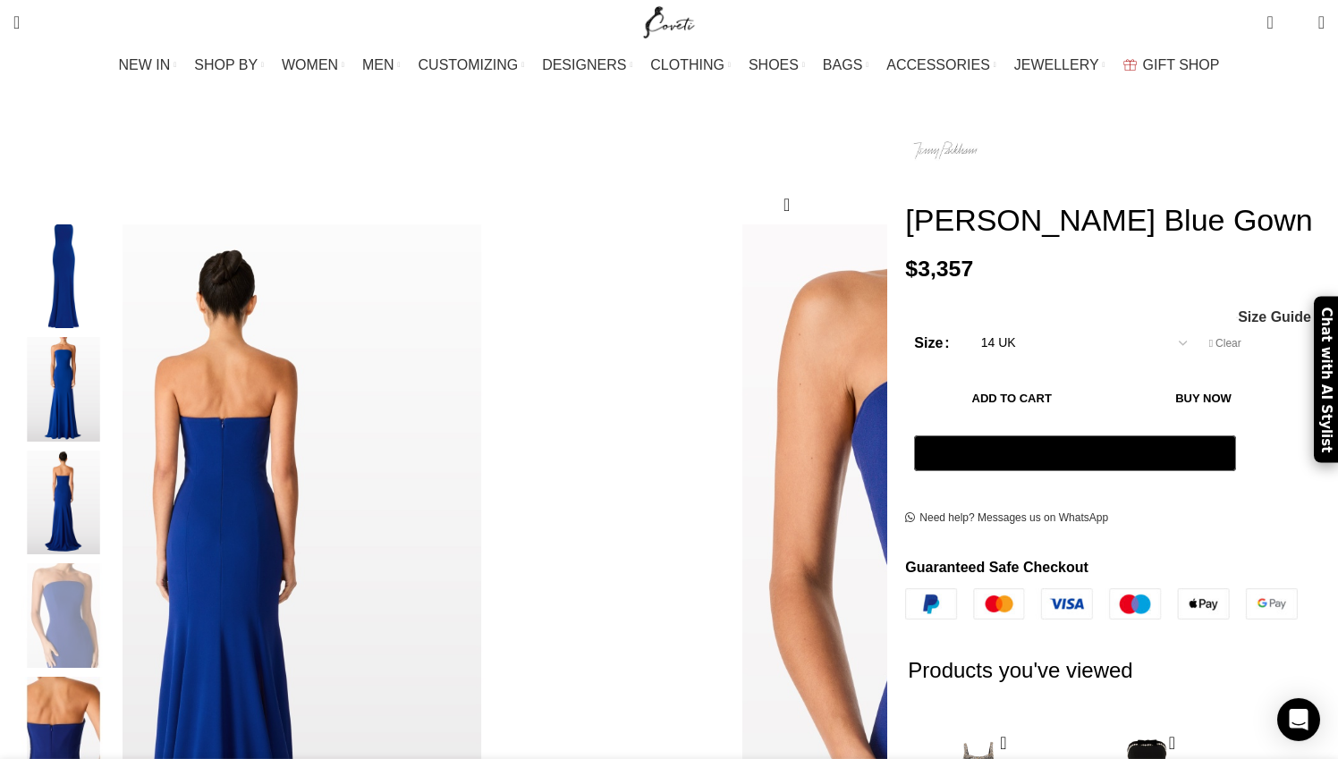
click at [118, 236] on img "1 / 5" at bounding box center [63, 277] width 109 height 105
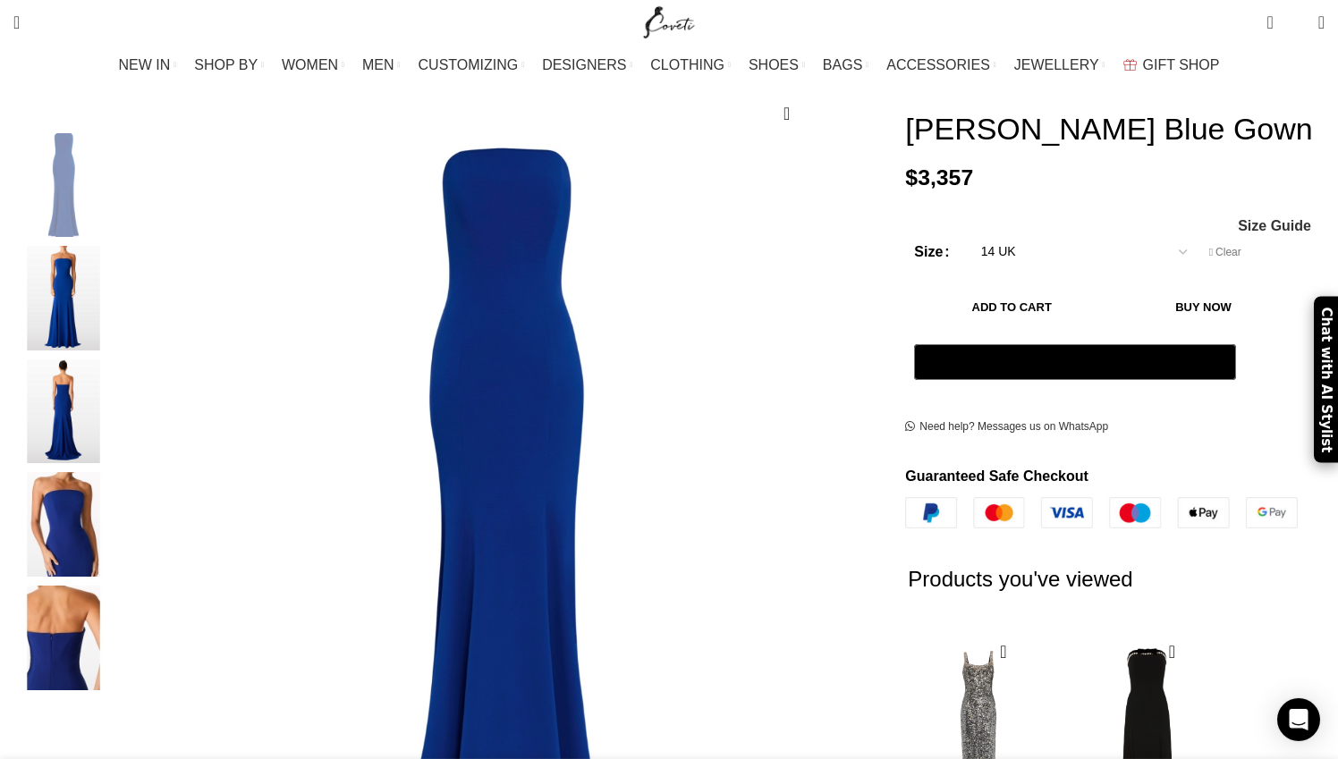
scroll to position [263, 0]
click at [118, 627] on img "5 / 5" at bounding box center [63, 639] width 109 height 105
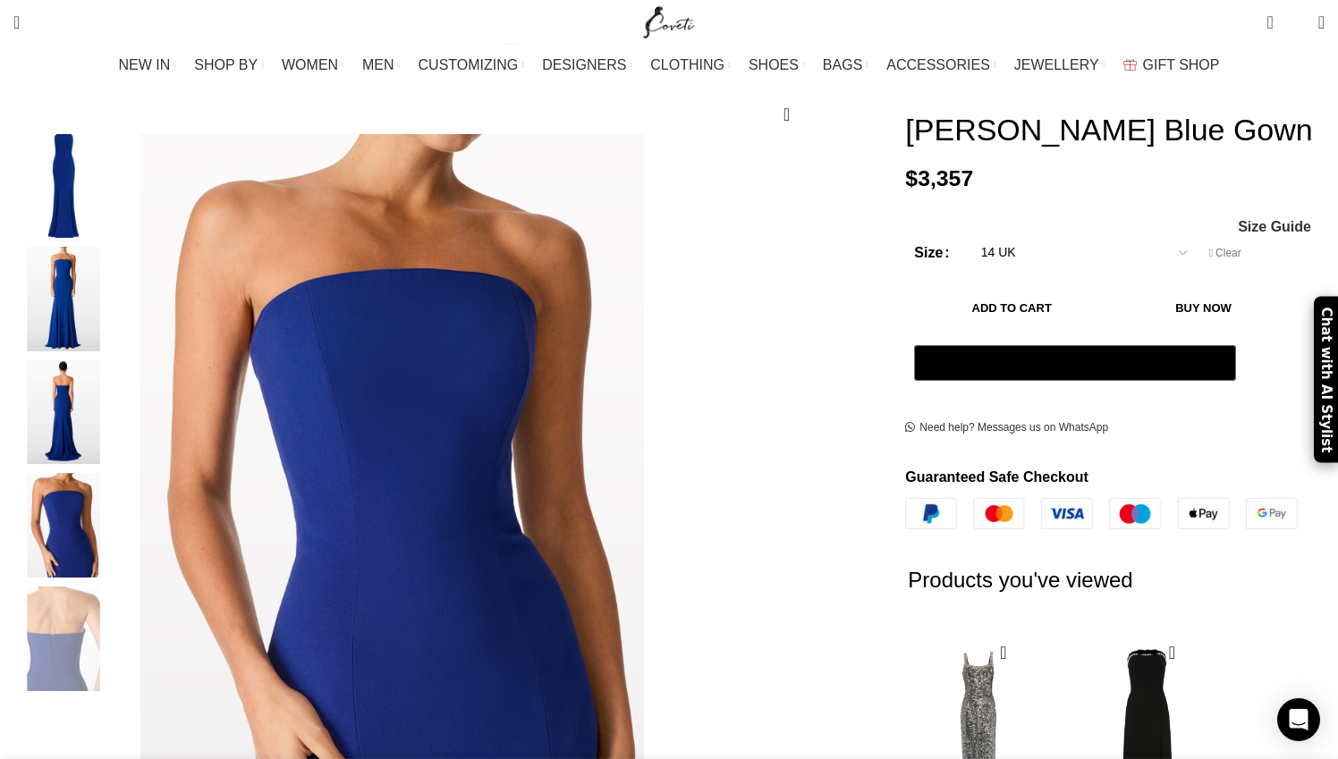
click at [118, 477] on img "4 / 5" at bounding box center [63, 525] width 109 height 105
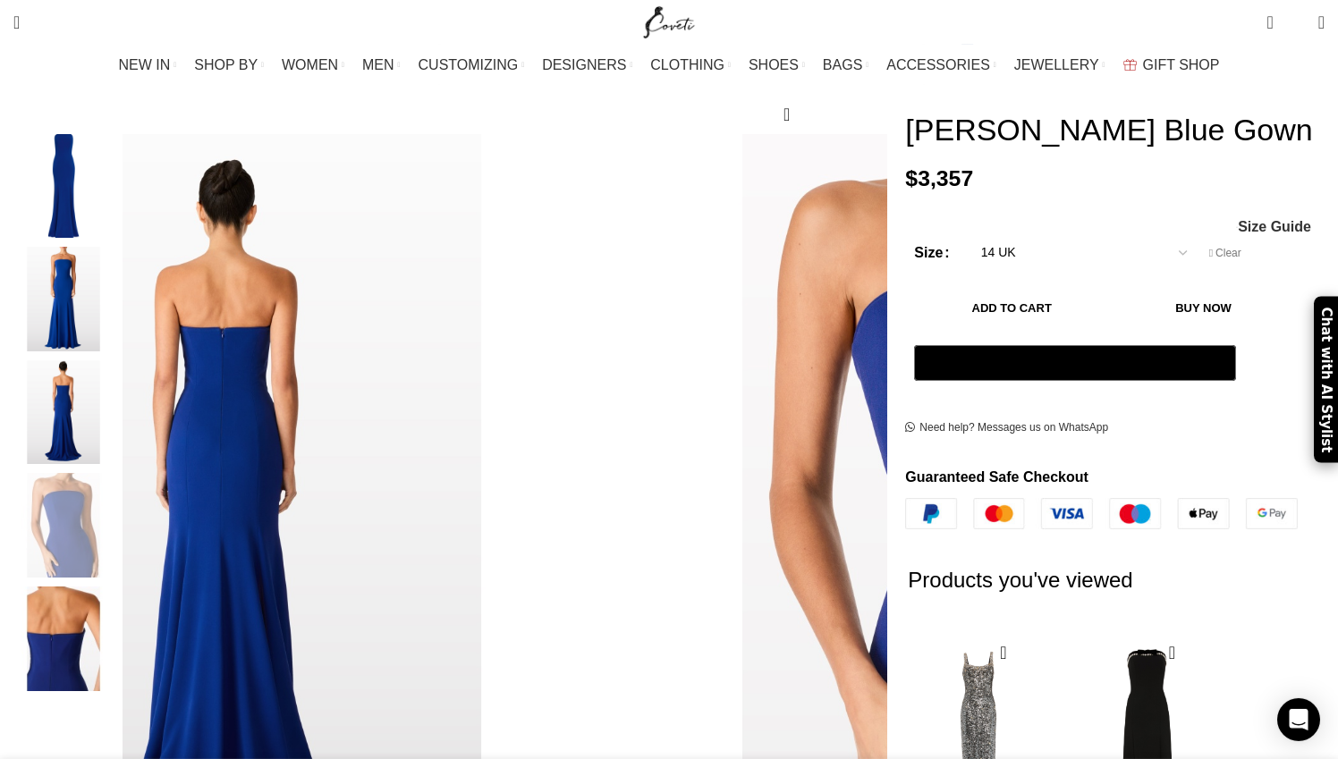
click at [118, 365] on img "3 / 5" at bounding box center [63, 412] width 109 height 105
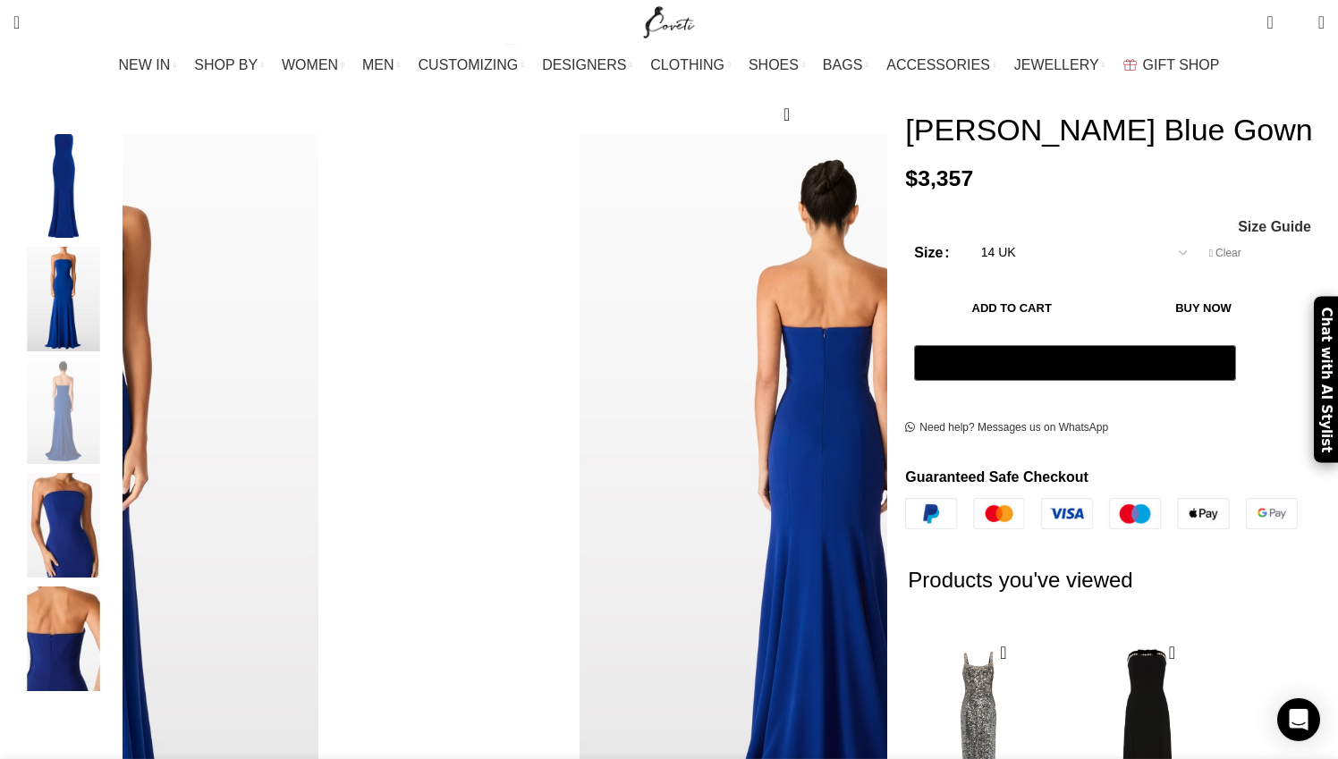
click at [118, 262] on img "2 / 5" at bounding box center [63, 299] width 109 height 105
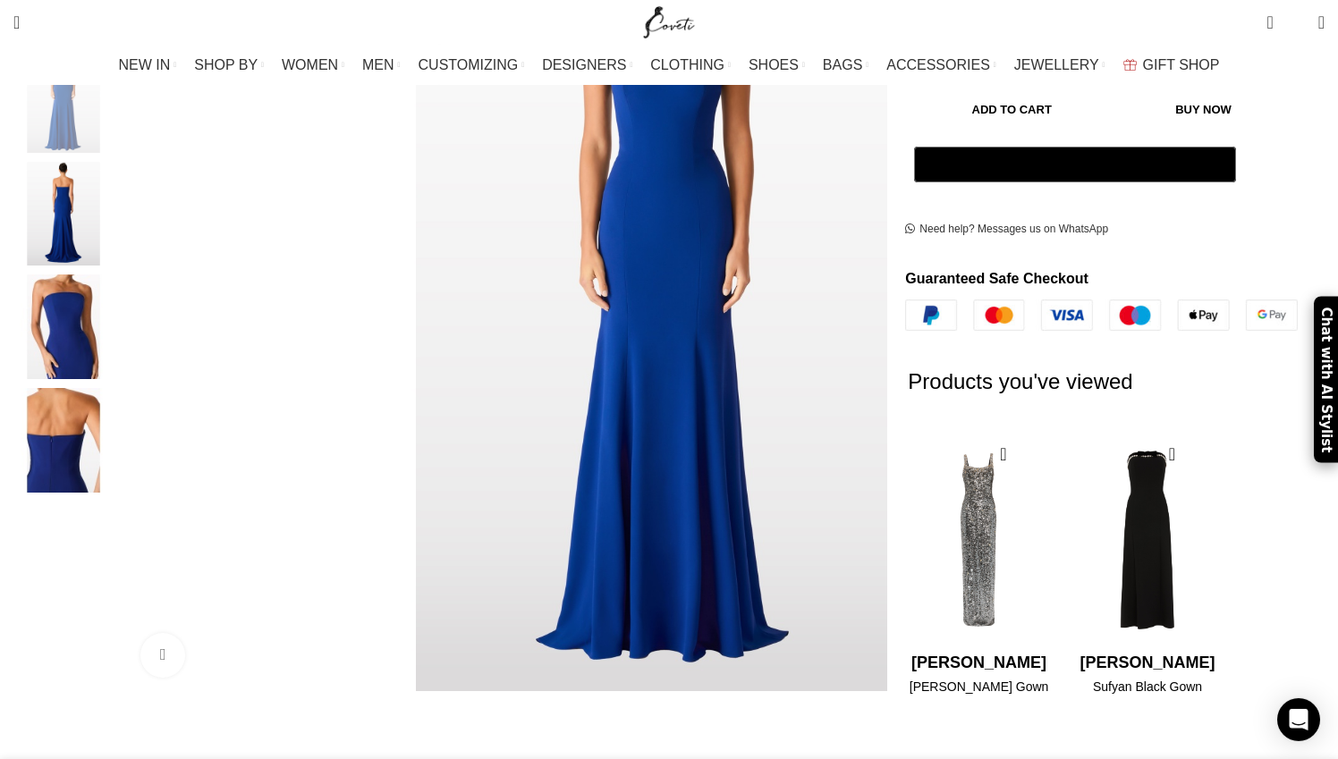
scroll to position [468, 0]
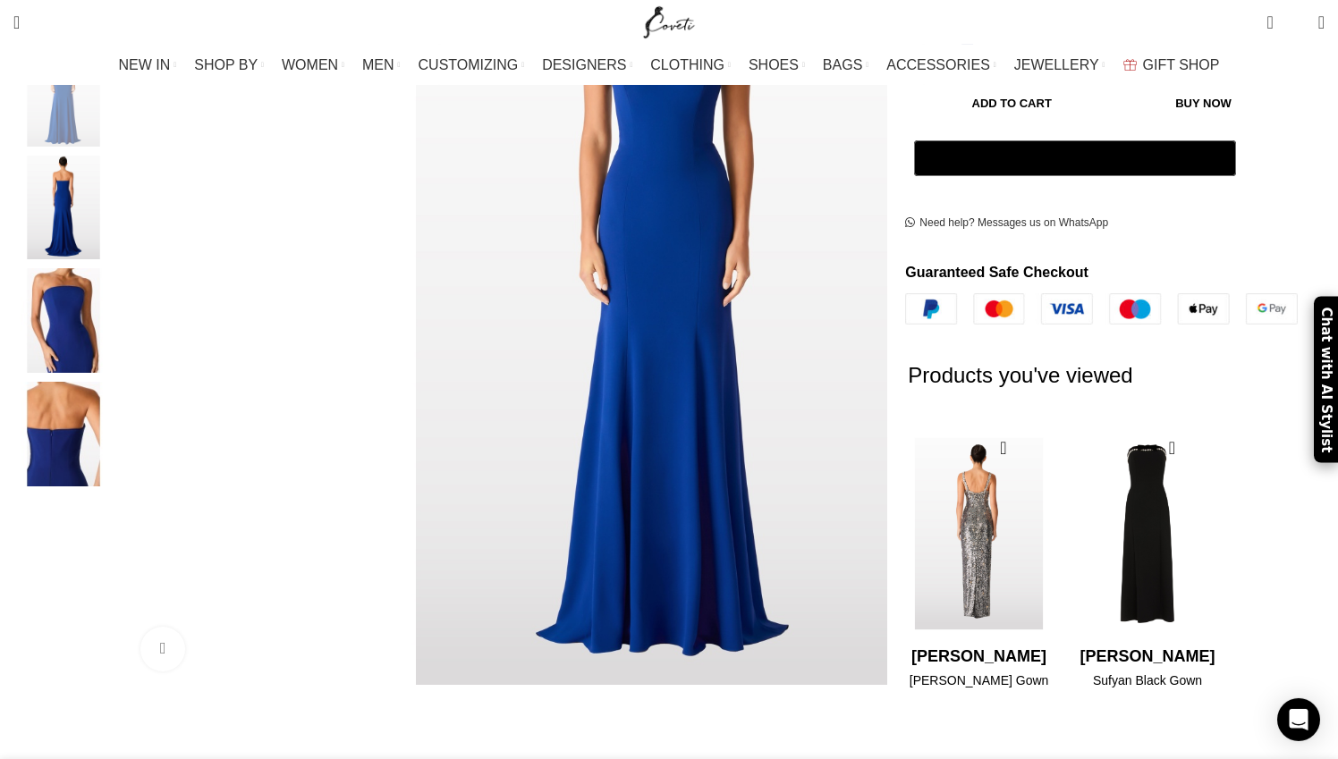
click at [951, 544] on img "1 / 2" at bounding box center [979, 533] width 146 height 221
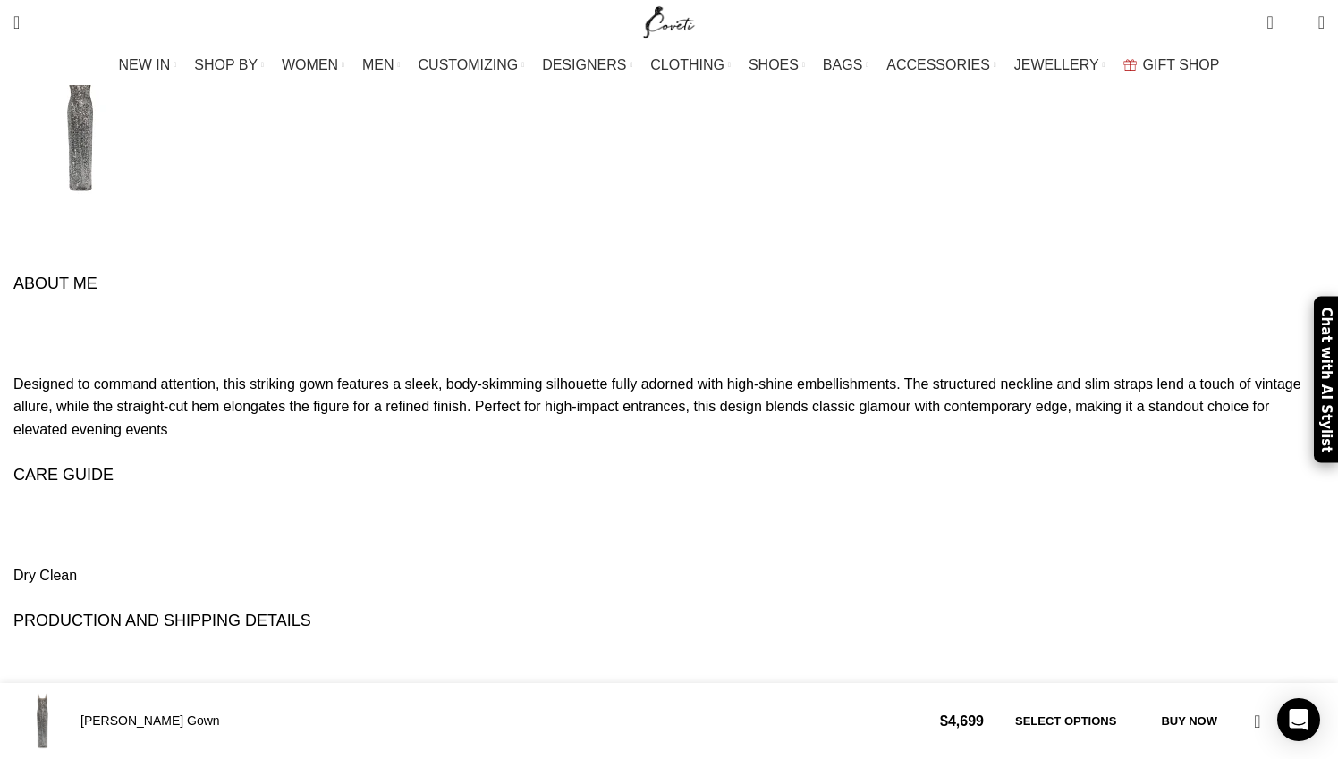
scroll to position [0, 330]
